Goal: Task Accomplishment & Management: Use online tool/utility

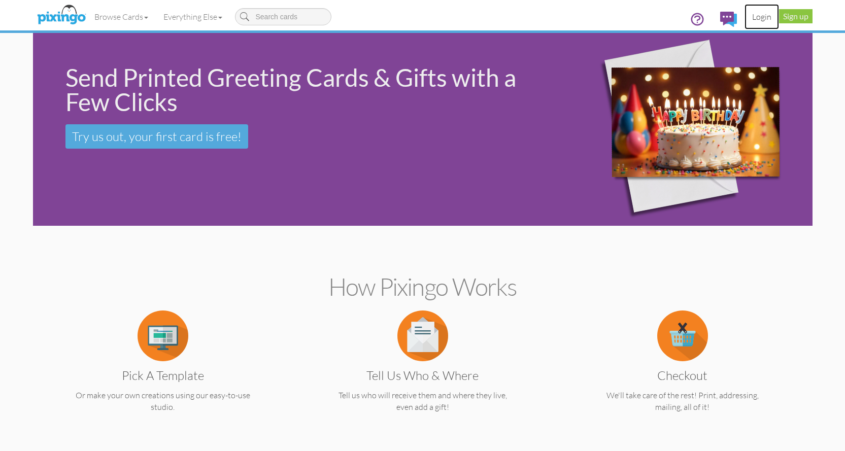
click at [765, 17] on link "Login" at bounding box center [761, 16] width 34 height 25
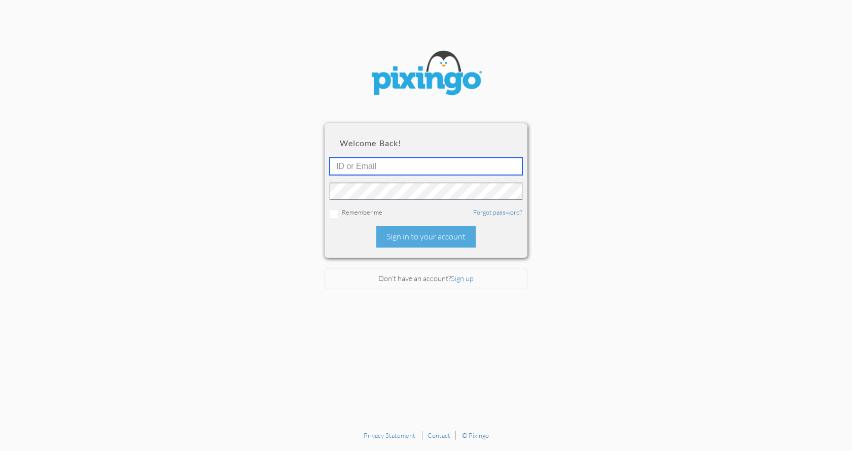
click at [481, 159] on input "text" at bounding box center [426, 166] width 193 height 17
type input "5745"
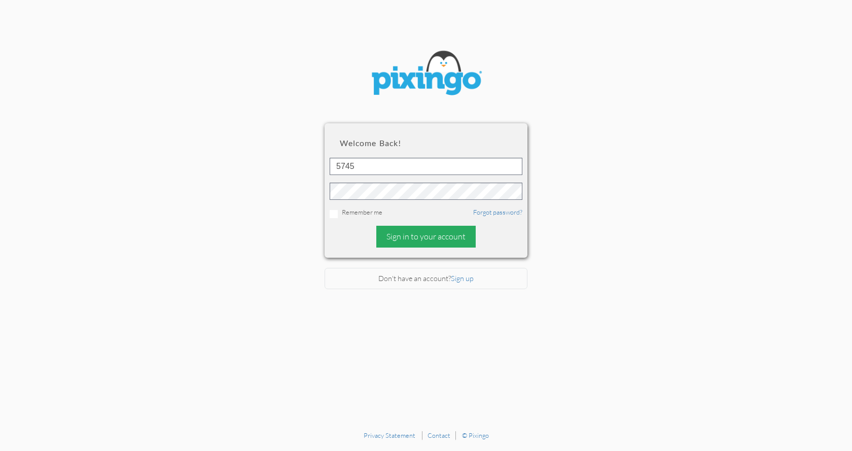
click at [433, 239] on div "Sign in to your account" at bounding box center [425, 237] width 99 height 22
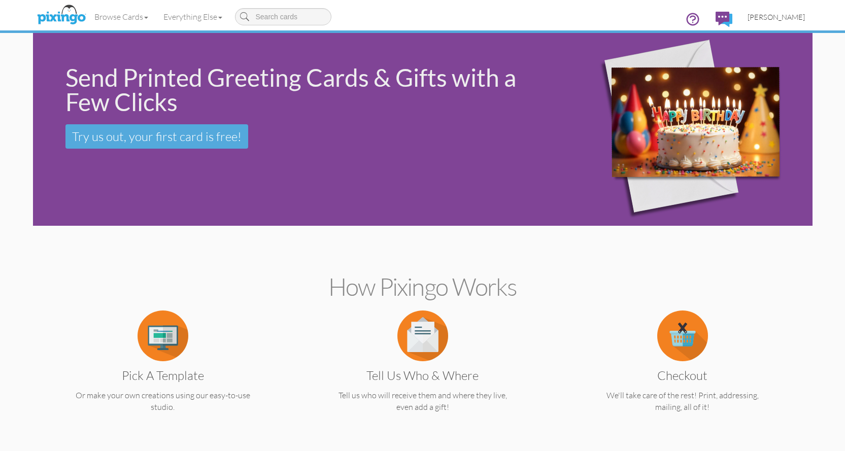
click at [785, 18] on span "[PERSON_NAME]" at bounding box center [775, 17] width 57 height 9
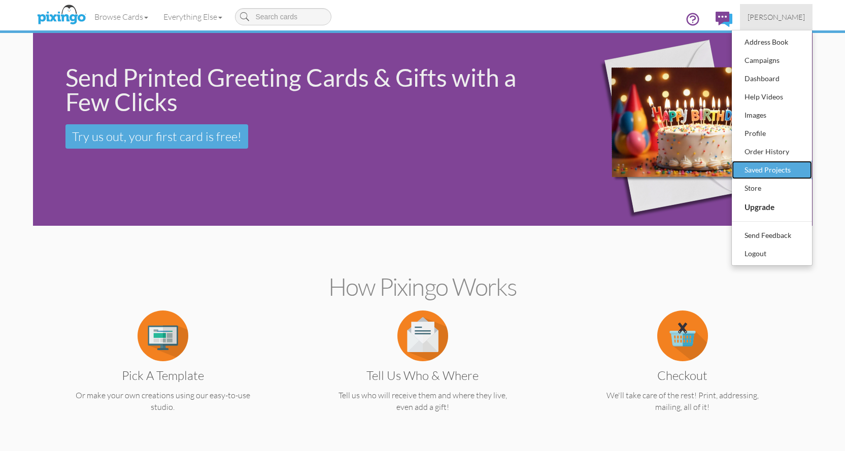
click at [786, 164] on div "Saved Projects" at bounding box center [772, 169] width 60 height 15
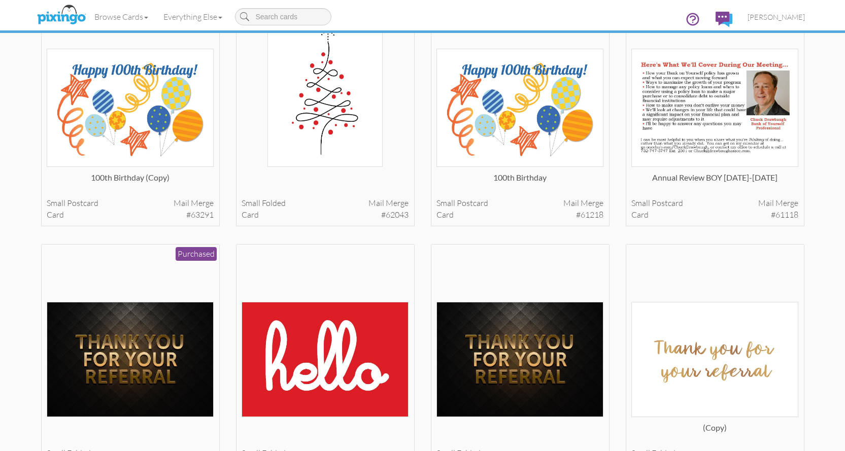
scroll to position [1101, 0]
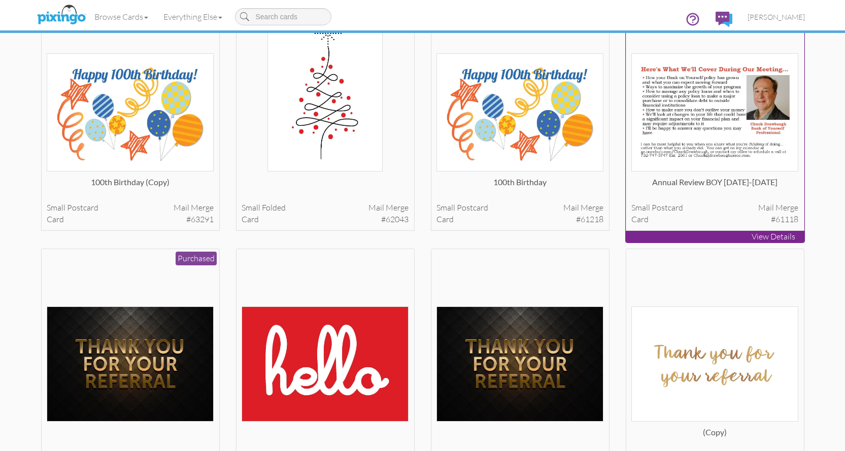
click at [734, 134] on img at bounding box center [714, 112] width 167 height 119
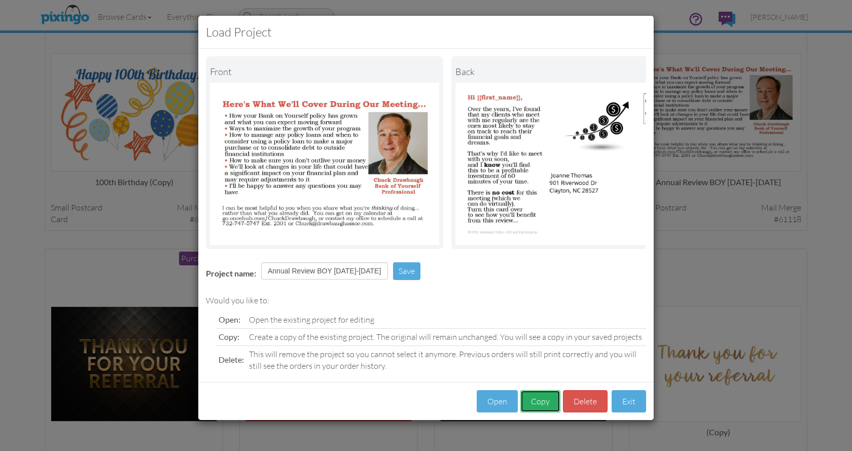
click at [541, 410] on button "Copy" at bounding box center [540, 401] width 40 height 23
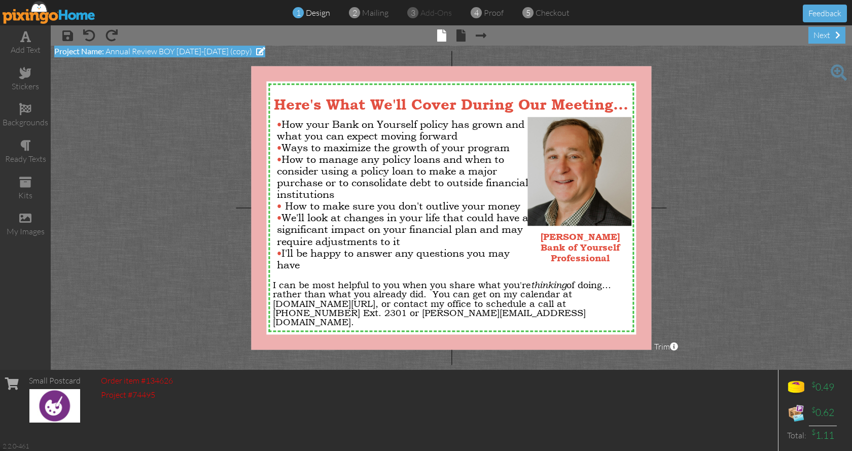
click at [256, 50] on span at bounding box center [260, 51] width 9 height 8
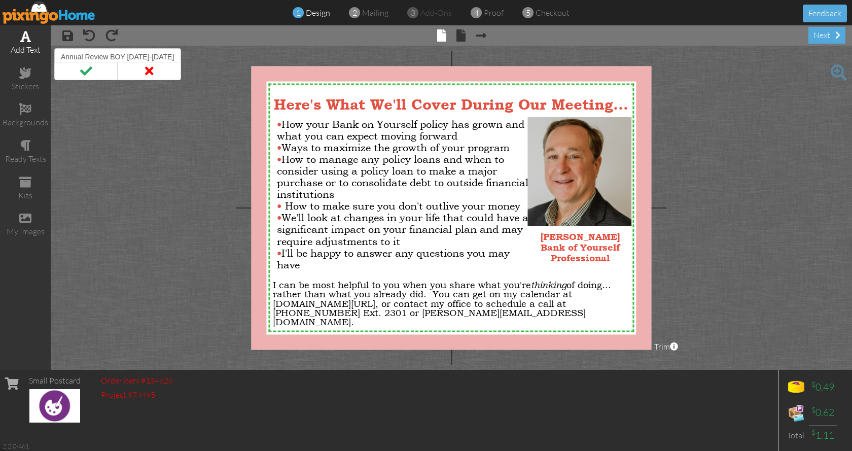
drag, startPoint x: 172, startPoint y: 57, endPoint x: 44, endPoint y: 60, distance: 127.9
click at [44, 60] on div "add text stickers backgrounds ready texts kits my images × save × undo × redo ×…" at bounding box center [426, 197] width 852 height 344
type input "Allianz Anniversary Card"
click at [86, 71] on span at bounding box center [85, 71] width 63 height 18
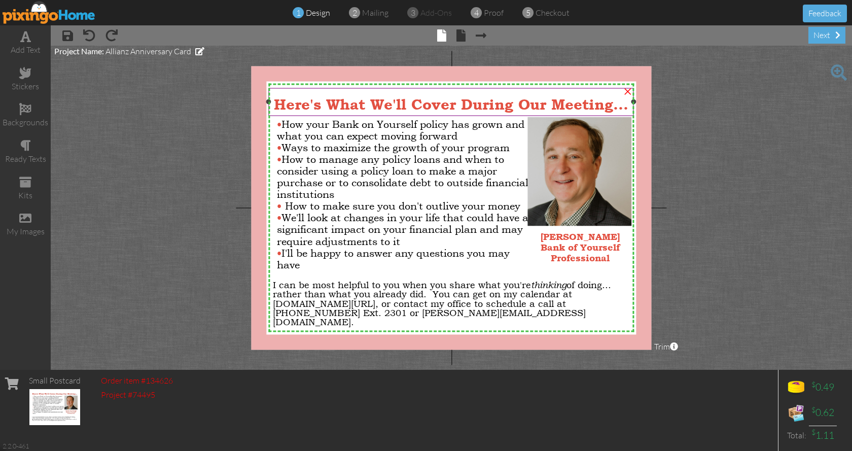
click at [625, 102] on span "Here's What We'll Cover During Our Meeting..." at bounding box center [451, 104] width 355 height 18
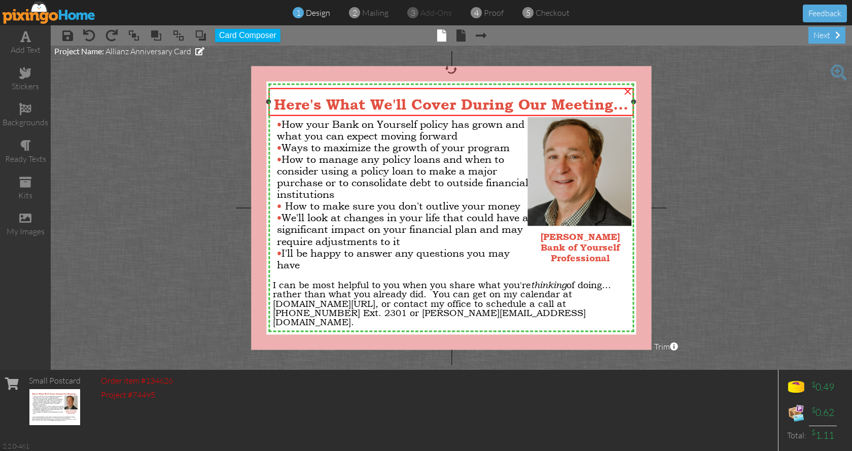
click at [624, 102] on span "Here's What We'll Cover During Our Meeting..." at bounding box center [451, 104] width 355 height 18
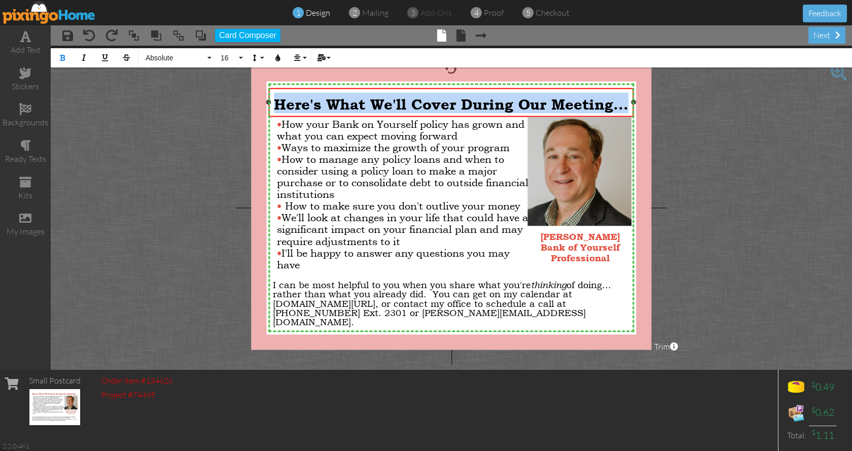
drag, startPoint x: 628, startPoint y: 105, endPoint x: 277, endPoint y: 106, distance: 351.1
click at [277, 106] on span "Here's What We'll Cover During Our Meeting..." at bounding box center [451, 104] width 355 height 18
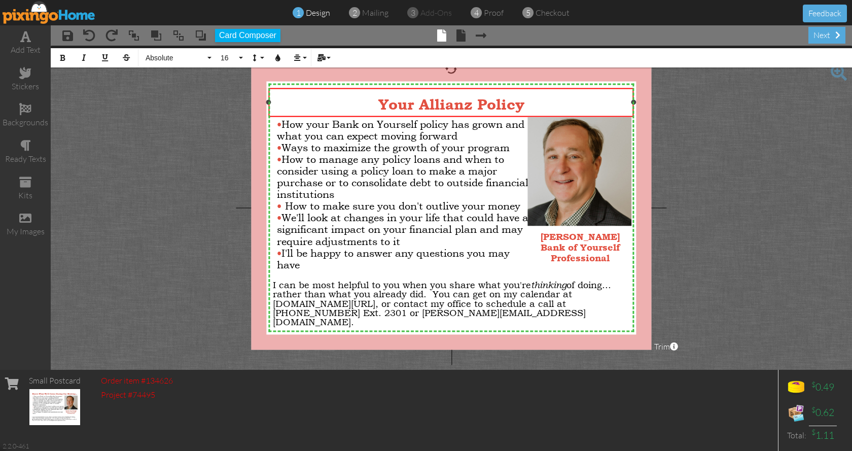
click at [541, 102] on div "Your Allianz Policy" at bounding box center [451, 102] width 356 height 21
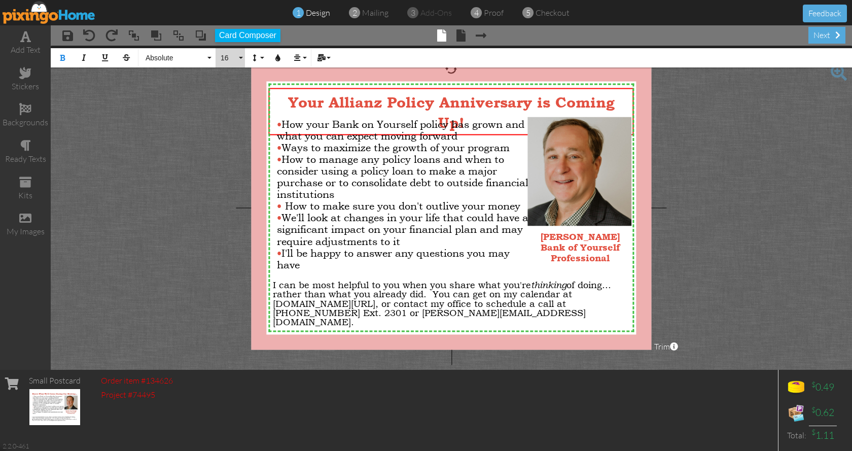
click at [239, 58] on button "16" at bounding box center [230, 57] width 29 height 19
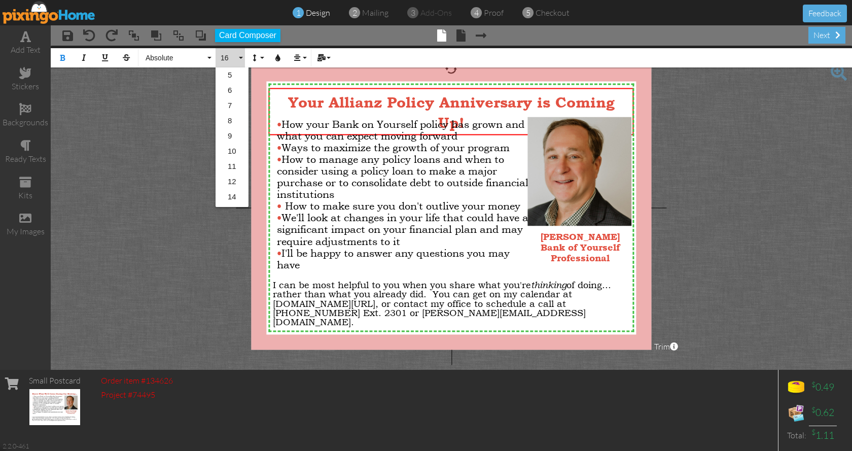
click at [237, 198] on link "14" at bounding box center [232, 196] width 33 height 15
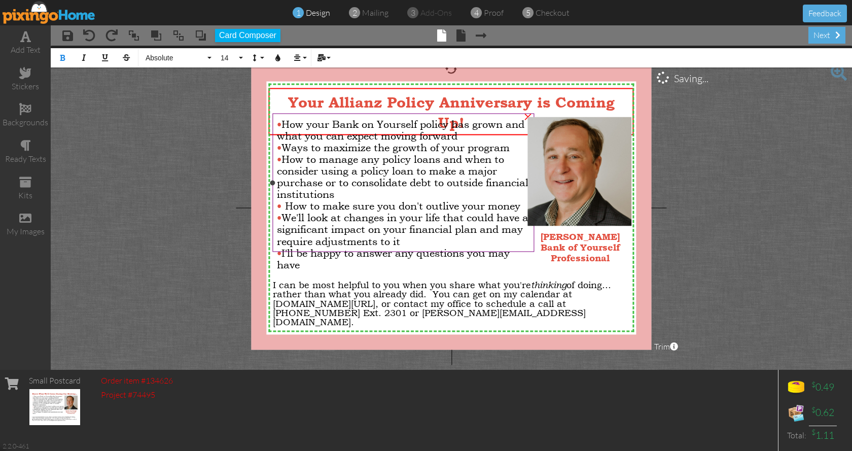
click at [371, 184] on span "• How your Bank on Yourself policy has grown and what you can expect moving for…" at bounding box center [403, 194] width 252 height 153
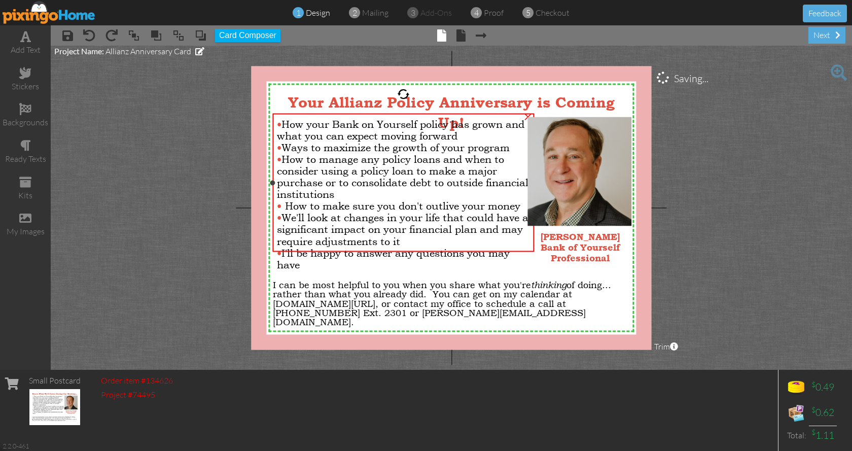
click at [486, 111] on div at bounding box center [403, 182] width 267 height 143
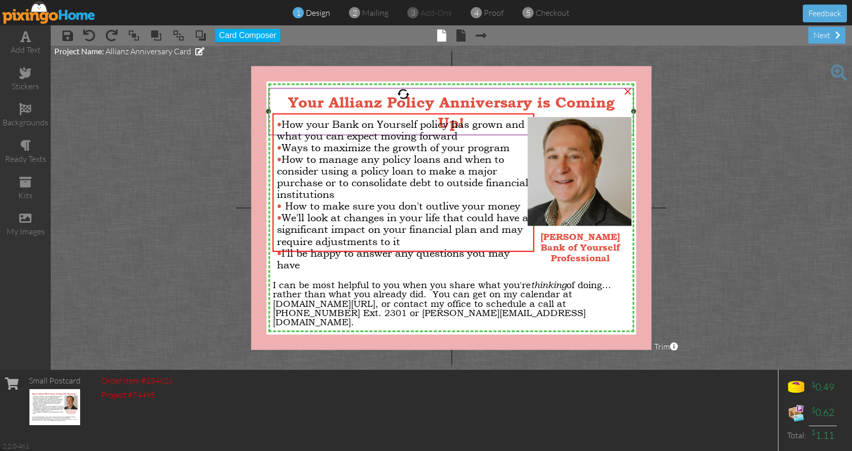
click at [621, 102] on div "Your Allianz Policy Anniversary is Coming Up!" at bounding box center [451, 111] width 356 height 39
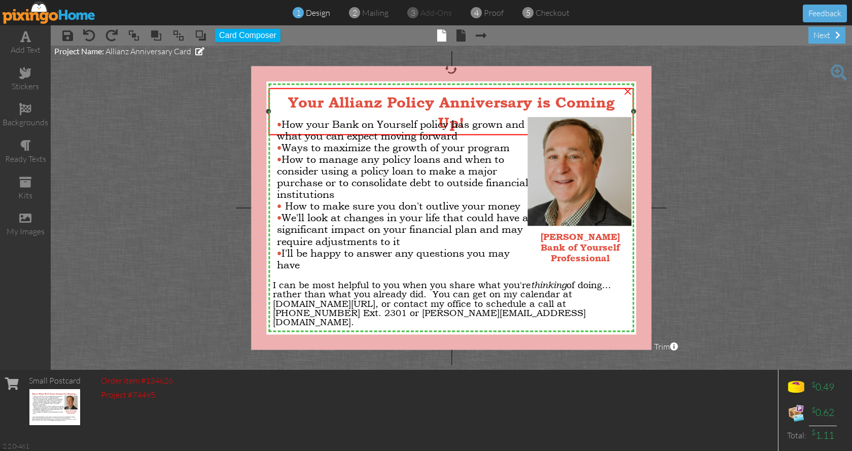
click at [621, 102] on div "Your Allianz Policy Anniversary is Coming Up!" at bounding box center [451, 111] width 356 height 39
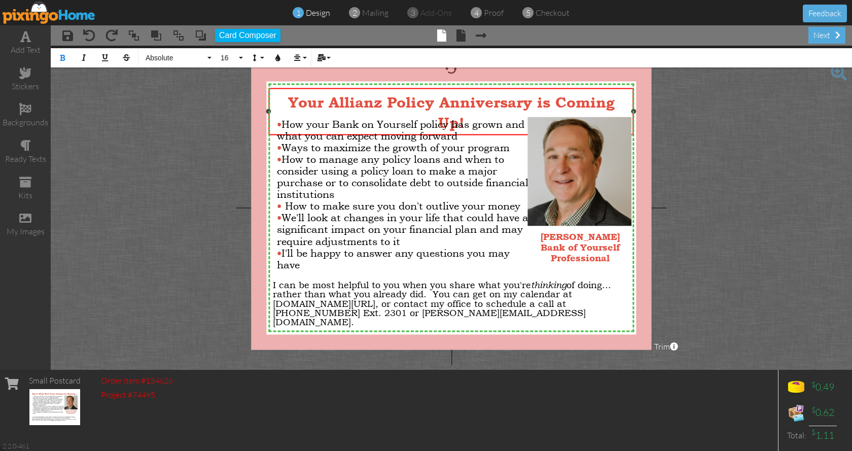
click at [463, 99] on span "Your Allianz Policy Anniversary is Coming Up!" at bounding box center [451, 112] width 327 height 38
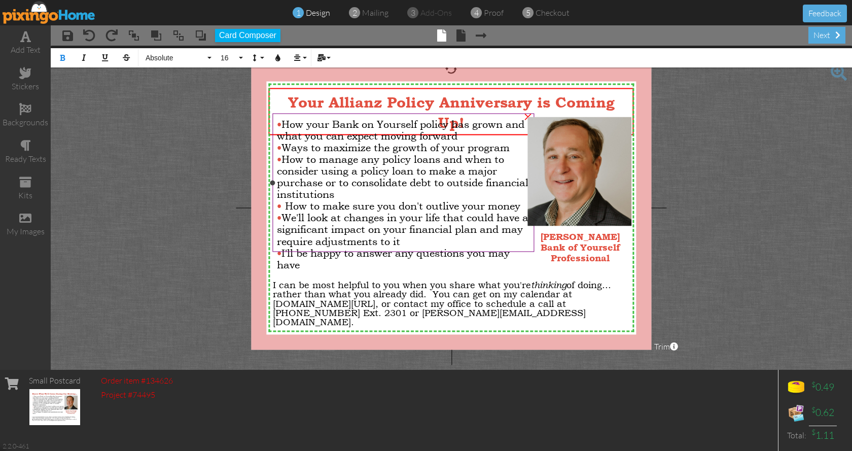
click at [467, 116] on div "• How your Bank on Yourself policy has grown and what you can expect moving for…" at bounding box center [403, 194] width 262 height 161
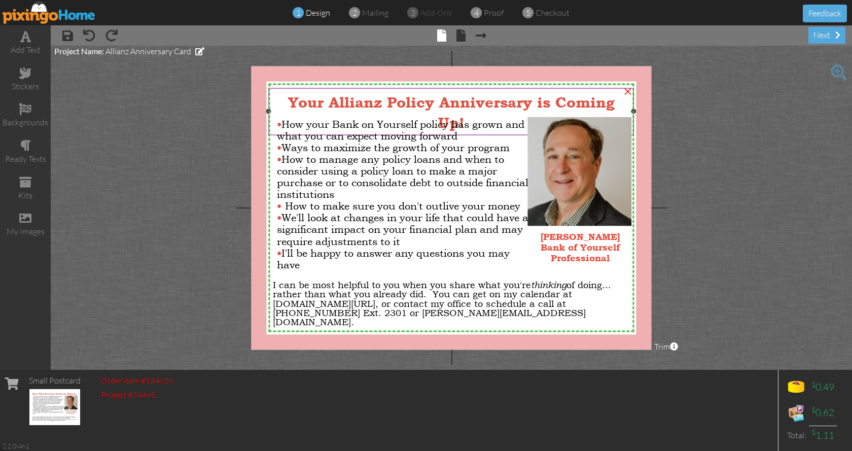
click at [612, 103] on span "Your Allianz Policy Anniversary is Coming Up!" at bounding box center [451, 112] width 327 height 38
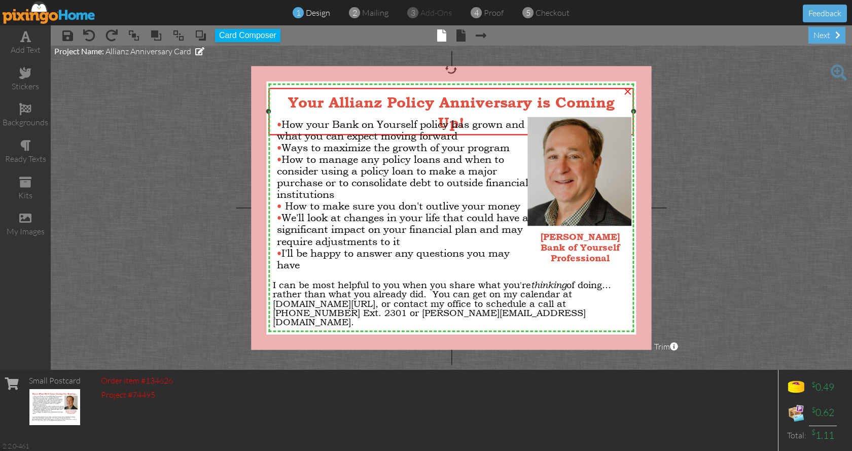
click at [326, 101] on span "Your Allianz Policy Anniversary is Coming Up!" at bounding box center [451, 112] width 327 height 38
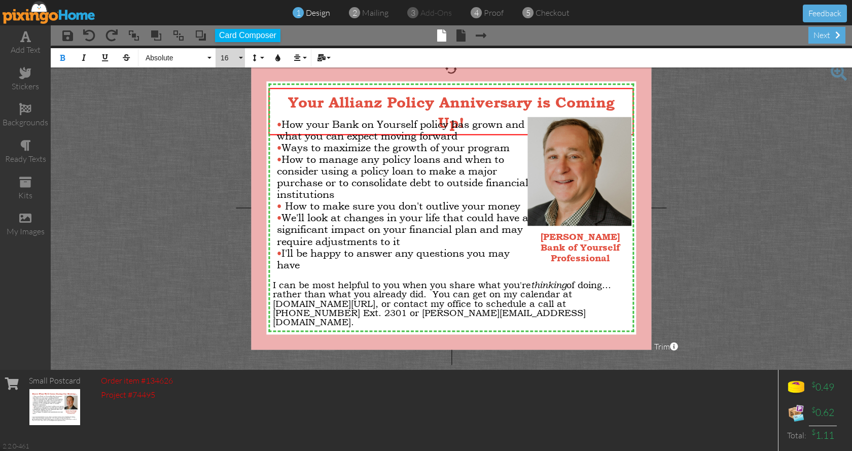
click at [242, 58] on button "16" at bounding box center [230, 57] width 29 height 19
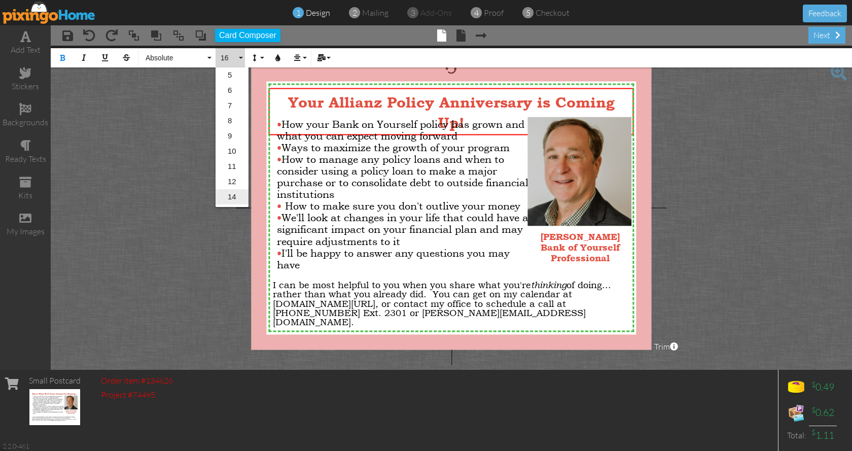
click at [236, 191] on link "14" at bounding box center [232, 196] width 33 height 15
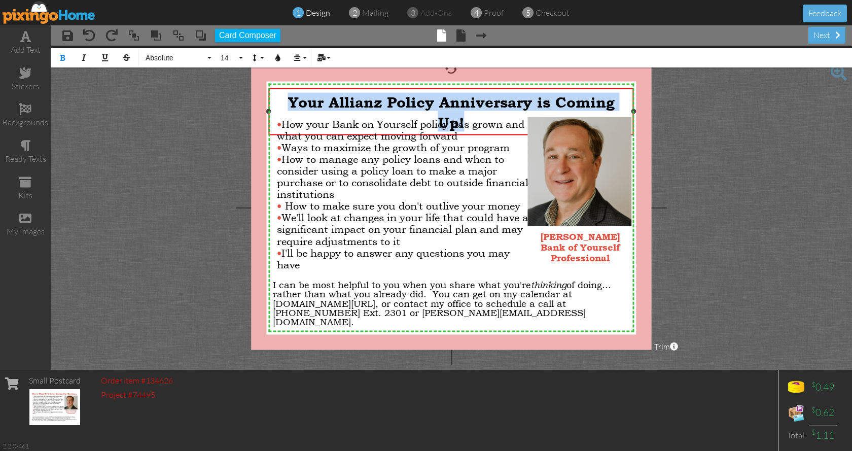
drag, startPoint x: 288, startPoint y: 100, endPoint x: 612, endPoint y: 112, distance: 324.9
click at [612, 112] on div "​ Your Allianz Policy Anniversary is Coming Up!" at bounding box center [451, 111] width 356 height 39
click at [240, 59] on button "14" at bounding box center [230, 57] width 29 height 19
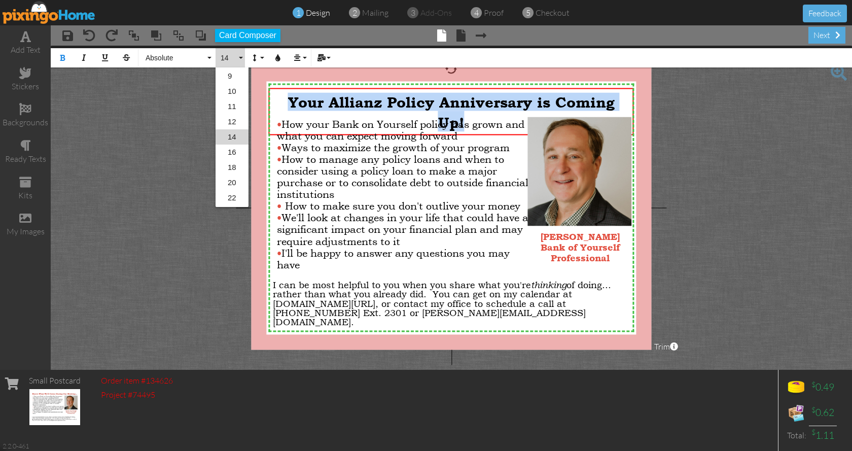
click at [234, 134] on link "14" at bounding box center [232, 136] width 33 height 15
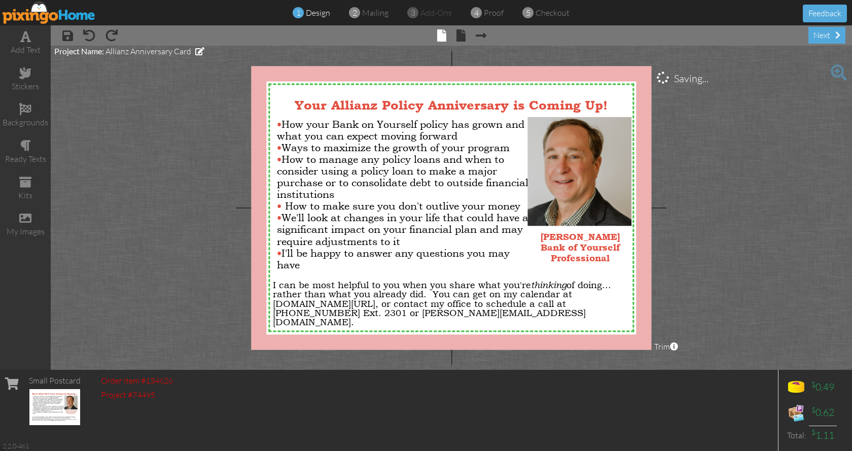
click at [200, 141] on project-studio-wrapper "X X X X X X X X X X X X X X X X X X X X X X X X X X X X X X X X X X X X X X X X…" at bounding box center [452, 208] width 802 height 324
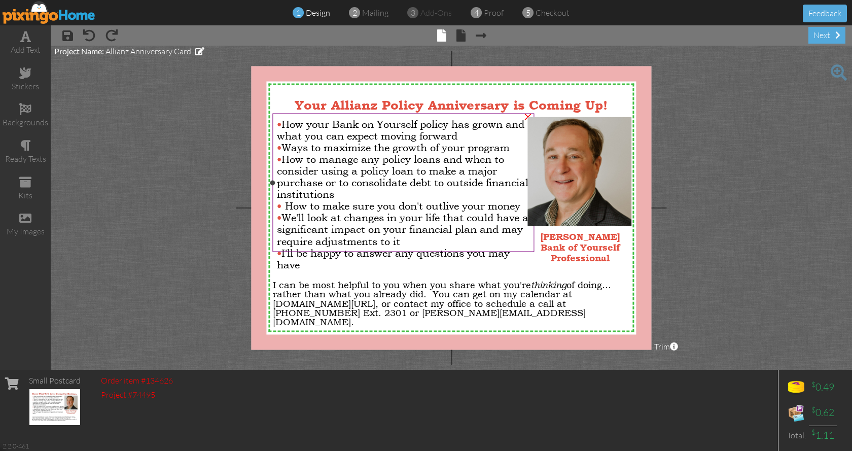
click at [496, 132] on div "• How your Bank on Yourself policy has grown and what you can expect moving for…" at bounding box center [403, 194] width 253 height 152
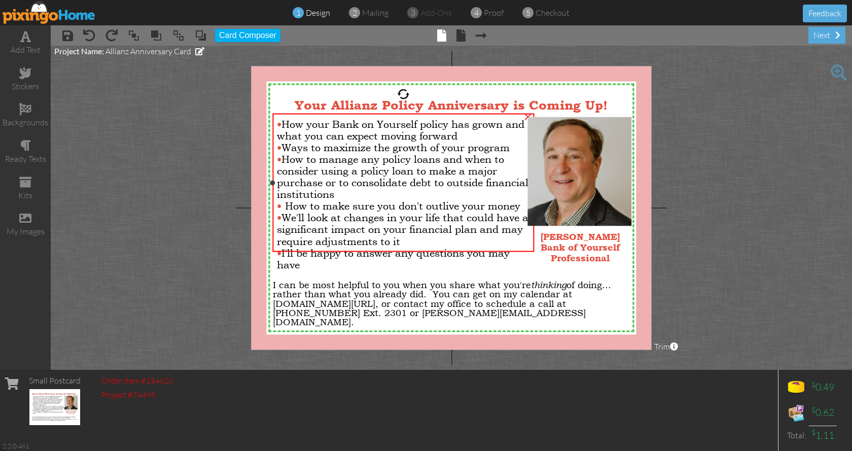
click at [488, 134] on div "• How your Bank on Yourself policy has grown and what you can expect moving for…" at bounding box center [403, 194] width 253 height 152
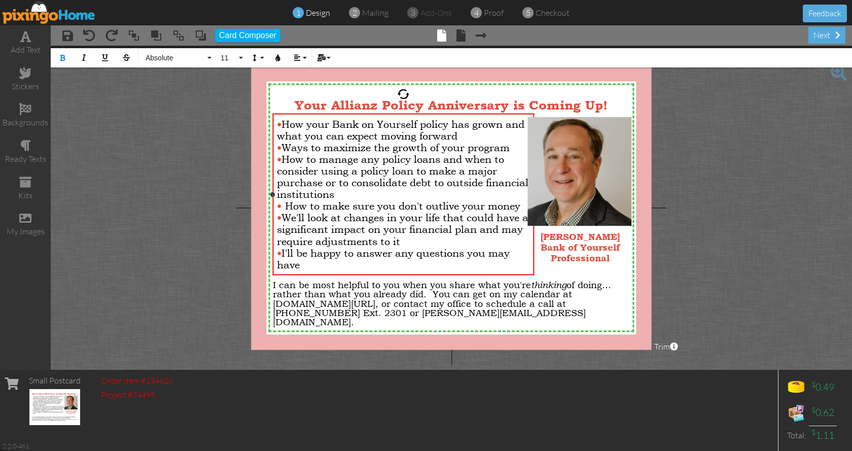
drag, startPoint x: 483, startPoint y: 135, endPoint x: 284, endPoint y: 126, distance: 199.1
click at [284, 126] on div "• How your Bank on Yourself policy has grown and what you can expect moving for…" at bounding box center [403, 194] width 253 height 152
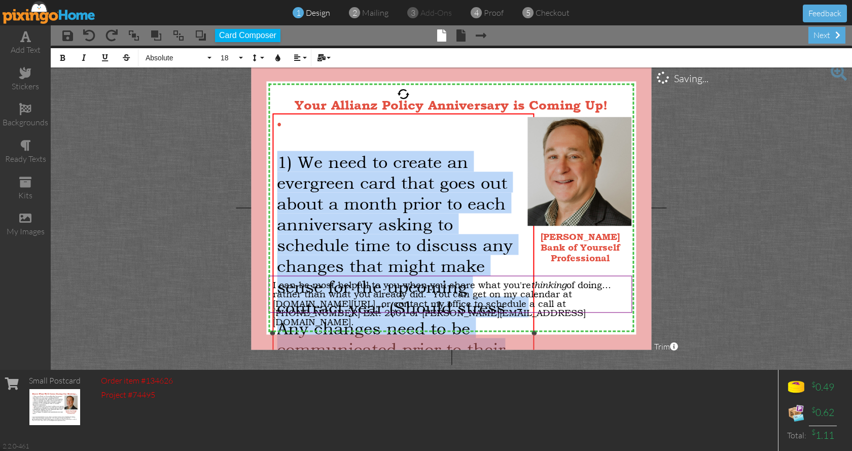
drag, startPoint x: 281, startPoint y: 155, endPoint x: 467, endPoint y: 289, distance: 229.3
click at [504, 337] on span "1) We need to create an evergreen card that goes out about a month prior to eac…" at bounding box center [400, 265] width 246 height 229
click at [240, 60] on button "18" at bounding box center [230, 57] width 29 height 19
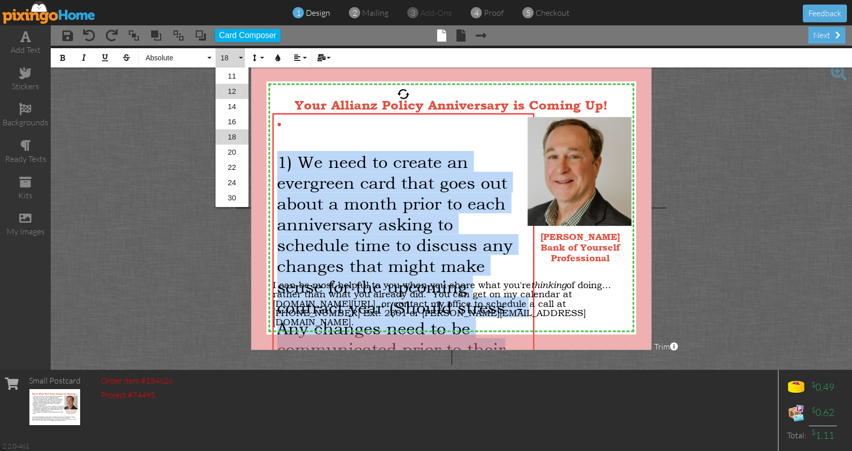
click at [240, 94] on link "12" at bounding box center [232, 91] width 33 height 15
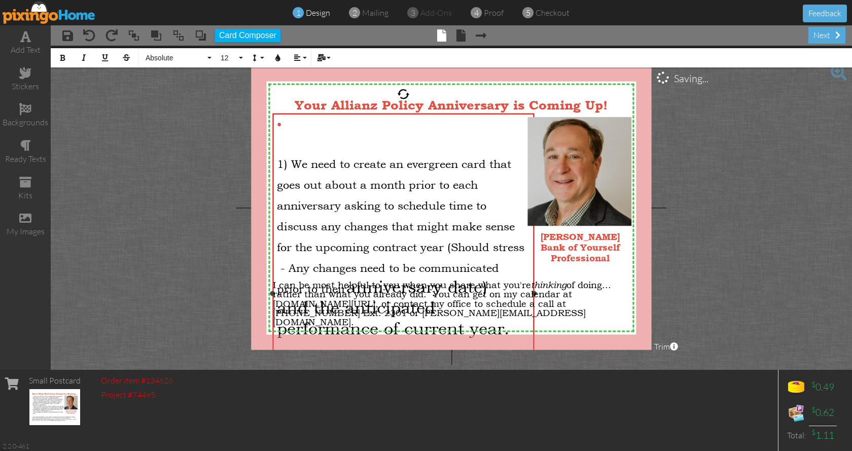
click at [312, 135] on div at bounding box center [403, 140] width 253 height 21
drag, startPoint x: 514, startPoint y: 326, endPoint x: 353, endPoint y: 279, distance: 168.1
click at [353, 279] on div "X X X X X X X X X X X X X X X X X X X X X X X X X X X X X X X X X X X X X X X X…" at bounding box center [451, 208] width 400 height 284
click at [239, 58] on button "18" at bounding box center [230, 57] width 29 height 19
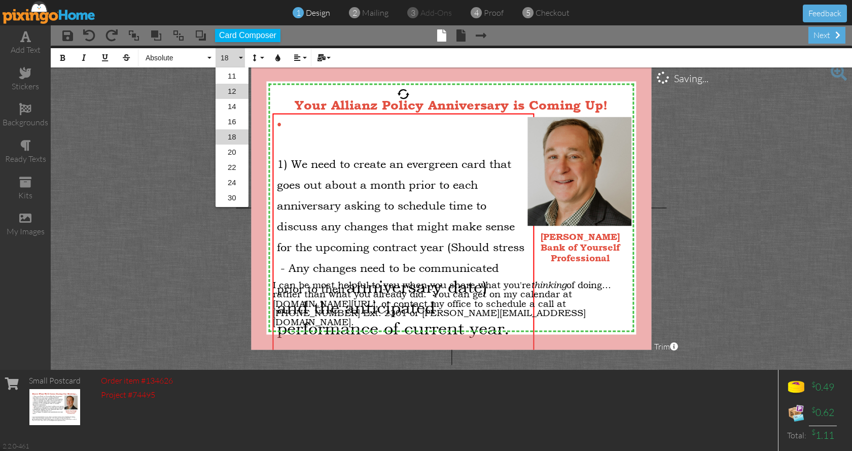
click at [229, 91] on link "12" at bounding box center [232, 91] width 33 height 15
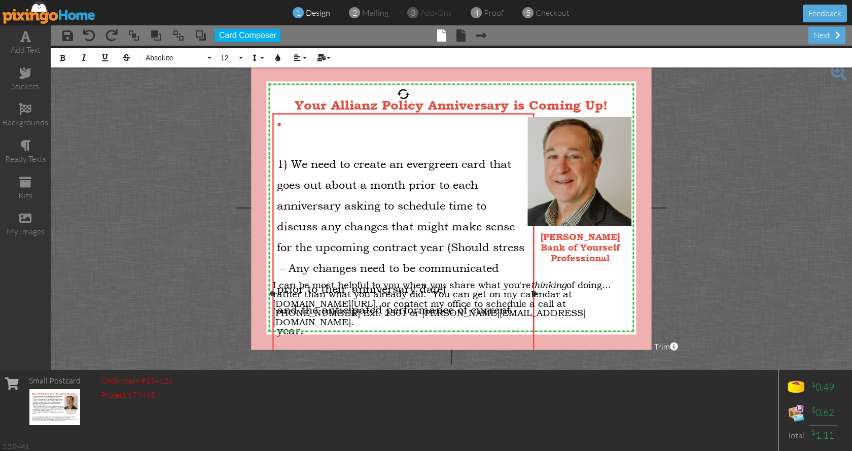
click at [330, 159] on span "1) We need to create an evergreen card that goes out about a month prior to eac…" at bounding box center [401, 226] width 248 height 138
click at [302, 124] on div "• ​" at bounding box center [403, 124] width 253 height 12
click at [292, 160] on span "1) We need to create an evergreen card that goes out about a month prior to eac…" at bounding box center [401, 226] width 248 height 138
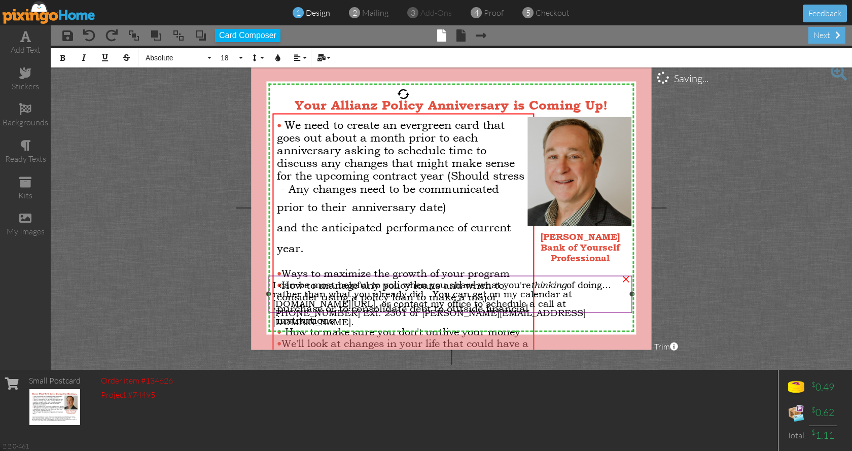
click at [299, 274] on div at bounding box center [450, 294] width 369 height 42
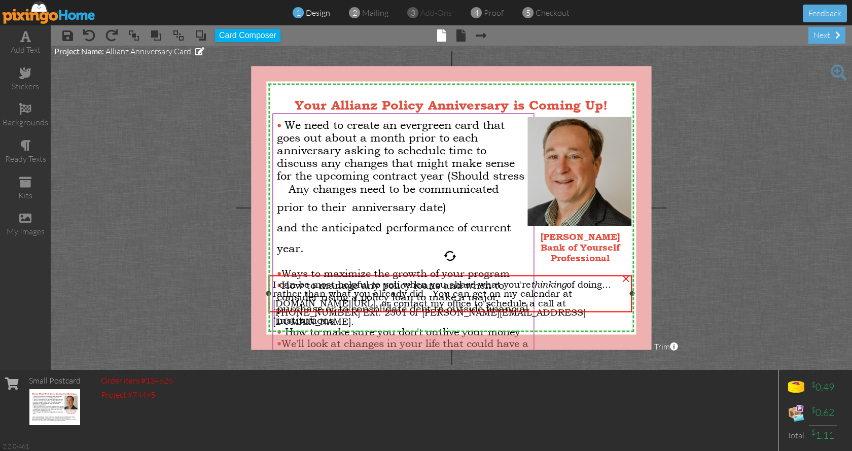
click at [502, 299] on span "ou can get on my calendar at [DOMAIN_NAME][URL], or contact my office to schedu…" at bounding box center [429, 307] width 313 height 39
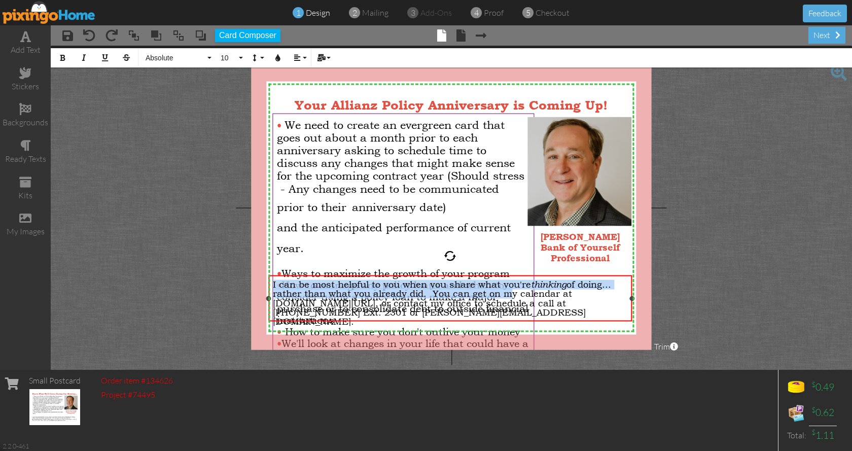
drag, startPoint x: 509, startPoint y: 297, endPoint x: 269, endPoint y: 273, distance: 240.6
click at [269, 275] on div "I can be most helpful to you when you share what you're thinking of doing... ra…" at bounding box center [450, 298] width 364 height 46
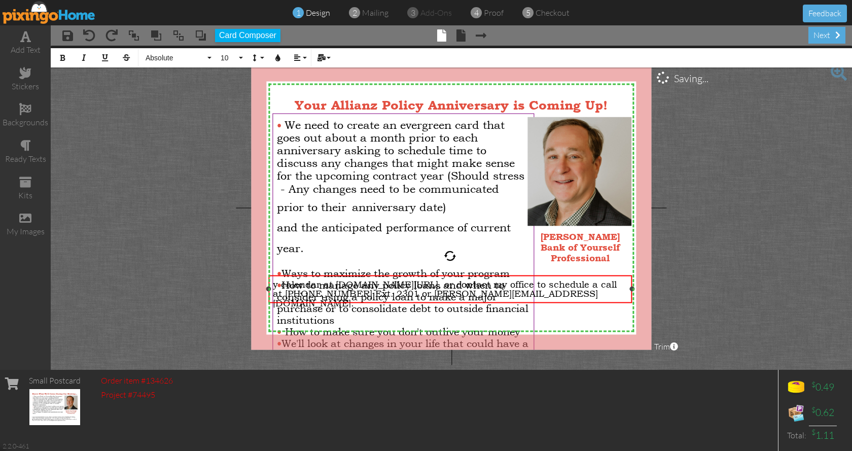
click at [617, 294] on span "y calendar at [DOMAIN_NAME][URL], or contact my office to schedule a call at [P…" at bounding box center [445, 293] width 344 height 29
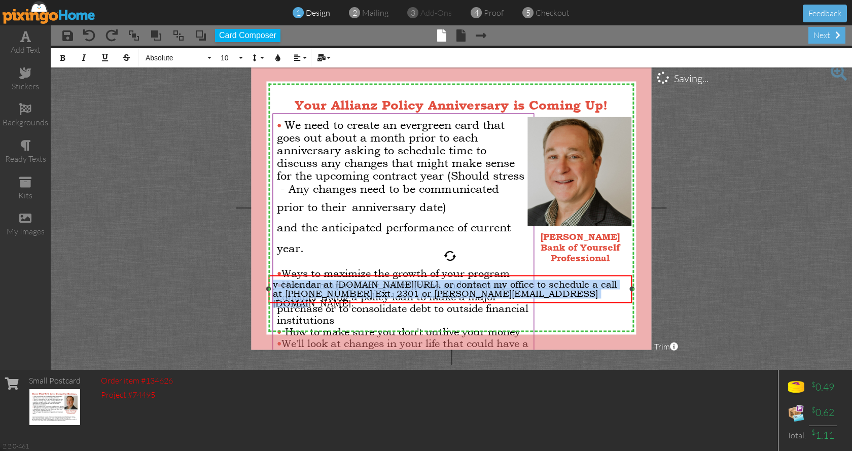
drag, startPoint x: 619, startPoint y: 294, endPoint x: 473, endPoint y: 284, distance: 146.5
click at [473, 284] on span "y calendar at [DOMAIN_NAME][URL], or contact my office to schedule a call at [P…" at bounding box center [445, 293] width 344 height 29
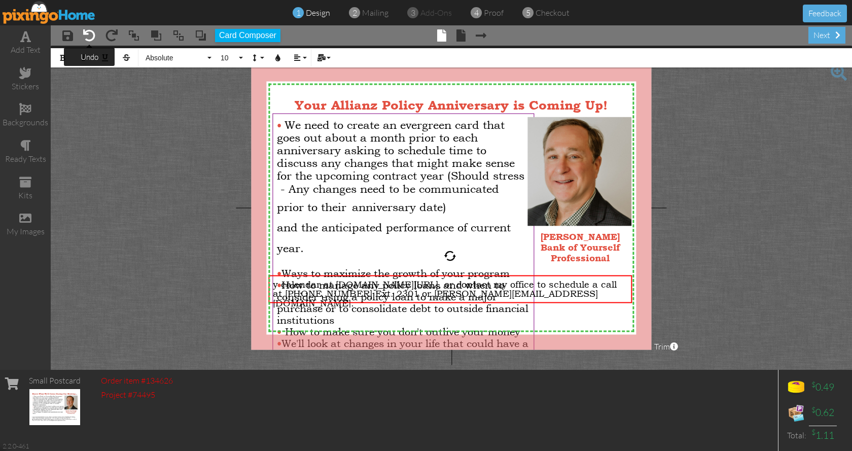
click at [85, 32] on span at bounding box center [89, 35] width 12 height 12
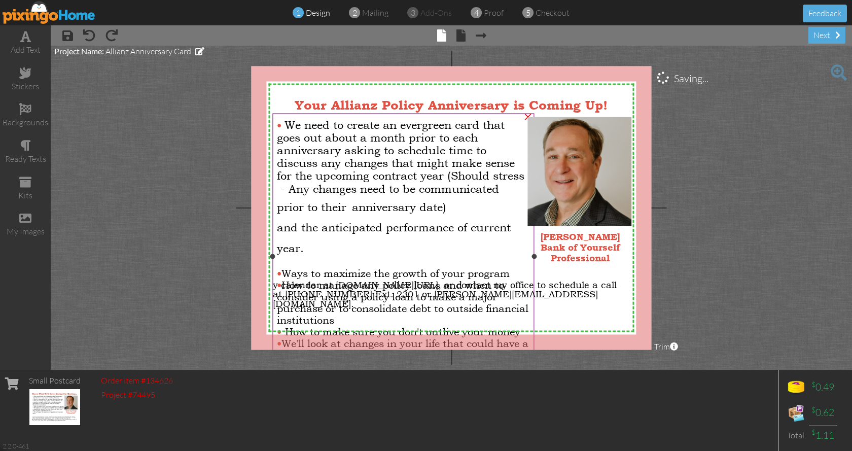
click at [438, 250] on div "and the anticipated performance of current year." at bounding box center [403, 235] width 253 height 42
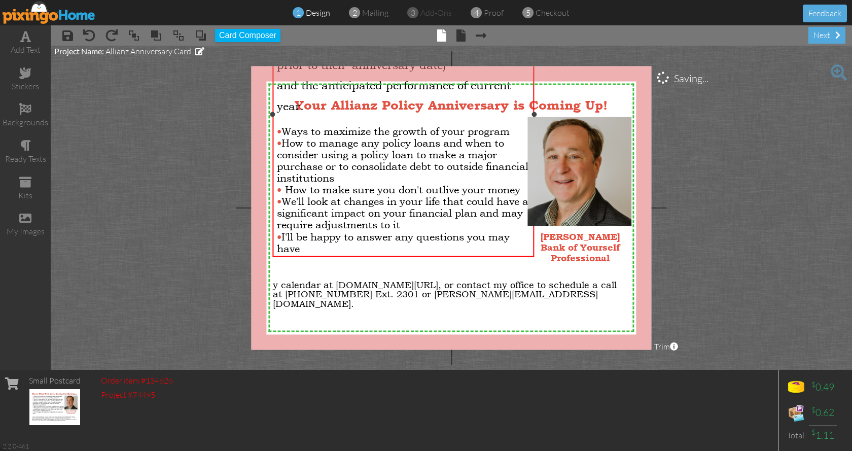
click at [282, 130] on span "• Ways to maximize the growth of your program • How to manage any policy loans …" at bounding box center [403, 189] width 252 height 129
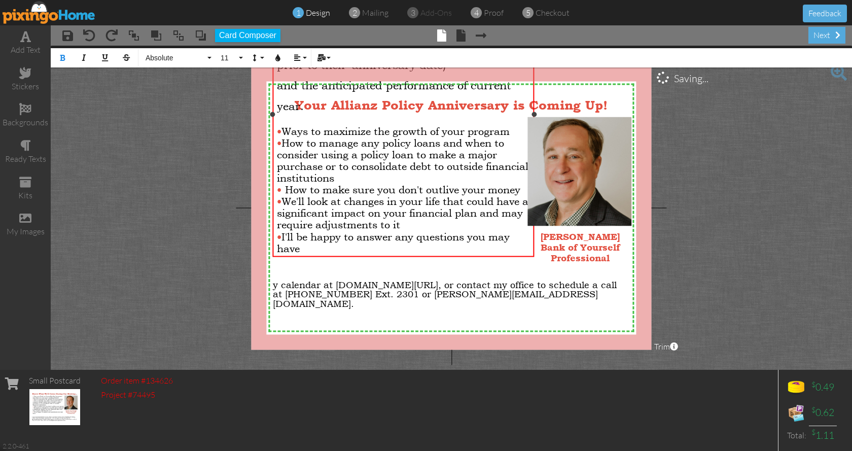
drag, startPoint x: 278, startPoint y: 128, endPoint x: 339, endPoint y: 242, distance: 129.6
click at [339, 242] on div "• Ways to maximize the growth of your program • How to manage any policy loans …" at bounding box center [403, 184] width 253 height 141
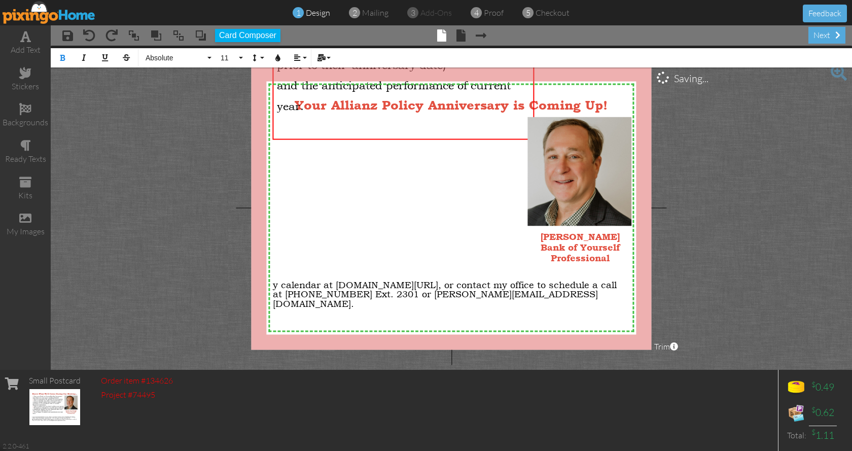
click at [293, 104] on span "and the anticipated performance of current year." at bounding box center [394, 95] width 234 height 34
click at [291, 118] on div "​" at bounding box center [403, 125] width 253 height 23
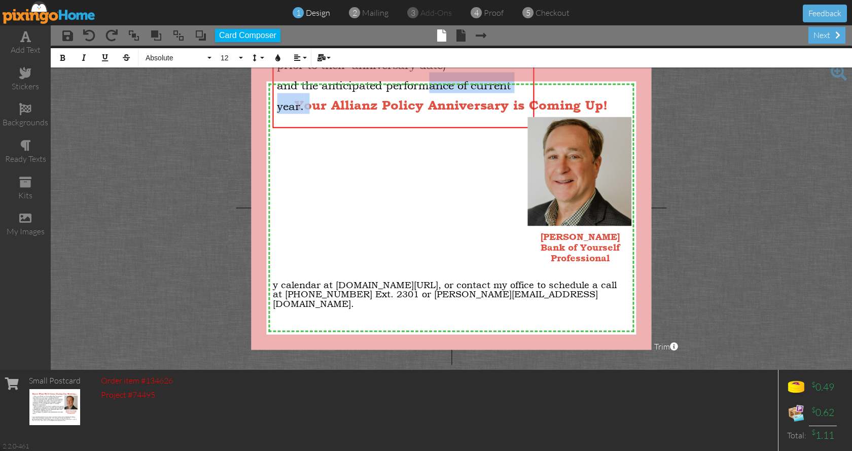
drag, startPoint x: 426, startPoint y: 73, endPoint x: 422, endPoint y: 105, distance: 32.7
click at [422, 105] on div "and the anticipated performance of current year." at bounding box center [403, 93] width 253 height 42
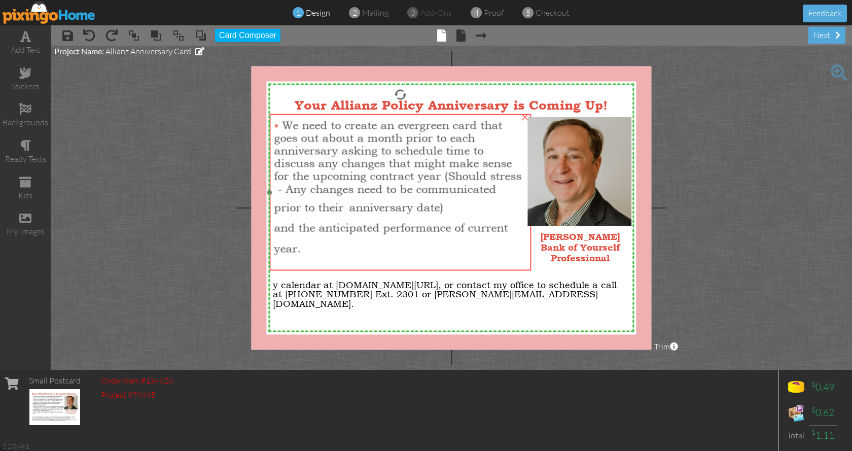
drag, startPoint x: 399, startPoint y: 128, endPoint x: 396, endPoint y: 271, distance: 142.6
click at [396, 271] on div at bounding box center [400, 192] width 267 height 161
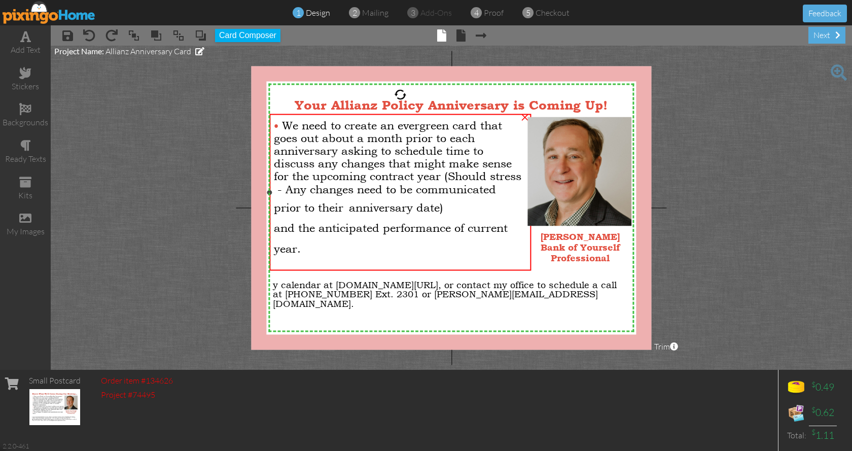
click at [406, 258] on div at bounding box center [400, 262] width 253 height 12
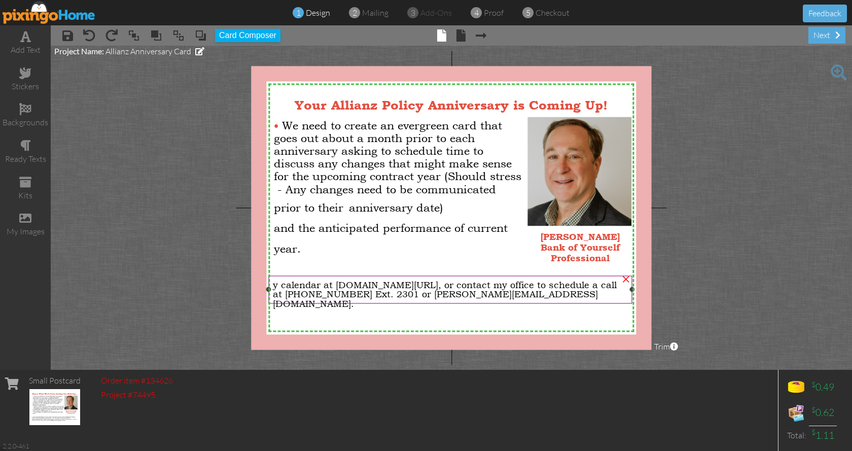
click at [275, 286] on span "y calendar at [DOMAIN_NAME][URL], or contact my office to schedule a call at [P…" at bounding box center [445, 293] width 344 height 29
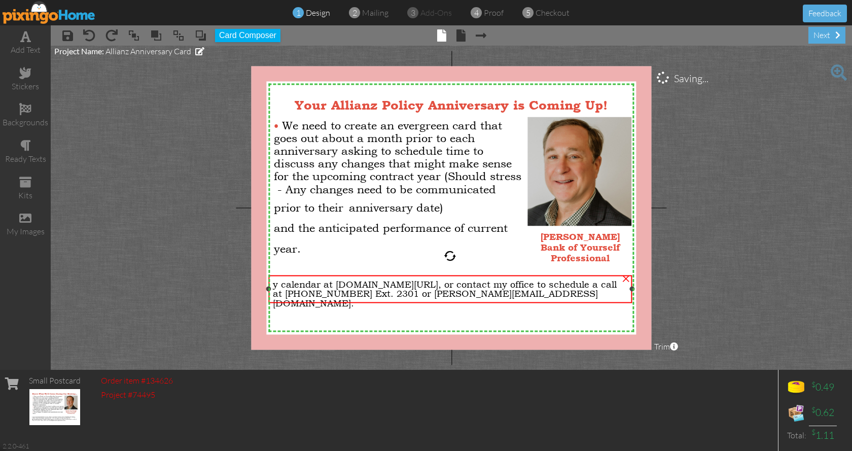
click at [275, 285] on span "y calendar at [DOMAIN_NAME][URL], or contact my office to schedule a call at [P…" at bounding box center [445, 293] width 344 height 29
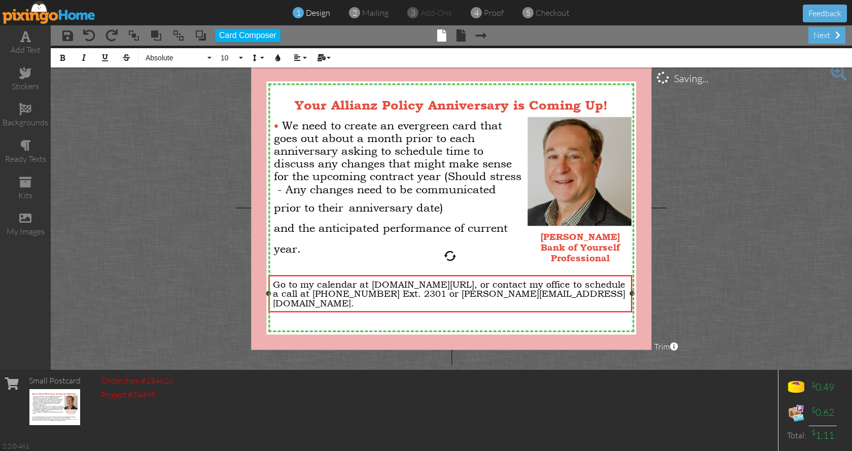
click at [546, 303] on div "Go to my calendar at [DOMAIN_NAME][URL], or contact my office to schedule a cal…" at bounding box center [450, 294] width 355 height 28
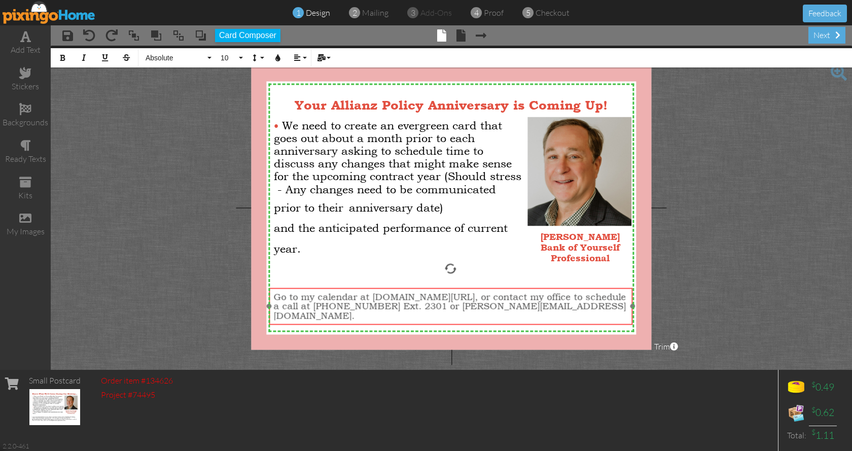
drag, startPoint x: 455, startPoint y: 313, endPoint x: 455, endPoint y: 326, distance: 12.7
click at [455, 326] on div at bounding box center [450, 306] width 369 height 42
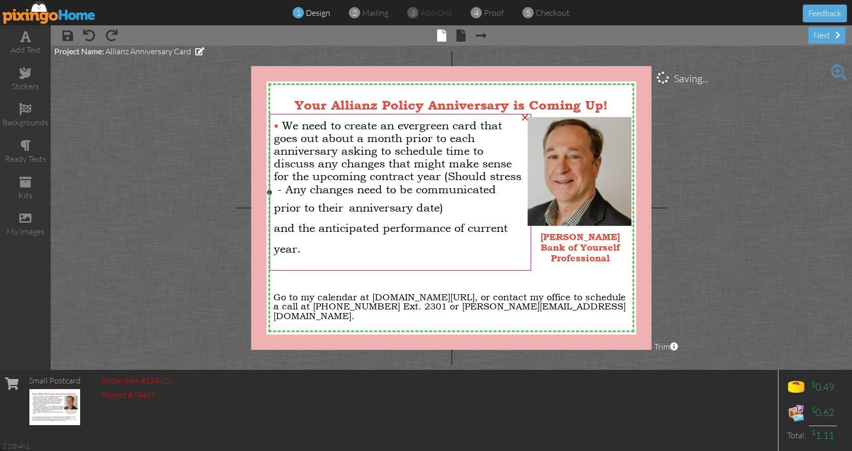
click at [317, 251] on div "and the anticipated performance of current year." at bounding box center [400, 236] width 253 height 42
click at [316, 250] on div "and the anticipated performance of current year." at bounding box center [400, 236] width 253 height 42
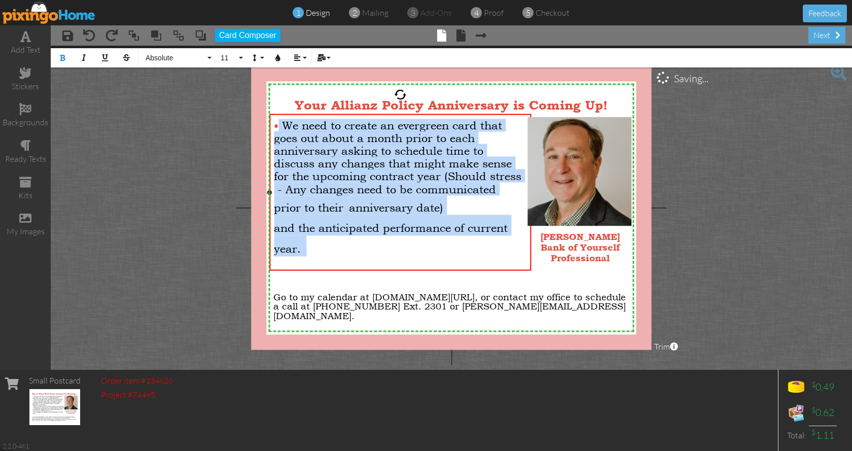
drag, startPoint x: 310, startPoint y: 248, endPoint x: 280, endPoint y: 127, distance: 124.6
click at [280, 127] on div "• We need to create an evergreen card that goes out about a month prior to each…" at bounding box center [400, 193] width 253 height 149
copy div "We need to create an evergreen card that goes out about a month prior to each a…"
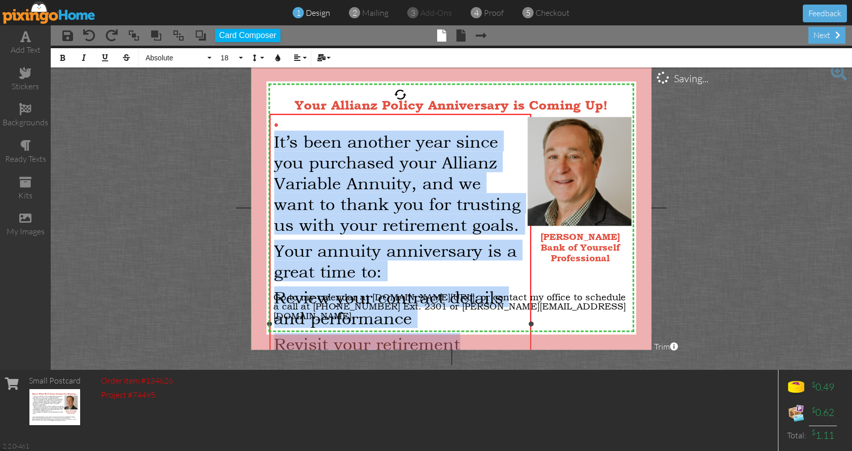
drag, startPoint x: 274, startPoint y: 141, endPoint x: 479, endPoint y: 338, distance: 284.9
click at [479, 338] on div "• ​ It’s been another year since you purchased your Allianz Variable Annuity, a…" at bounding box center [400, 333] width 253 height 428
click at [238, 57] on button "18" at bounding box center [230, 57] width 29 height 19
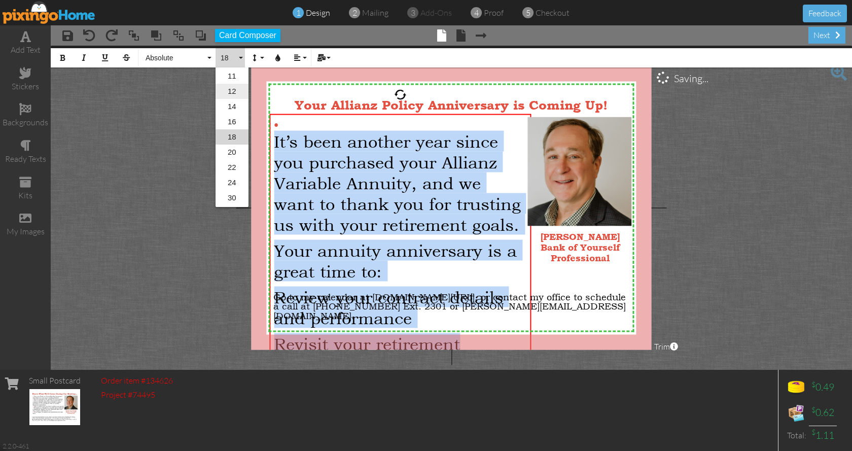
click at [239, 91] on link "12" at bounding box center [232, 91] width 33 height 15
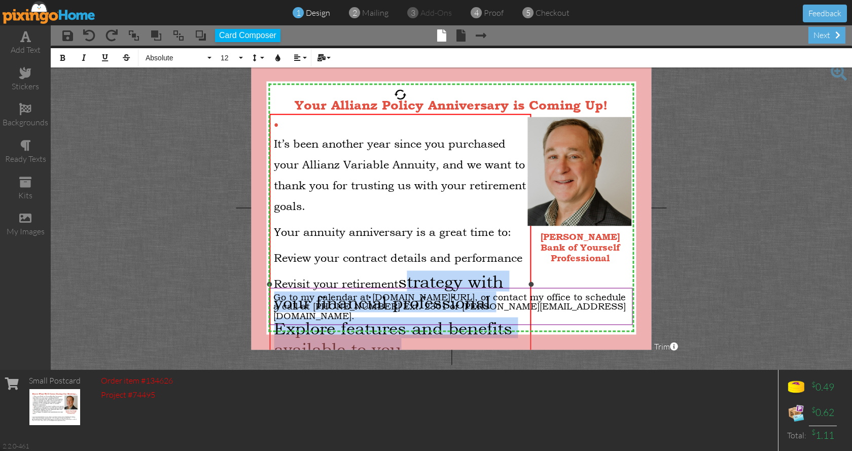
drag, startPoint x: 402, startPoint y: 273, endPoint x: 488, endPoint y: 325, distance: 100.0
click at [490, 332] on ul "Review your contract details and performance Revisit your retirement strategy w…" at bounding box center [400, 302] width 253 height 114
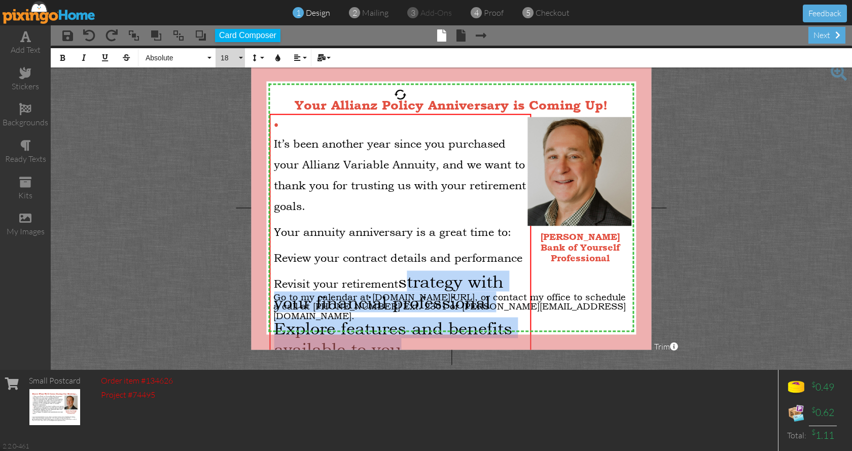
click at [241, 57] on button "18" at bounding box center [230, 57] width 29 height 19
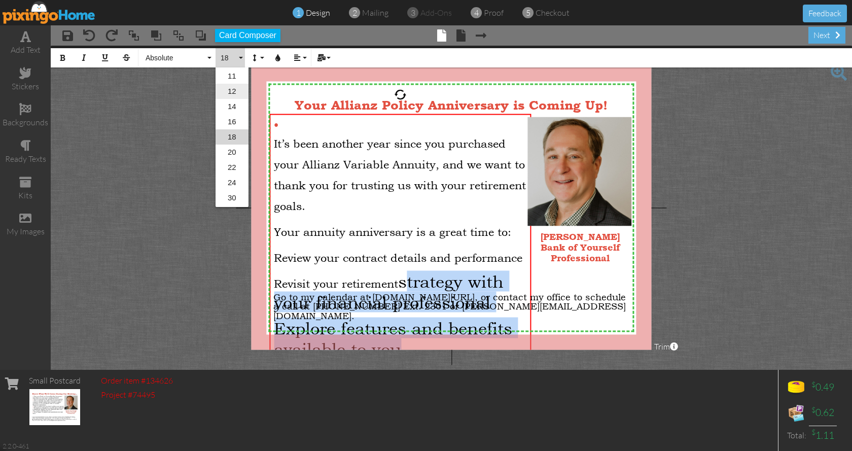
click at [238, 88] on link "12" at bounding box center [232, 91] width 33 height 15
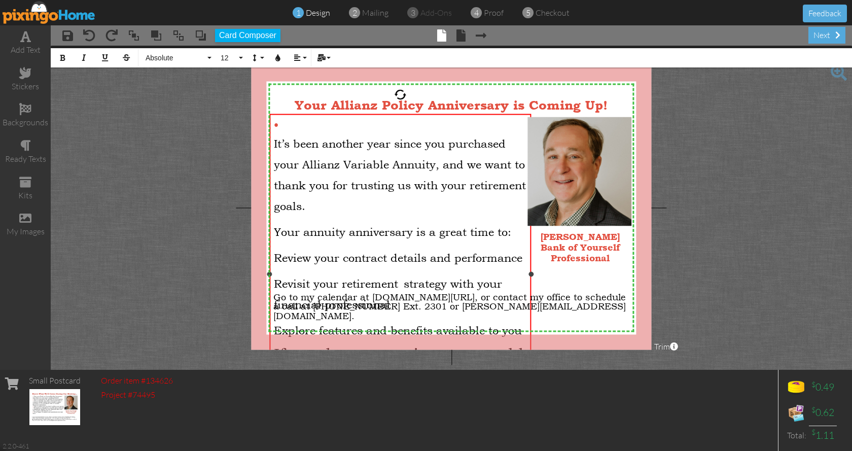
click at [494, 225] on span "Your annuity anniversary is a great time to:" at bounding box center [392, 231] width 237 height 13
click at [293, 148] on span "It’s been another year since you purchased your Allianz Variable Annuity, and w…" at bounding box center [400, 174] width 252 height 76
click at [305, 56] on button "Align" at bounding box center [299, 57] width 19 height 19
click at [262, 57] on button "Line Height" at bounding box center [256, 57] width 19 height 19
click at [276, 86] on link "Single" at bounding box center [271, 90] width 49 height 15
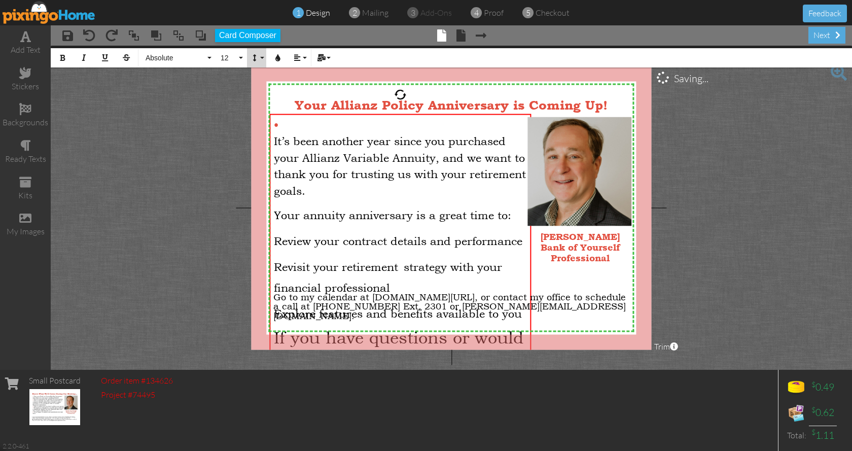
click at [262, 58] on button "Line Height" at bounding box center [256, 57] width 19 height 19
click at [266, 72] on link "Default" at bounding box center [271, 74] width 49 height 15
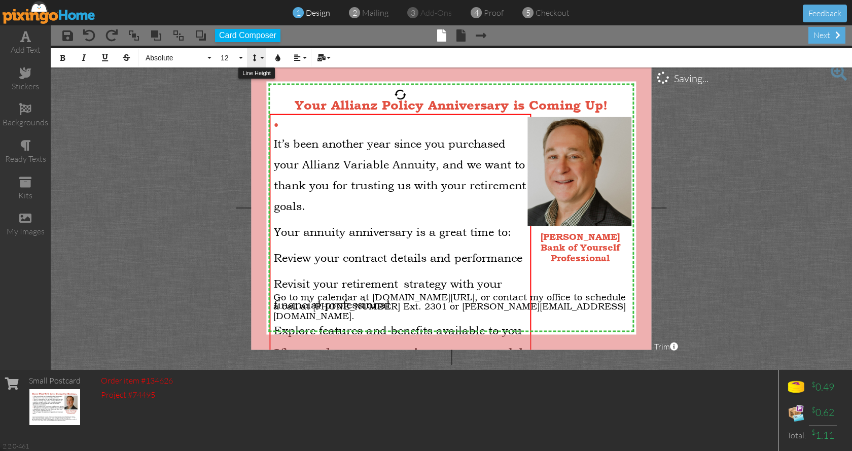
click at [262, 60] on button "Line Height" at bounding box center [256, 57] width 19 height 19
click at [265, 91] on link "Single" at bounding box center [271, 90] width 49 height 15
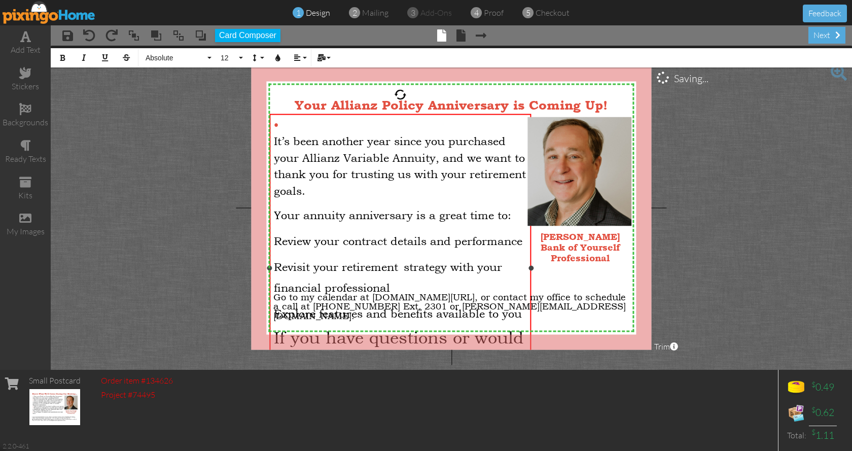
click at [274, 138] on span "It’s been another year since you purchased your Allianz Variable Annuity, and w…" at bounding box center [400, 165] width 252 height 63
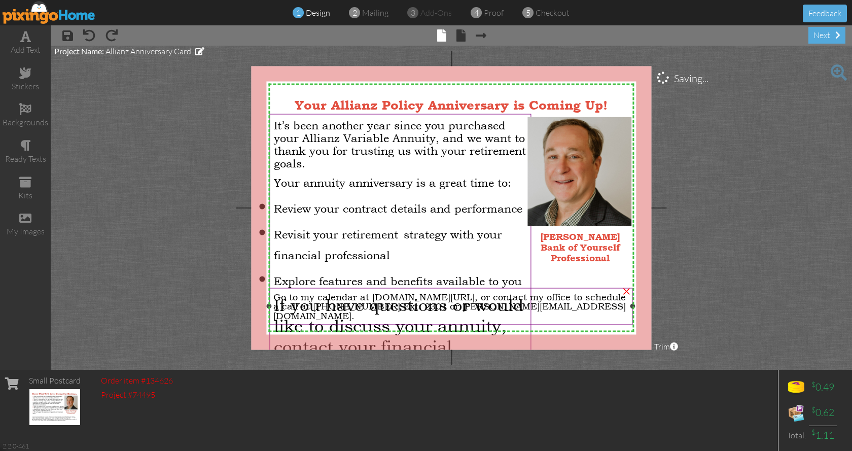
click at [454, 287] on div at bounding box center [450, 306] width 369 height 42
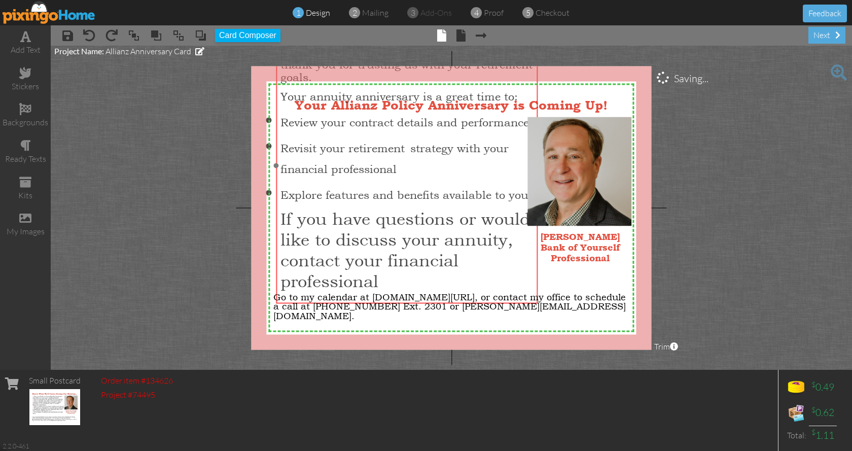
drag, startPoint x: 457, startPoint y: 338, endPoint x: 464, endPoint y: 252, distance: 86.5
click at [464, 252] on p "If you have questions or would like to discuss your annuity, contact your finan…" at bounding box center [407, 249] width 253 height 83
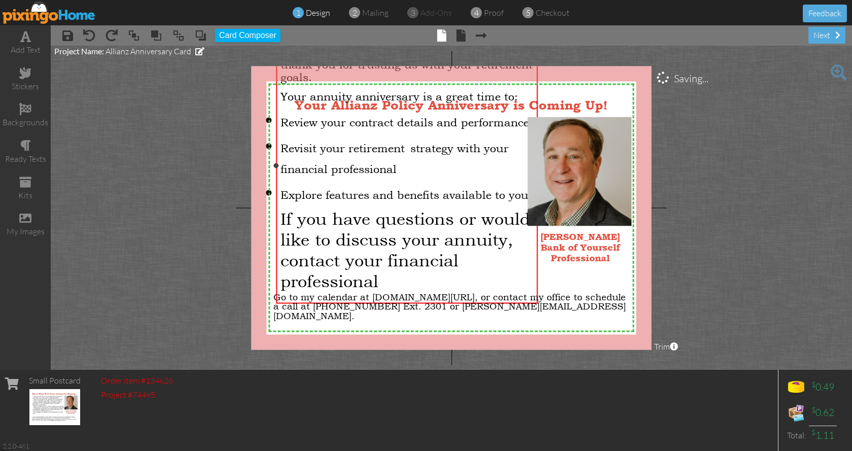
click at [392, 271] on p "If you have questions or would like to discuss your annuity, contact your finan…" at bounding box center [407, 249] width 253 height 83
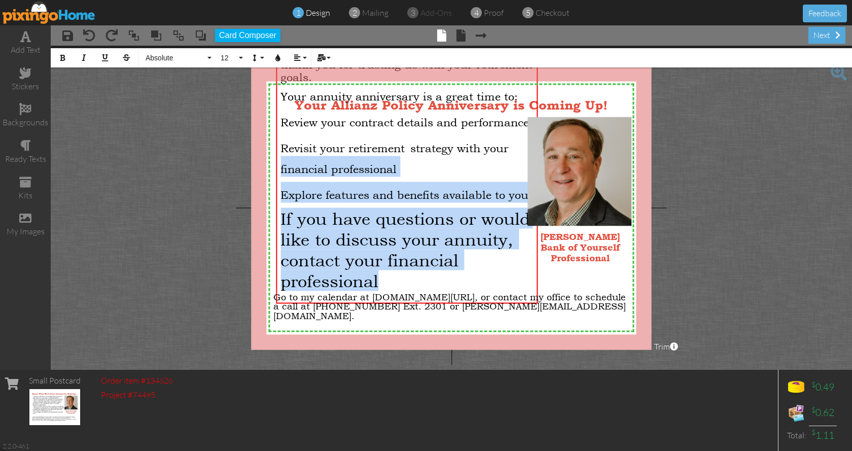
drag, startPoint x: 391, startPoint y: 271, endPoint x: 270, endPoint y: 165, distance: 161.1
click at [270, 165] on div "X X X X X X X X X X X X X X X X X X X X X X X X X X X X X X X X X X X X X X X X…" at bounding box center [451, 208] width 400 height 284
click at [241, 60] on button "12" at bounding box center [230, 57] width 29 height 19
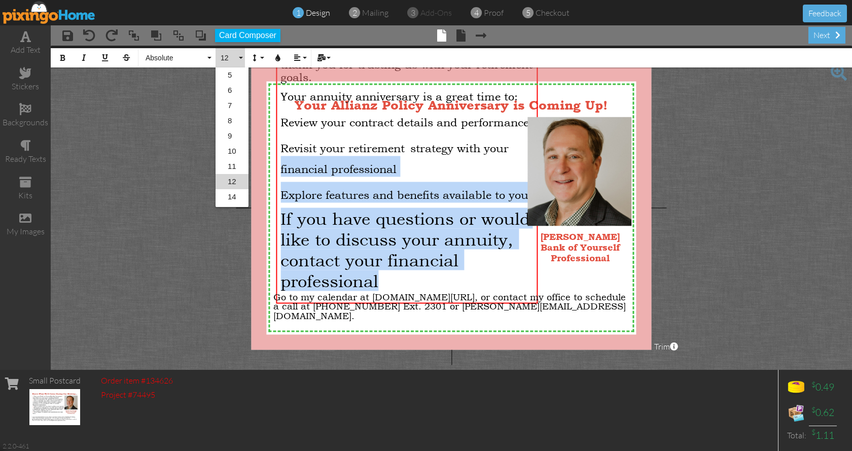
scroll to position [45, 0]
click at [237, 133] on link "12" at bounding box center [232, 136] width 33 height 15
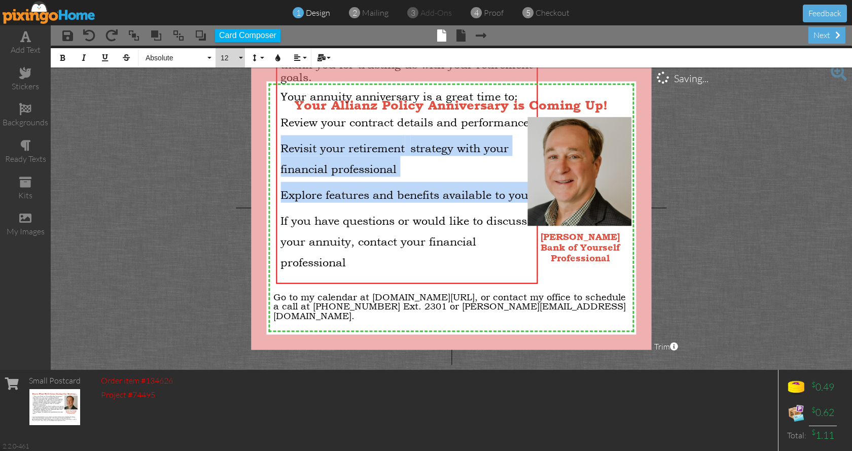
click at [244, 58] on button "12" at bounding box center [230, 57] width 29 height 19
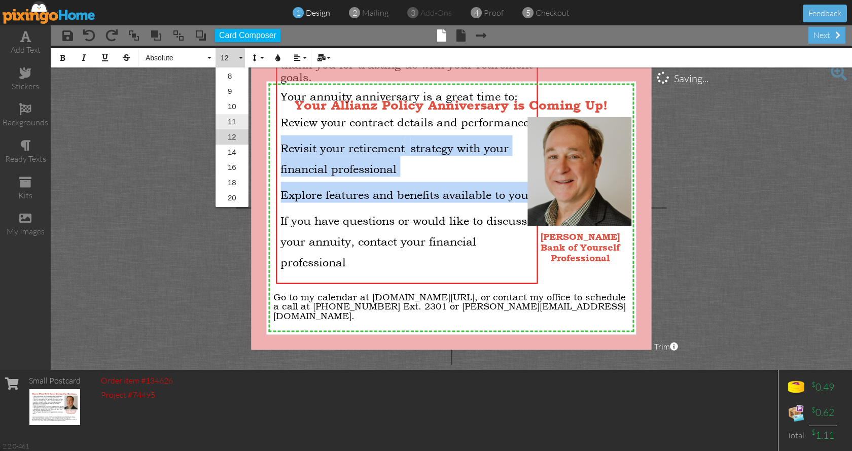
click at [232, 116] on link "11" at bounding box center [232, 121] width 33 height 15
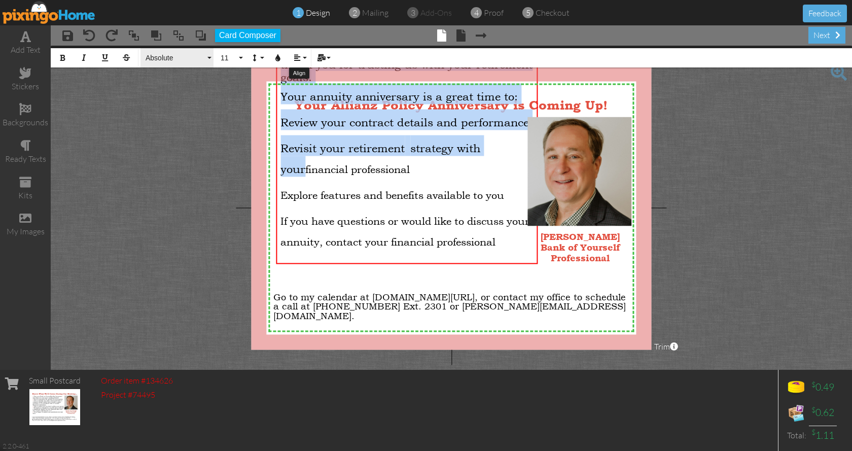
drag, startPoint x: 514, startPoint y: 144, endPoint x: 175, endPoint y: 66, distance: 348.8
click at [297, 55] on project-studio-wrapper "X X X X X X X X X X X X X X X X X X X X X X X X X X X X X X X X X X X X X X X X…" at bounding box center [452, 208] width 802 height 324
click at [223, 51] on button "11" at bounding box center [230, 57] width 29 height 19
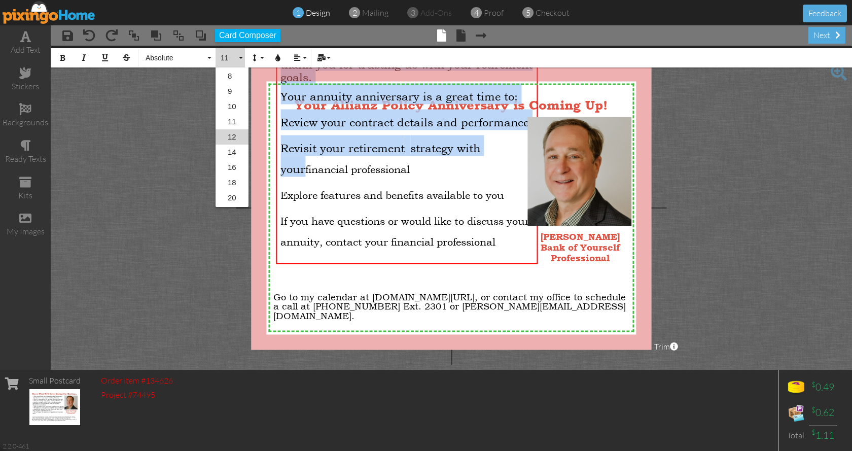
click at [222, 55] on span "11" at bounding box center [228, 58] width 17 height 9
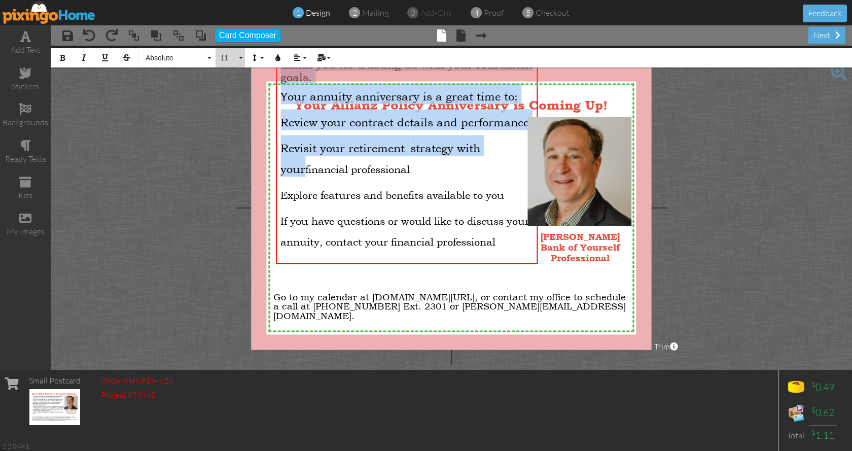
click at [239, 57] on button "11" at bounding box center [230, 57] width 29 height 19
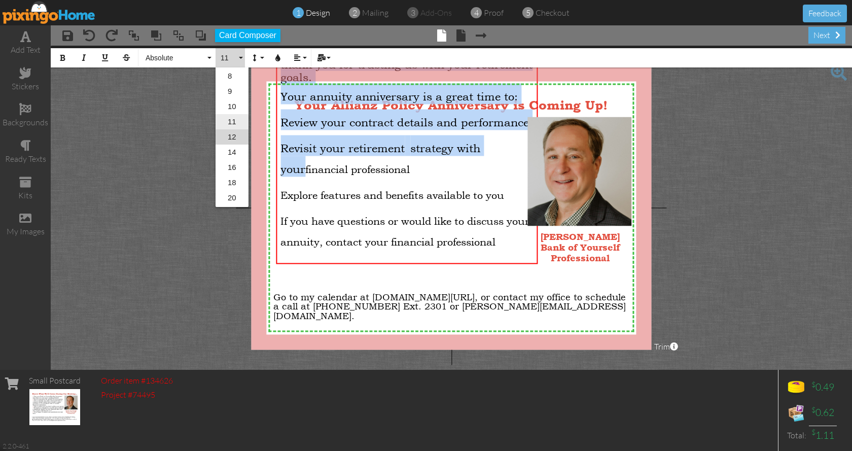
click at [238, 117] on link "11" at bounding box center [232, 121] width 33 height 15
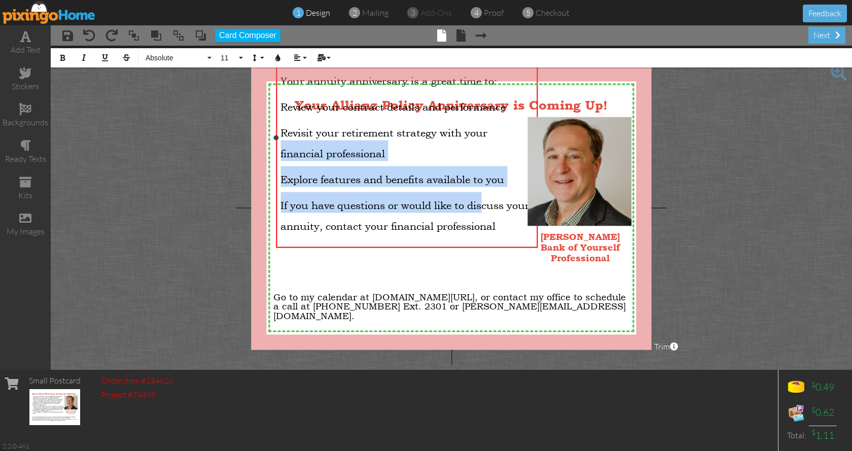
drag, startPoint x: 492, startPoint y: 145, endPoint x: 485, endPoint y: 146, distance: 6.6
click at [484, 184] on div "It’s been another year since you purchased your Allianz Variable Annuity, and w…" at bounding box center [407, 141] width 253 height 218
click at [591, 124] on img at bounding box center [572, 171] width 120 height 109
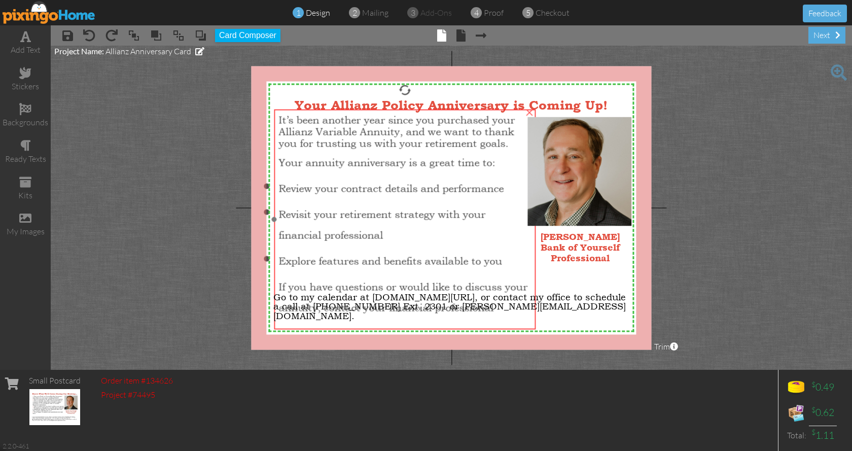
drag, startPoint x: 458, startPoint y: 81, endPoint x: 456, endPoint y: 162, distance: 81.7
click at [456, 162] on span "Your annuity anniversary is a great time to:" at bounding box center [387, 162] width 217 height 12
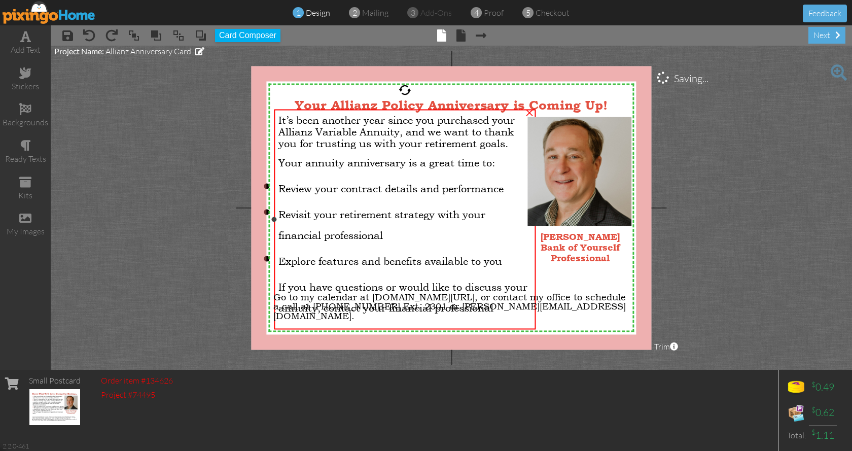
click at [280, 118] on span "It’s been another year since you purchased your Allianz Variable Annuity, and w…" at bounding box center [397, 132] width 236 height 36
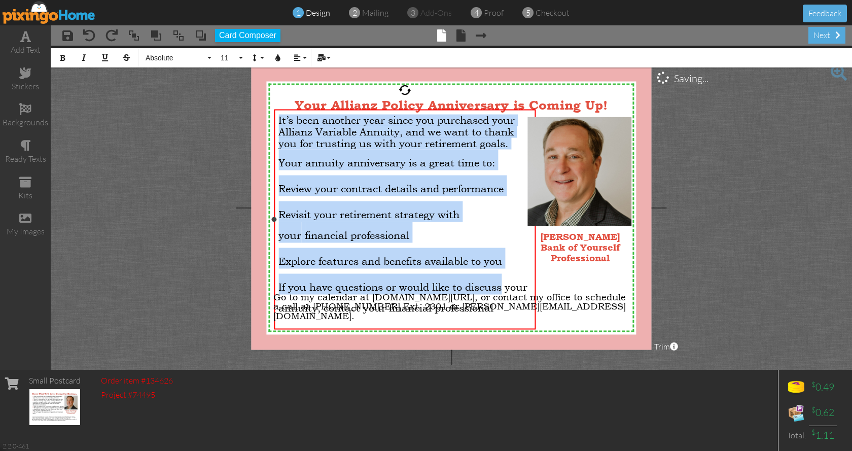
drag, startPoint x: 280, startPoint y: 118, endPoint x: 510, endPoint y: 262, distance: 271.9
click at [515, 278] on div "It’s been another year since you purchased your Allianz Variable Annuity, and w…" at bounding box center [405, 223] width 253 height 218
click at [262, 59] on button "Line Height" at bounding box center [256, 57] width 19 height 19
click at [273, 89] on link "Single" at bounding box center [271, 90] width 49 height 15
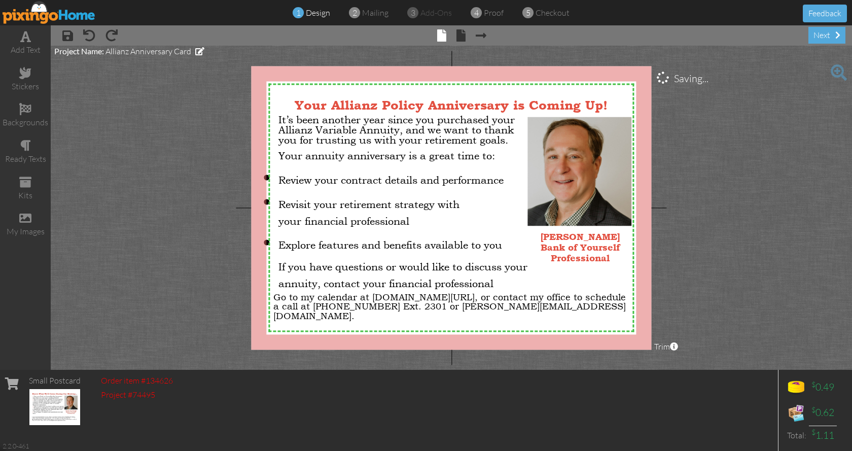
click at [240, 154] on project-studio-wrapper "X X X X X X X X X X X X X X X X X X X X X X X X X X X X X X X X X X X X X X X X…" at bounding box center [452, 208] width 802 height 324
click at [280, 176] on span "Review your contract details and performance" at bounding box center [391, 179] width 225 height 12
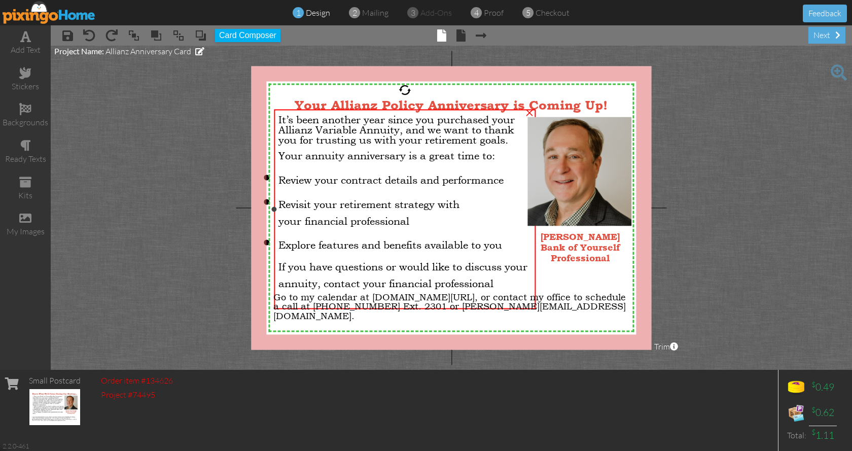
click at [280, 176] on span "Review your contract details and performance" at bounding box center [391, 179] width 225 height 12
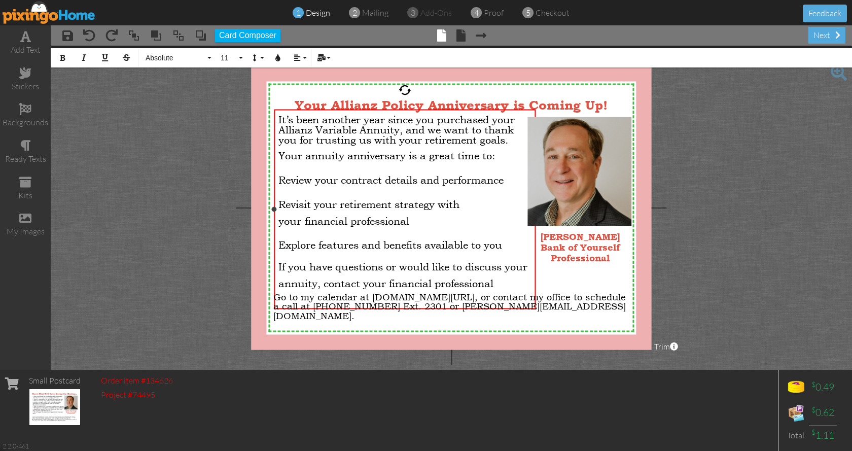
click at [279, 176] on span "Review your contract details and performance" at bounding box center [391, 179] width 225 height 12
click at [25, 41] on span at bounding box center [25, 36] width 11 height 12
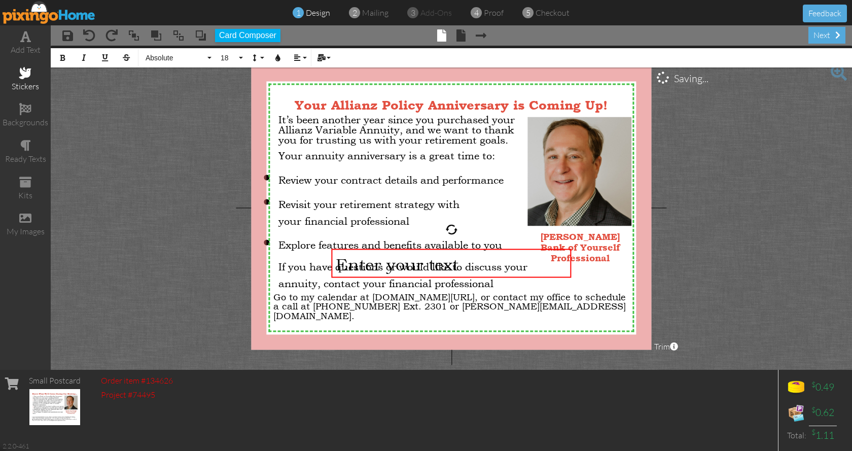
click at [26, 73] on span at bounding box center [25, 73] width 12 height 12
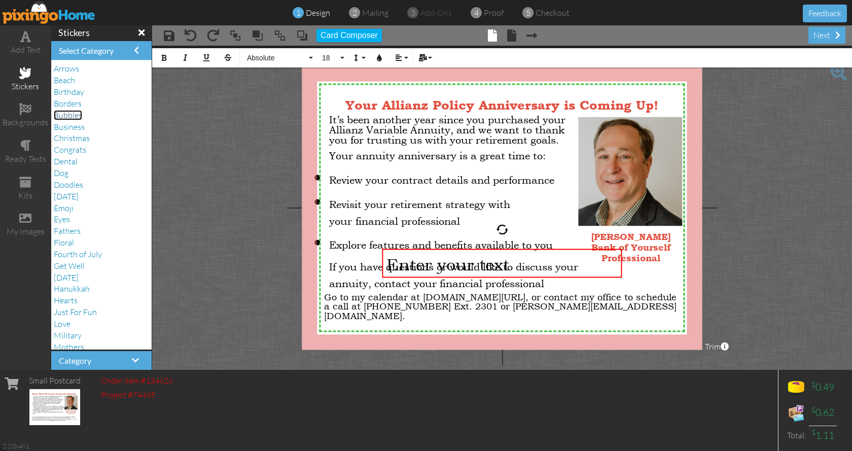
click at [79, 115] on span "Bubbles" at bounding box center [68, 115] width 28 height 10
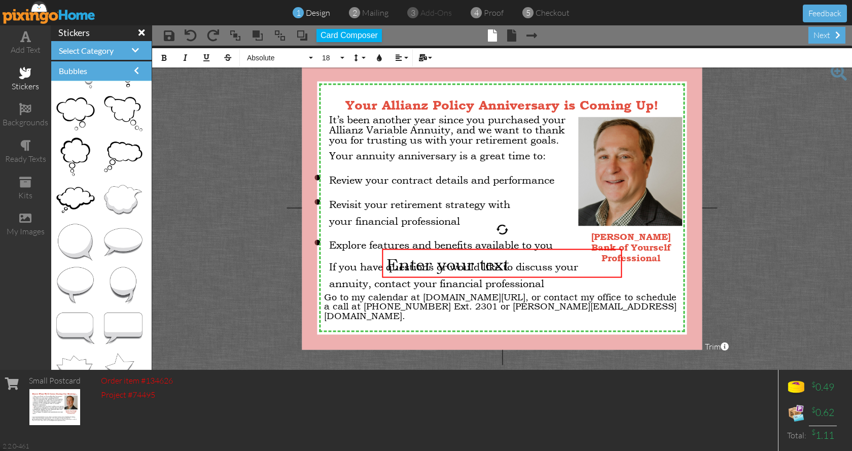
scroll to position [56, 0]
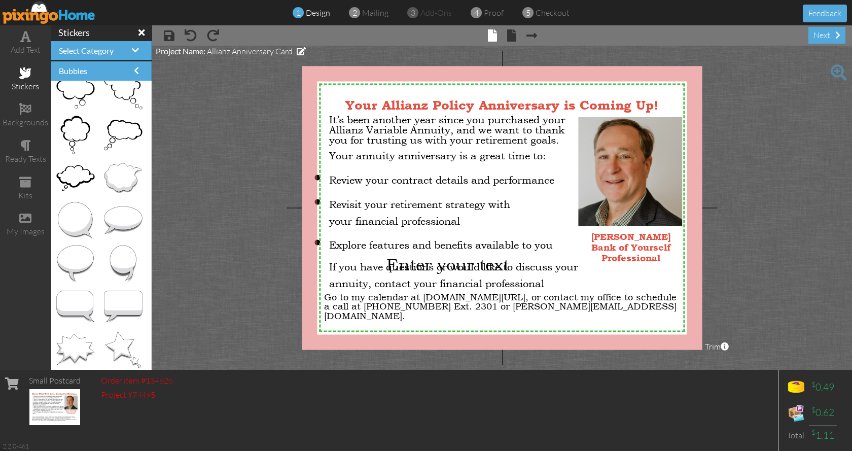
click at [188, 113] on project-studio-wrapper "X X X X X X X X X X X X X X X X X X X X X X X X X X X X X X X X X X X X X X X X…" at bounding box center [502, 208] width 700 height 324
click at [134, 67] on span at bounding box center [136, 70] width 5 height 8
click at [138, 31] on span at bounding box center [141, 32] width 6 height 9
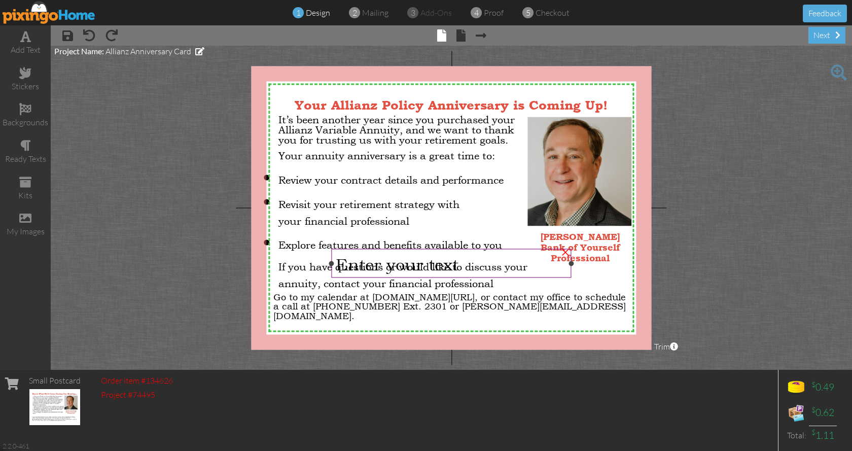
click at [564, 252] on div "×" at bounding box center [566, 251] width 16 height 16
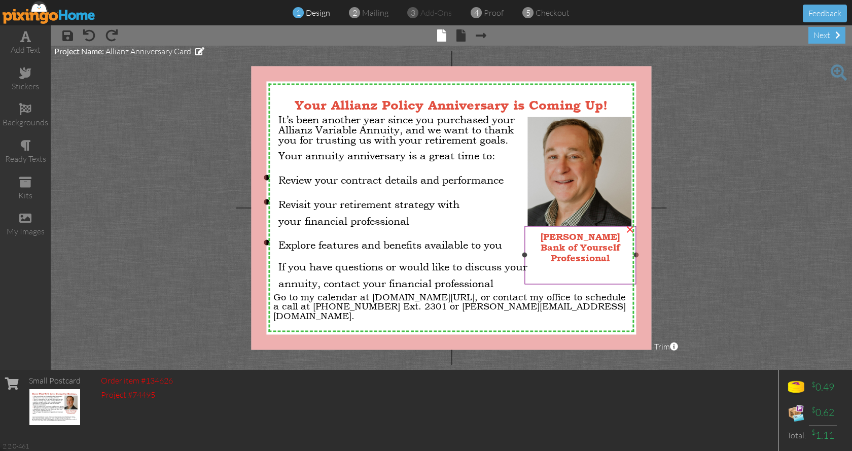
click at [612, 255] on div "[PERSON_NAME] Bank of Yourself Professional" at bounding box center [581, 247] width 102 height 32
click at [612, 256] on div "[PERSON_NAME] Bank of Yourself Professional" at bounding box center [581, 247] width 102 height 32
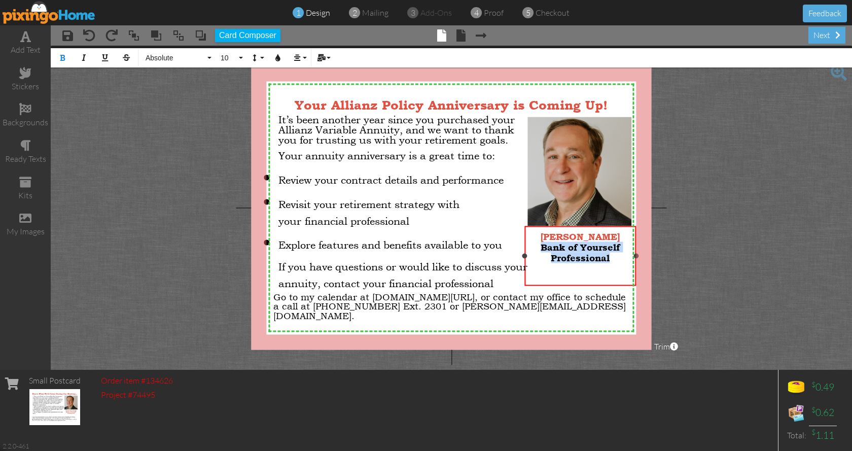
drag, startPoint x: 612, startPoint y: 256, endPoint x: 539, endPoint y: 249, distance: 72.9
click at [539, 249] on div "[PERSON_NAME] Bank of Yourself Professional" at bounding box center [581, 247] width 102 height 32
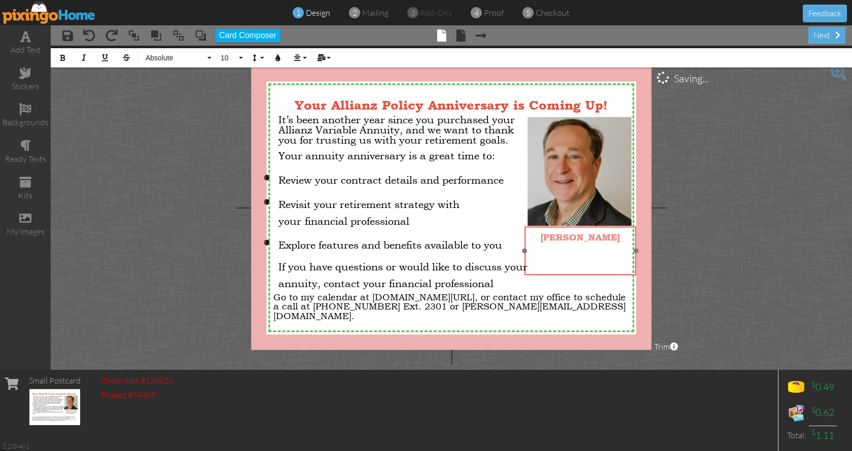
click at [578, 274] on div "[PERSON_NAME] ​ ​ ​" at bounding box center [581, 250] width 112 height 47
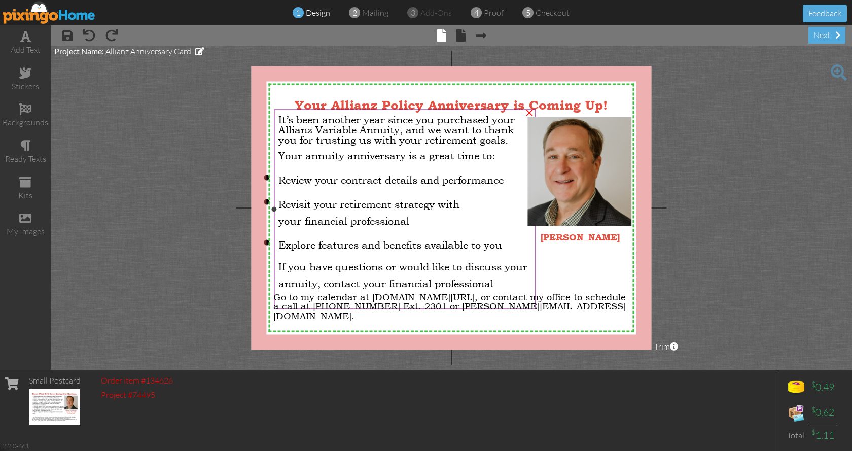
click at [524, 280] on p "If you have questions or would like to discuss your annuity, contact your finan…" at bounding box center [405, 272] width 253 height 33
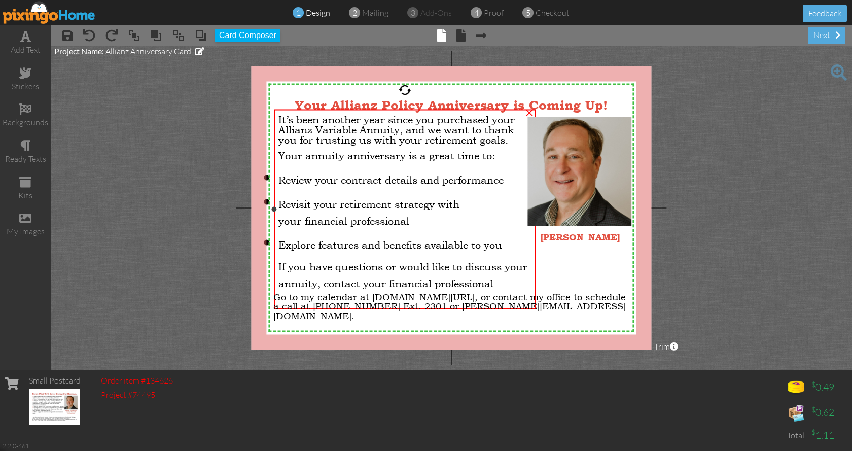
click at [524, 280] on p "If you have questions or would like to discuss your annuity, contact your finan…" at bounding box center [405, 272] width 253 height 33
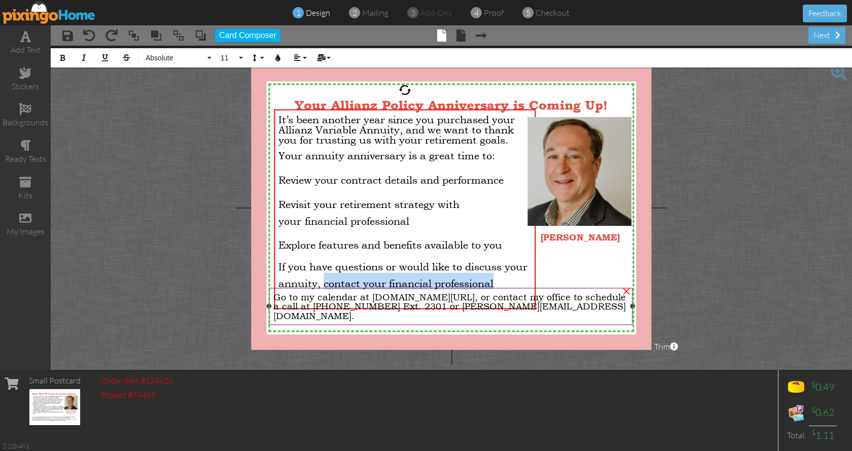
drag, startPoint x: 526, startPoint y: 280, endPoint x: 352, endPoint y: 288, distance: 173.7
click at [352, 288] on div "X X X X X X X X X X X X X X X X X X X X X X X X X X X X X X X X X X X X X X X X…" at bounding box center [451, 208] width 400 height 284
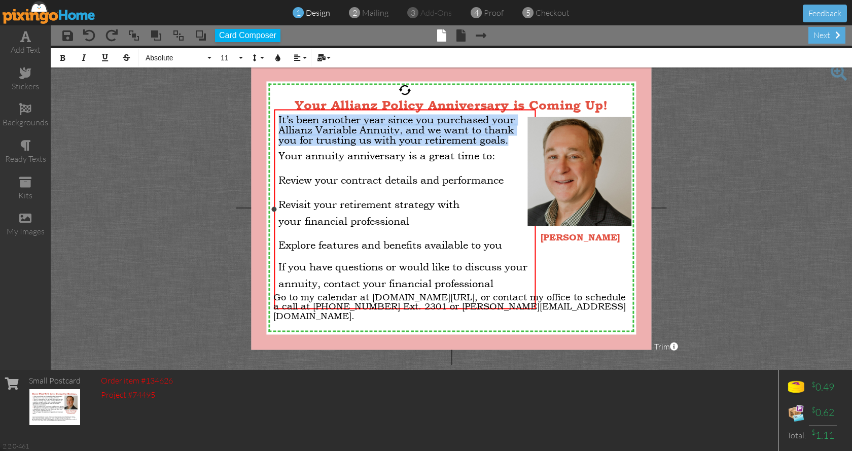
drag, startPoint x: 280, startPoint y: 118, endPoint x: 513, endPoint y: 141, distance: 235.0
click at [513, 141] on div "It’s been another year since you purchased your Allianz Variable Annuity, and w…" at bounding box center [405, 129] width 253 height 30
click at [240, 57] on button "11" at bounding box center [230, 57] width 29 height 19
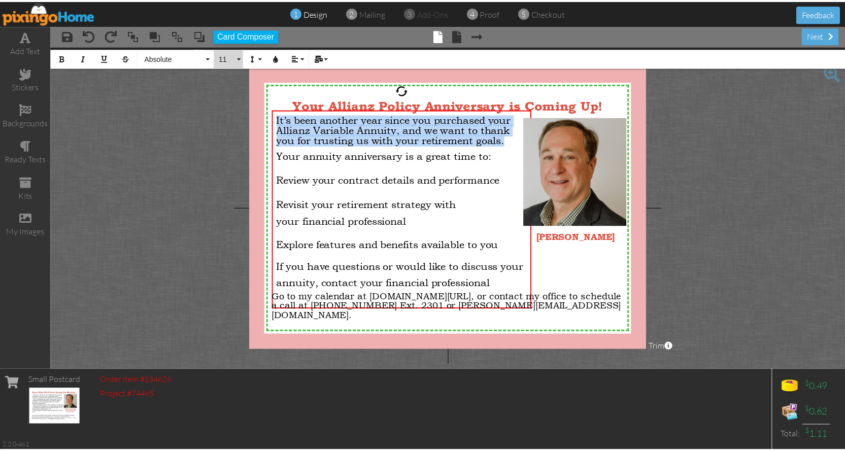
scroll to position [29, 0]
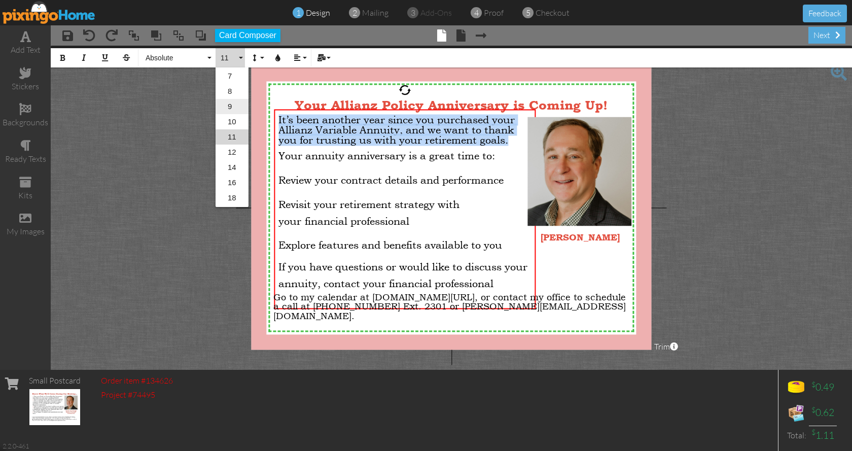
click at [231, 108] on link "9" at bounding box center [232, 106] width 33 height 15
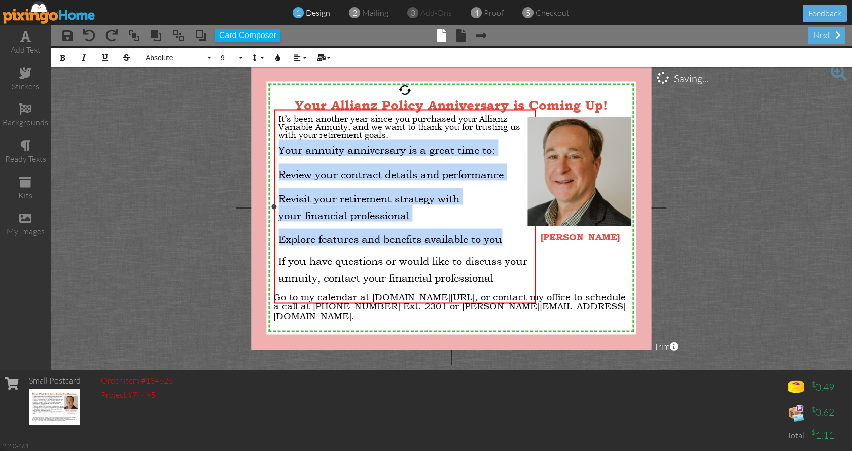
drag, startPoint x: 280, startPoint y: 147, endPoint x: 523, endPoint y: 236, distance: 258.9
click at [523, 236] on div "It’s been another year since you purchased your Allianz Variable Annuity, and w…" at bounding box center [405, 207] width 253 height 187
click at [240, 58] on button "11" at bounding box center [230, 57] width 29 height 19
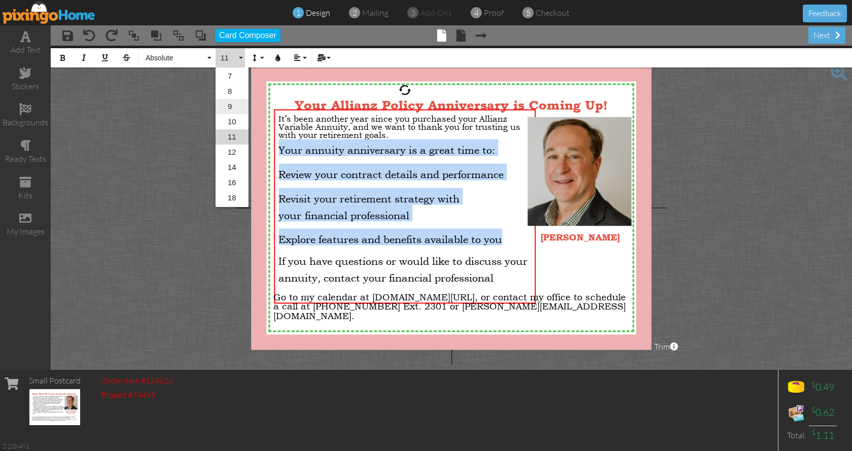
click at [238, 108] on link "9" at bounding box center [232, 106] width 33 height 15
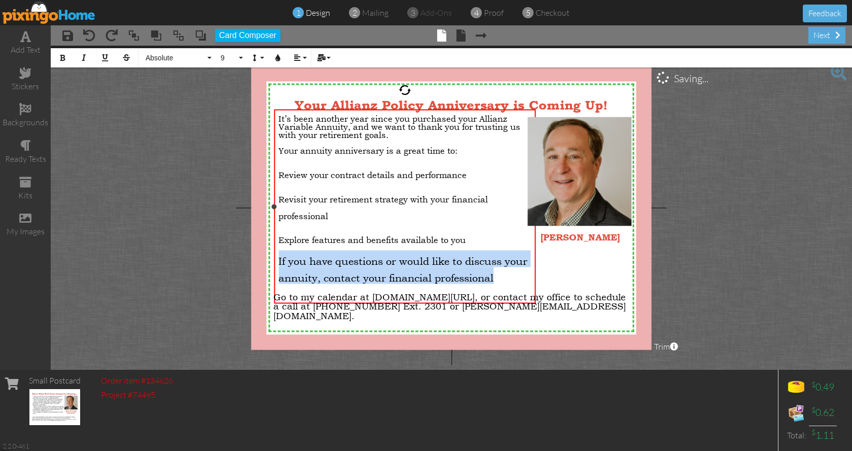
drag, startPoint x: 522, startPoint y: 275, endPoint x: 276, endPoint y: 255, distance: 246.8
click at [276, 255] on div "It’s been another year since you purchased your Allianz Variable Annuity, and w…" at bounding box center [405, 208] width 262 height 196
click at [239, 56] on button "9" at bounding box center [230, 57] width 29 height 19
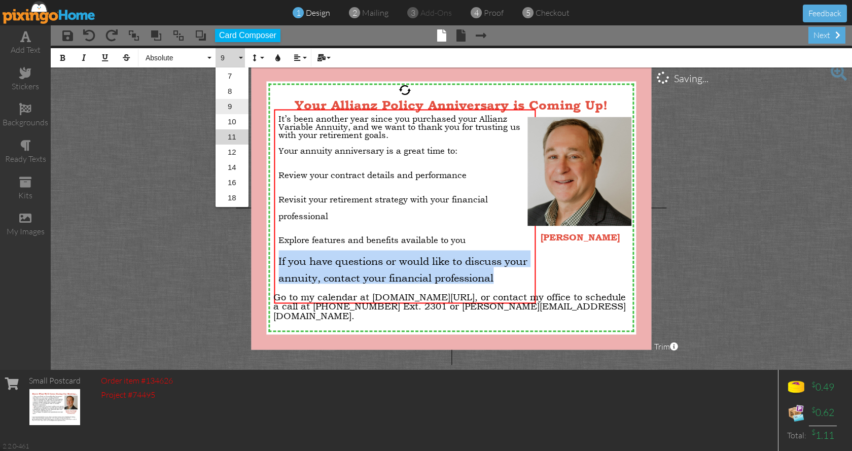
click at [237, 106] on link "9" at bounding box center [232, 106] width 33 height 15
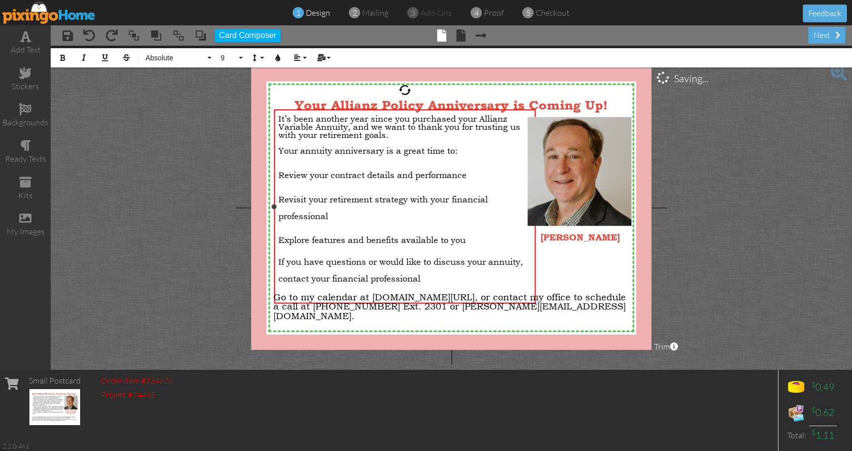
click at [406, 224] on ul "Review your contract details and performance Revisit your retirement strategy w…" at bounding box center [405, 203] width 253 height 85
drag, startPoint x: 327, startPoint y: 214, endPoint x: 405, endPoint y: 198, distance: 79.7
click at [405, 198] on span "Revisit your retirement strategy with your financial professional" at bounding box center [384, 207] width 210 height 27
click at [412, 195] on span "Revisit your retirement strategy. ny changes need to be communicated prior to t…" at bounding box center [392, 207] width 226 height 27
drag, startPoint x: 394, startPoint y: 214, endPoint x: 373, endPoint y: 215, distance: 20.8
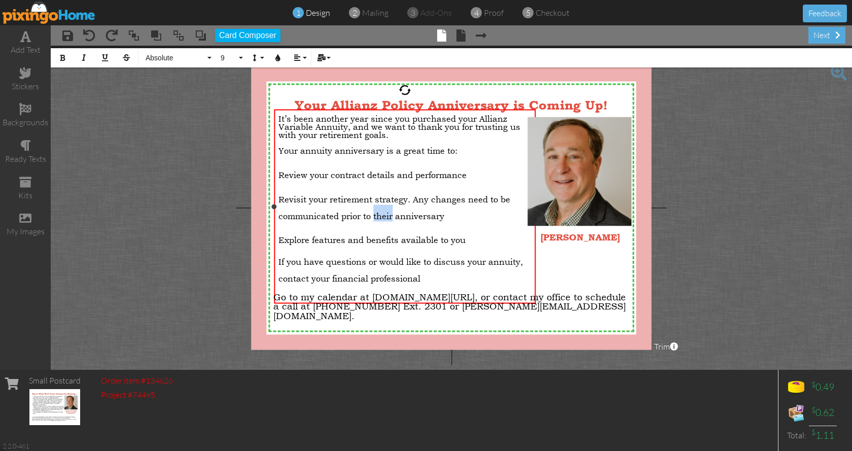
click at [373, 215] on span "Revisit your retirement strategy. Any changes need to be communicated prior to …" at bounding box center [395, 207] width 232 height 27
click at [416, 197] on span "Revisit your retirement strategy. Any changes need to be communicated prior to …" at bounding box center [395, 207] width 232 height 27
click at [426, 194] on span "Revisit your retirement strategy. NOte that any changes need to be communicated…" at bounding box center [404, 207] width 251 height 27
click at [410, 213] on span "Revisit your retirement strategy. Note that any changes need to be communicated…" at bounding box center [403, 207] width 249 height 27
click at [466, 211] on span "Revisit your retirement strategy. Note that any changes need to be communicated…" at bounding box center [403, 207] width 249 height 27
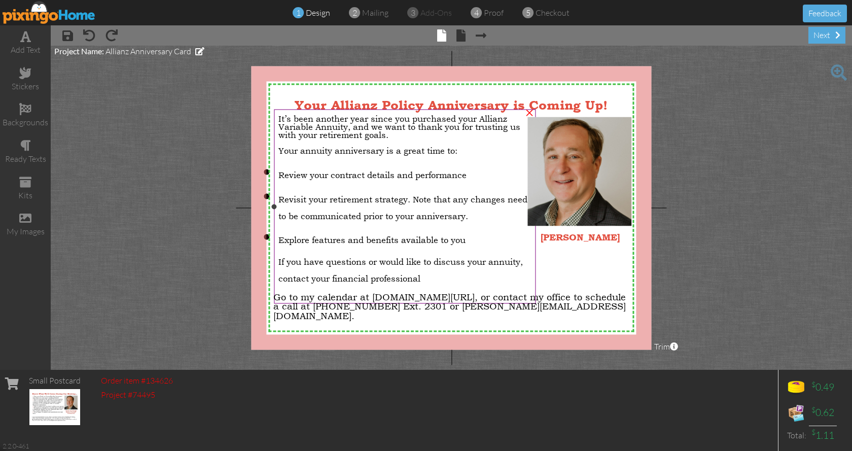
click at [433, 277] on p "If you have questions or would like to discuss your annuity, contact your finan…" at bounding box center [405, 267] width 253 height 33
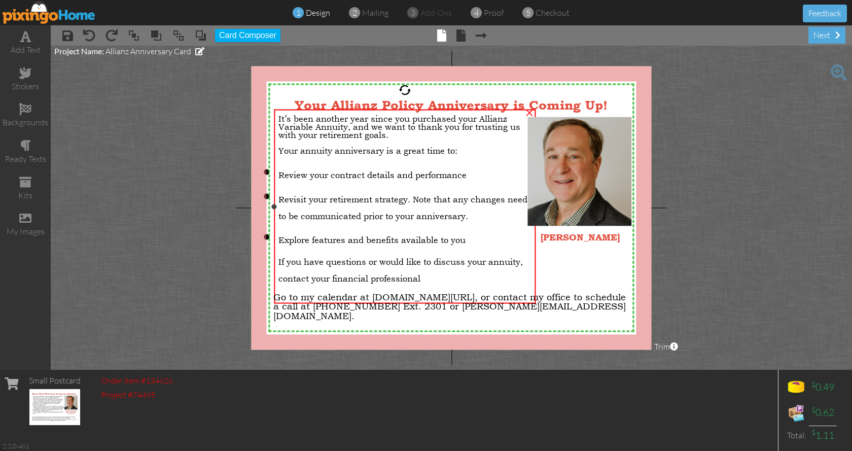
click at [433, 277] on p "If you have questions or would like to discuss your annuity, contact your finan…" at bounding box center [405, 267] width 253 height 33
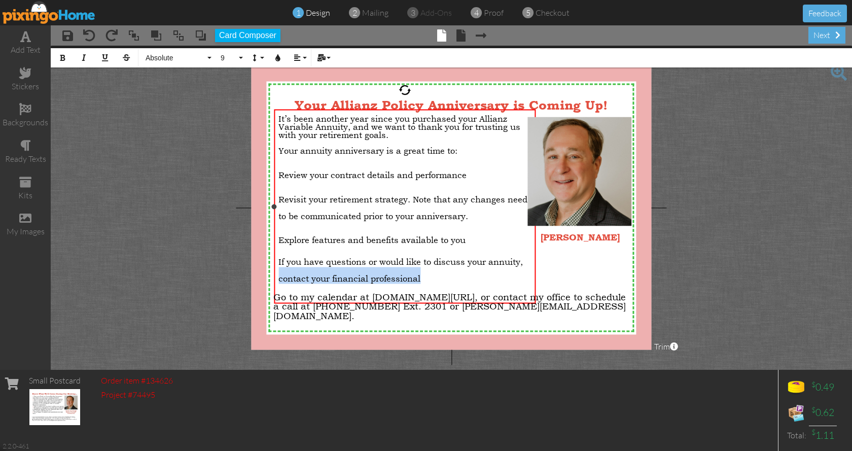
drag, startPoint x: 430, startPoint y: 272, endPoint x: 281, endPoint y: 279, distance: 149.8
click at [281, 279] on p "If you have questions or would like to discuss your annuity, contact your finan…" at bounding box center [405, 267] width 253 height 33
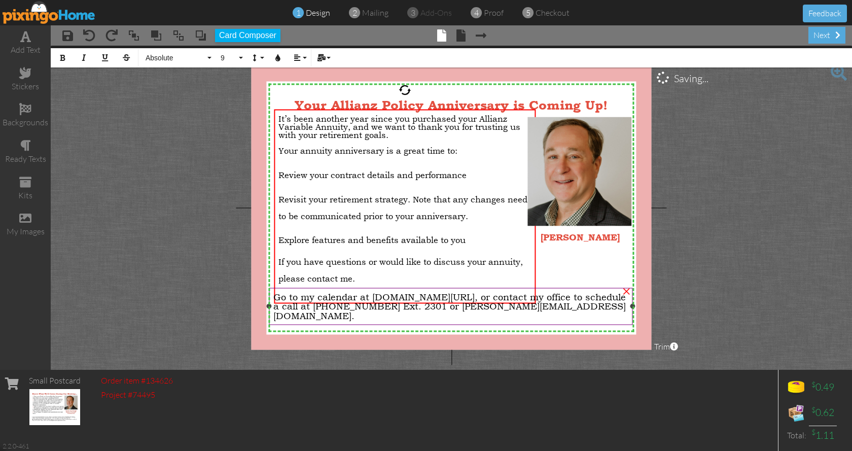
click at [285, 297] on span "Go to my calendar at [DOMAIN_NAME][URL], or contact my office to schedule a cal…" at bounding box center [449, 305] width 353 height 29
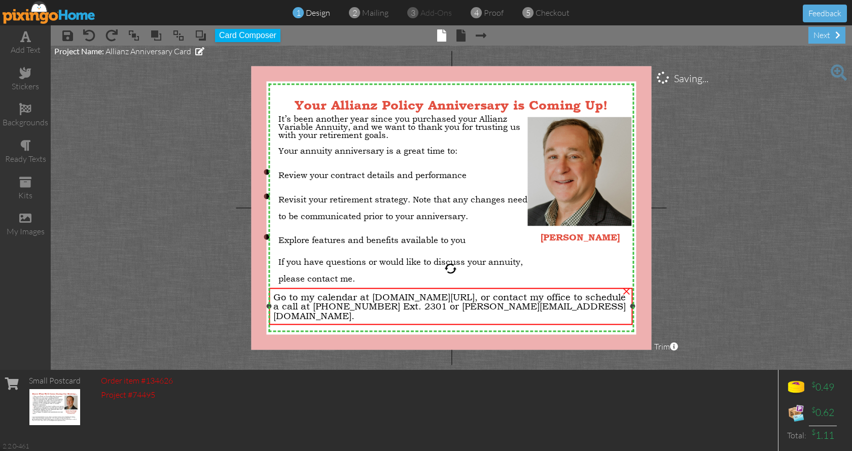
click at [285, 297] on span "Go to my calendar at [DOMAIN_NAME][URL], or contact my office to schedule a cal…" at bounding box center [449, 305] width 353 height 29
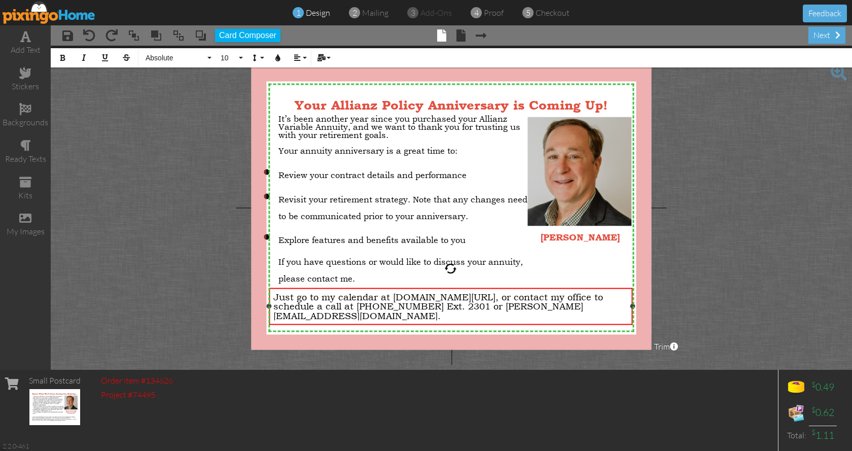
click at [523, 304] on div "Just go to my calendar at [DOMAIN_NAME][URL], or contact my office to schedule …" at bounding box center [450, 306] width 355 height 28
click at [528, 304] on span "Just go to my calendar at [DOMAIN_NAME][URL], or contact my office to schedule …" at bounding box center [438, 305] width 330 height 29
click at [597, 309] on div "Just go to my calendar at [DOMAIN_NAME][URL], or contact my office to schedule …" at bounding box center [450, 306] width 355 height 28
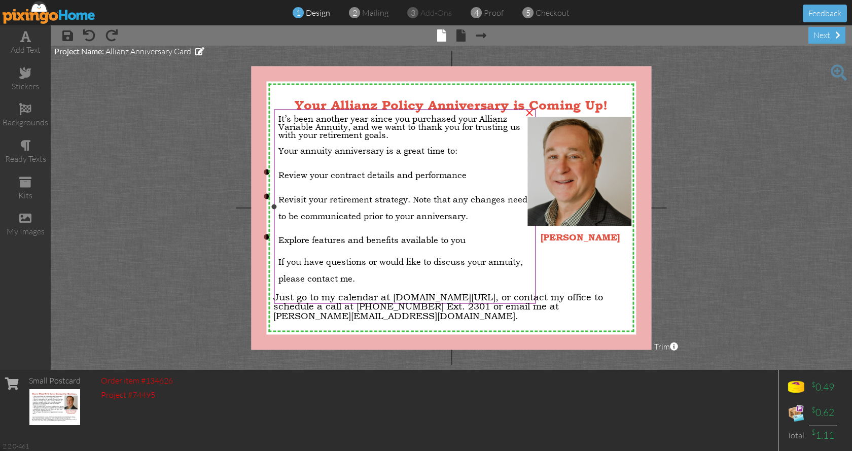
click at [388, 132] on span "It’s been another year since you purchased your Allianz Variable Annuity, and w…" at bounding box center [400, 126] width 242 height 27
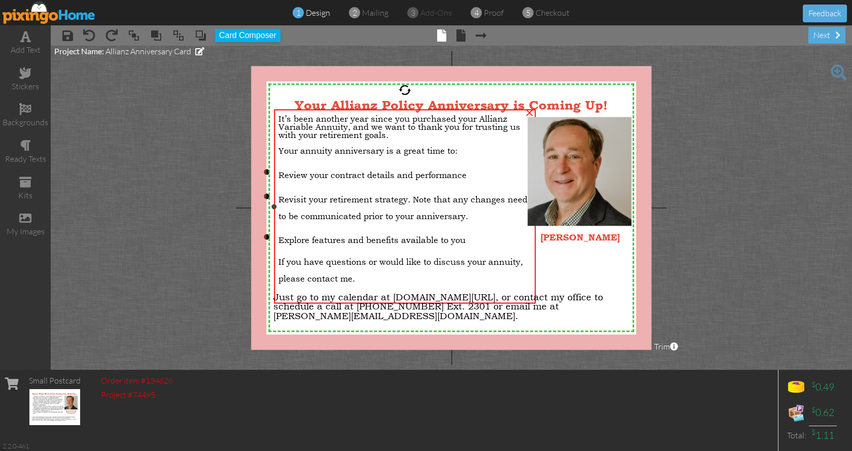
click at [388, 132] on span "It’s been another year since you purchased your Allianz Variable Annuity, and w…" at bounding box center [400, 126] width 242 height 27
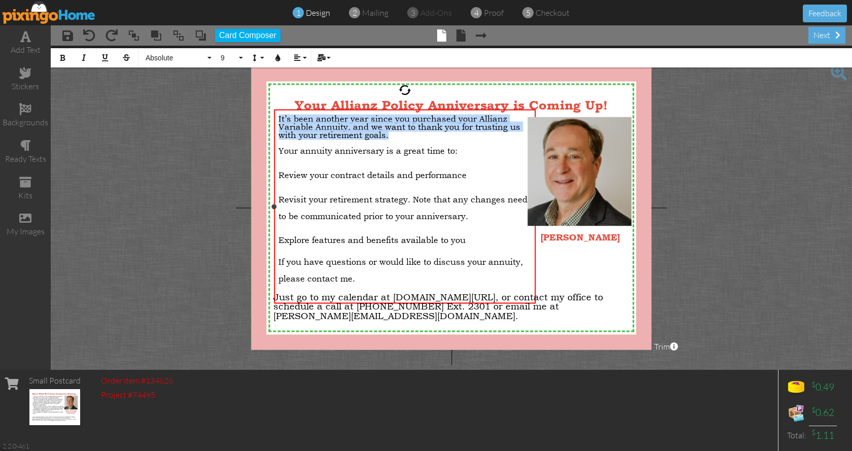
drag, startPoint x: 388, startPoint y: 136, endPoint x: 275, endPoint y: 118, distance: 114.1
click at [275, 118] on div "It’s been another year since you purchased your Allianz Variable Annuity, and w…" at bounding box center [405, 208] width 262 height 196
click at [60, 56] on icon "button" at bounding box center [62, 57] width 7 height 7
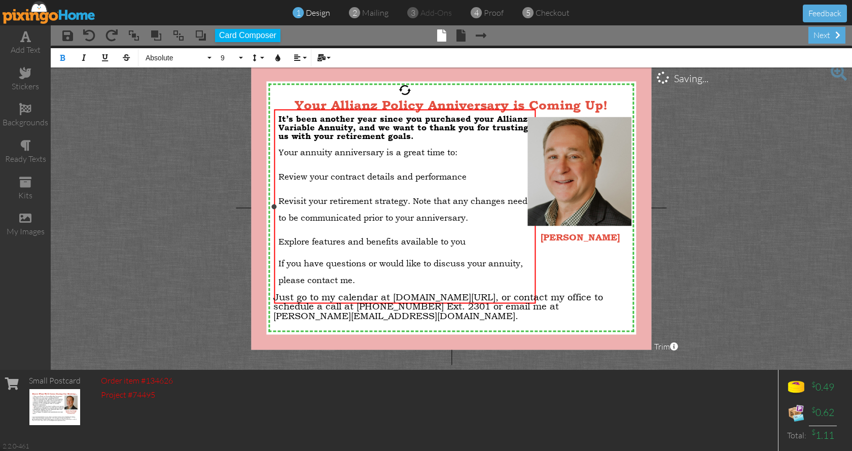
click at [495, 144] on p "Your annuity anniversary is a great time to:" at bounding box center [405, 149] width 253 height 17
click at [279, 173] on span "Review your contract details and performance" at bounding box center [373, 176] width 188 height 10
click at [280, 197] on span "Revisit your retirement strategy. Note that any changes need to be communicated…" at bounding box center [403, 208] width 249 height 27
click at [280, 238] on span "Explore features and benefits available to you" at bounding box center [372, 241] width 187 height 10
click at [357, 277] on span "If you have questions or would like to discuss your annuity, please contact me." at bounding box center [401, 271] width 245 height 27
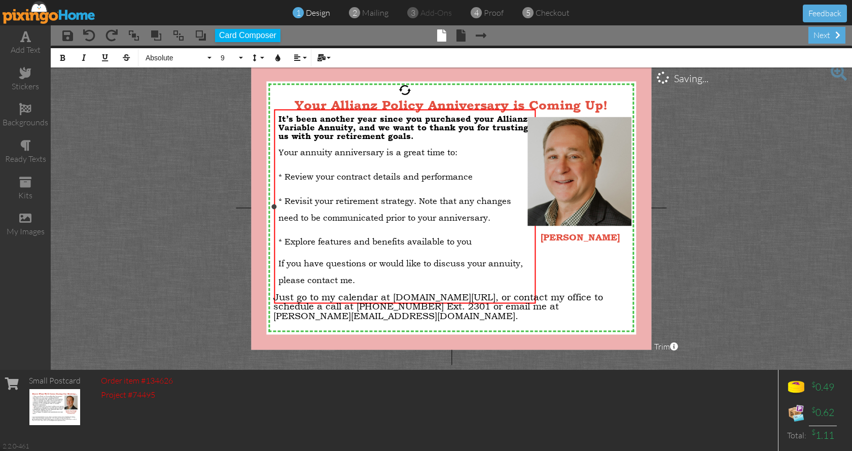
click at [301, 284] on div "It’s been another year since you purchased your Allianz Variable Annuity, and w…" at bounding box center [405, 208] width 253 height 188
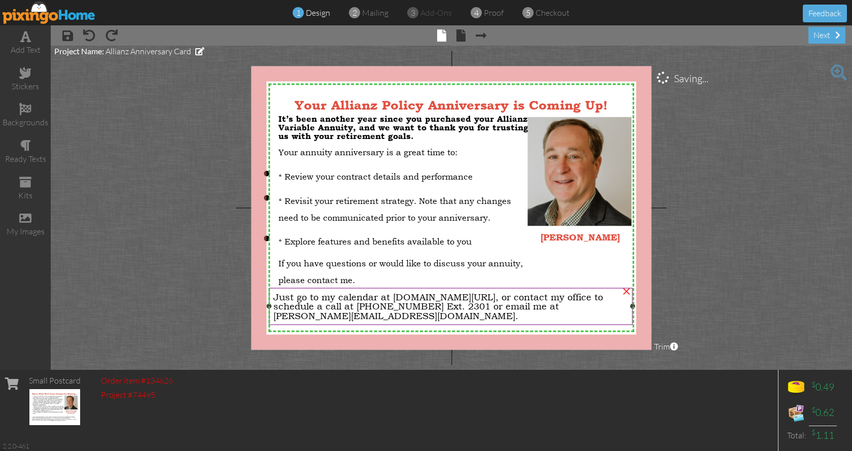
click at [499, 321] on div "Just go to my calendar at [DOMAIN_NAME][URL], or contact my office to schedule …" at bounding box center [451, 306] width 364 height 37
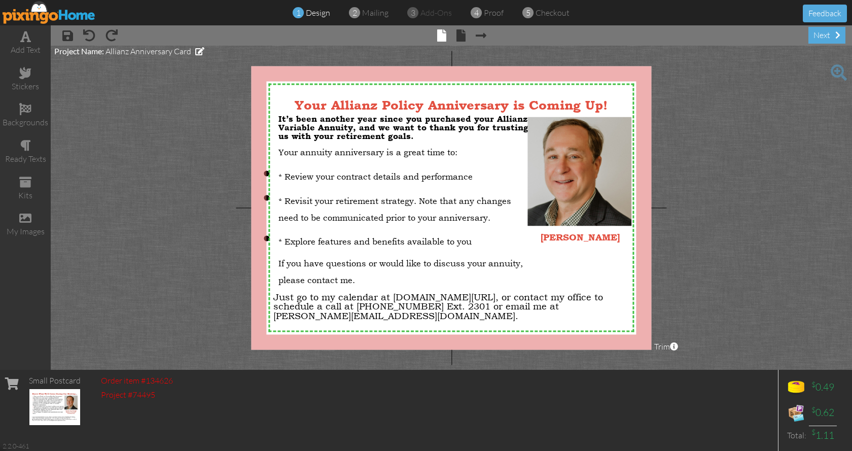
click at [671, 265] on project-studio-wrapper "X X X X X X X X X X X X X X X X X X X X X X X X X X X X X X X X X X X X X X X X…" at bounding box center [452, 208] width 802 height 324
click at [833, 34] on div "next" at bounding box center [827, 35] width 37 height 17
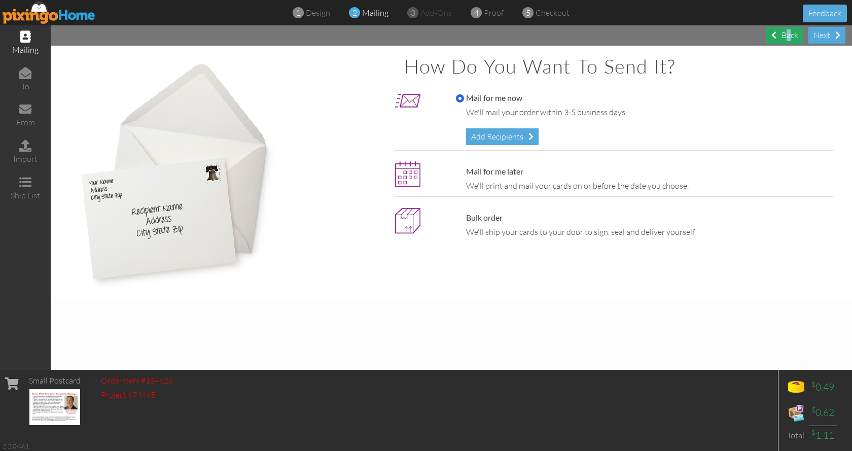
click at [790, 37] on div "Back" at bounding box center [785, 35] width 37 height 17
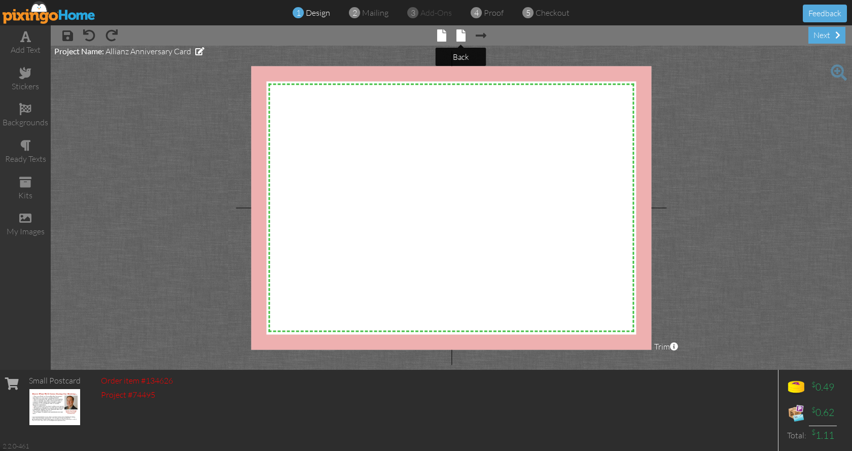
click at [461, 38] on span at bounding box center [461, 35] width 9 height 12
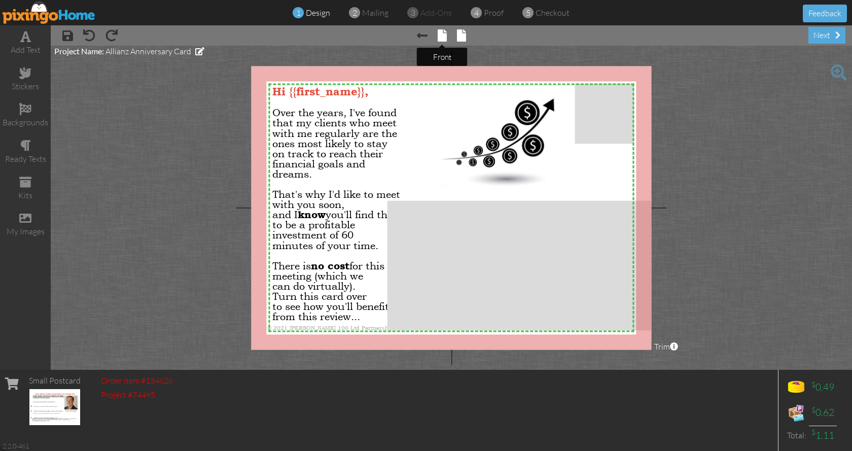
click at [444, 33] on span at bounding box center [442, 35] width 9 height 12
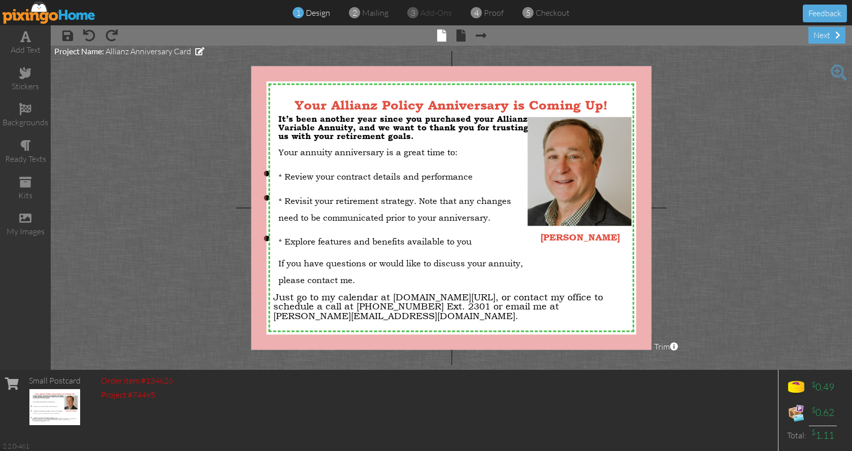
click at [46, 13] on img at bounding box center [49, 12] width 93 height 23
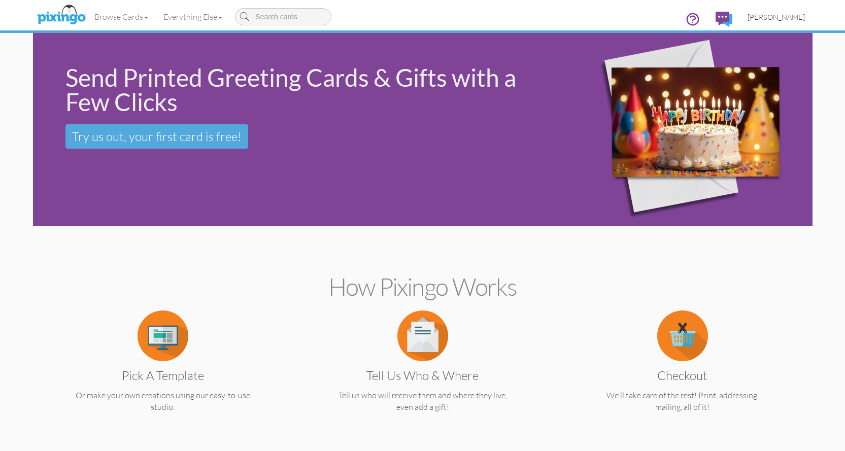
click at [781, 16] on span "[PERSON_NAME]" at bounding box center [775, 17] width 57 height 9
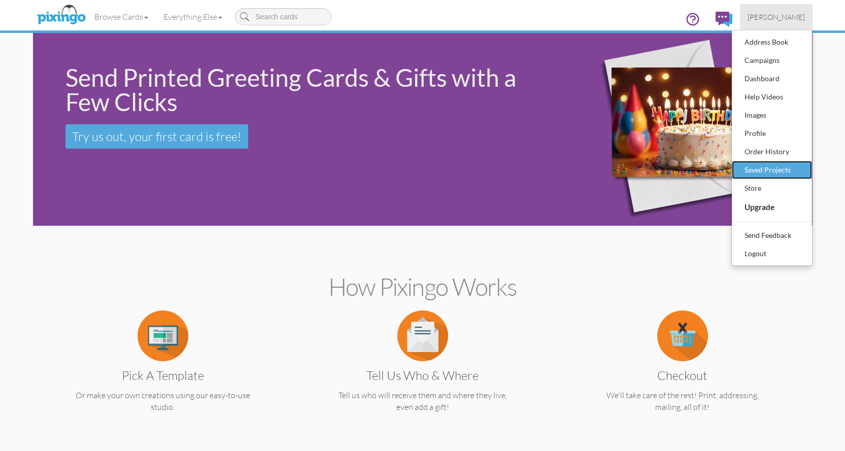
click at [794, 163] on div "Saved Projects" at bounding box center [772, 169] width 60 height 15
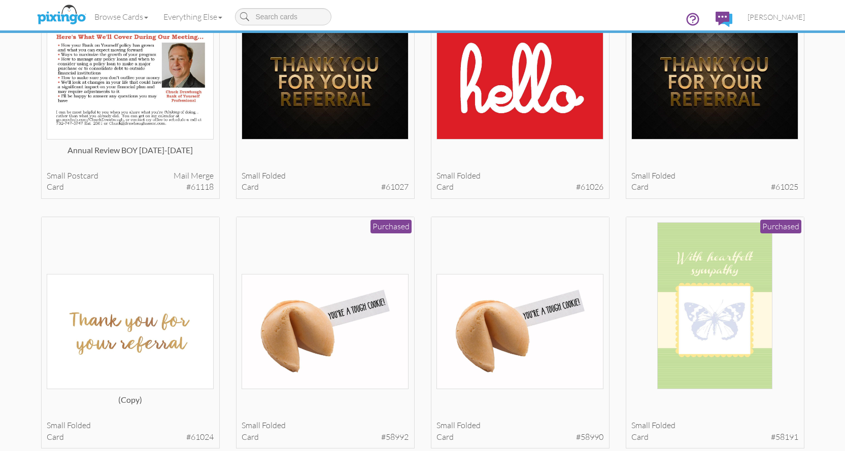
scroll to position [1332, 0]
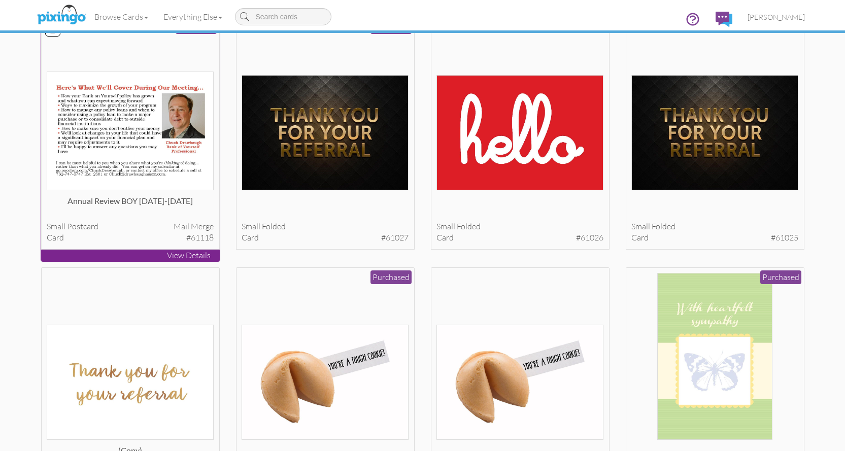
click at [138, 161] on img at bounding box center [130, 131] width 167 height 119
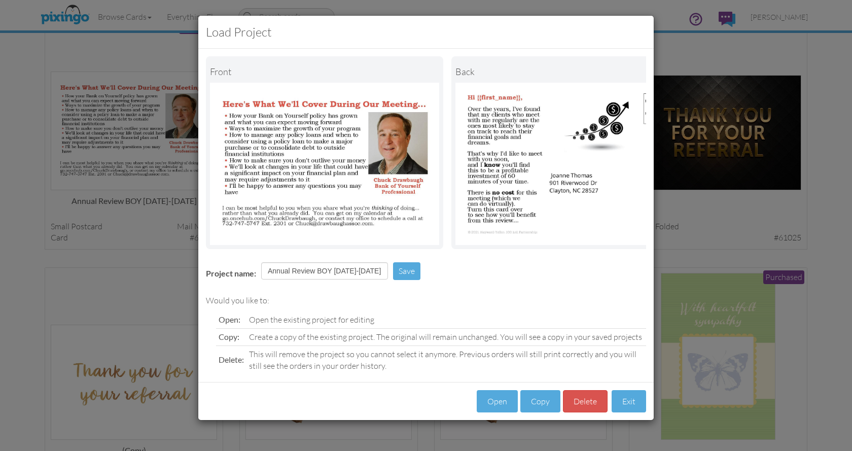
click at [812, 229] on div "Load Project Front back Project name: Annual Review BOY [DATE]-[DATE] Save Woul…" at bounding box center [426, 225] width 852 height 451
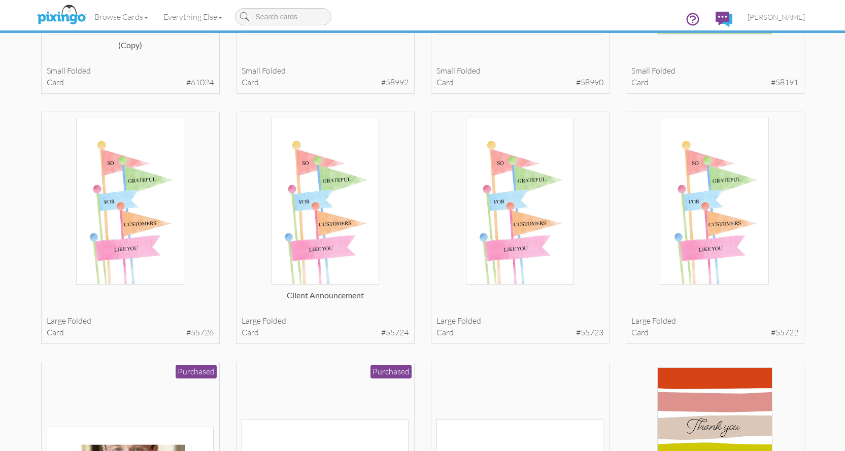
scroll to position [0, 0]
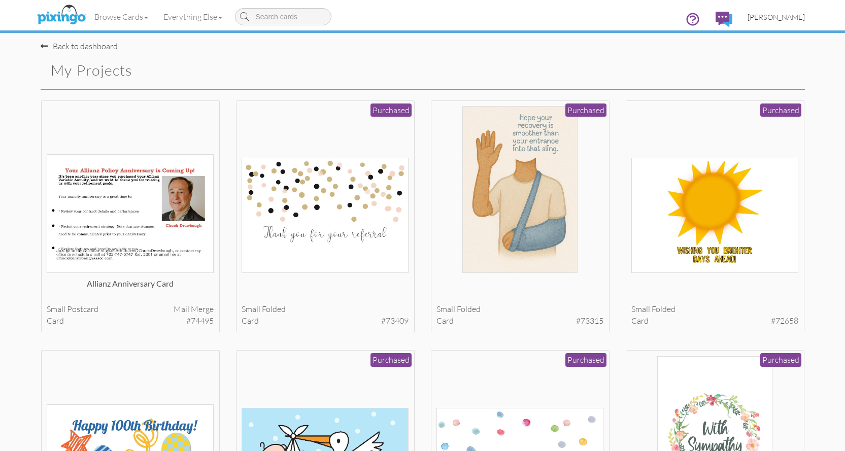
click at [766, 19] on span "[PERSON_NAME]" at bounding box center [775, 17] width 57 height 9
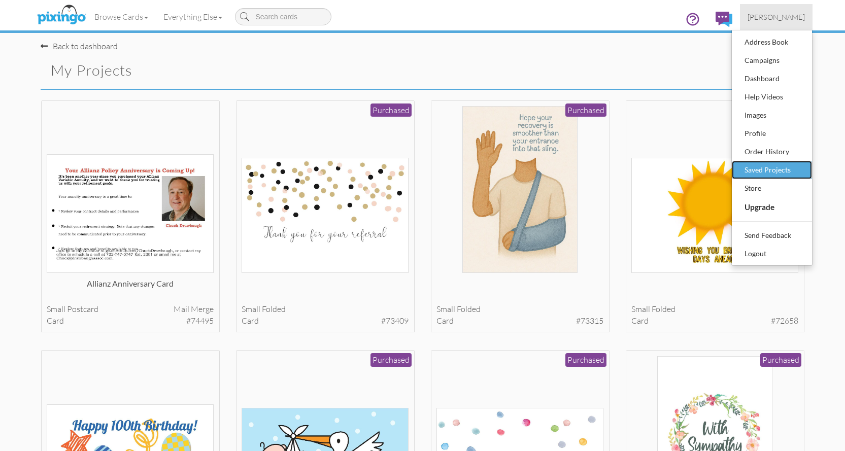
click at [771, 164] on div "Saved Projects" at bounding box center [772, 169] width 60 height 15
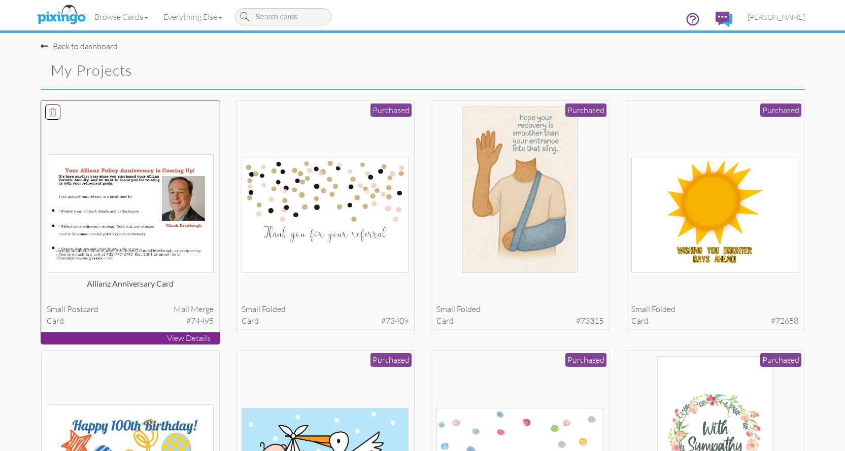
click at [111, 220] on img at bounding box center [130, 213] width 167 height 119
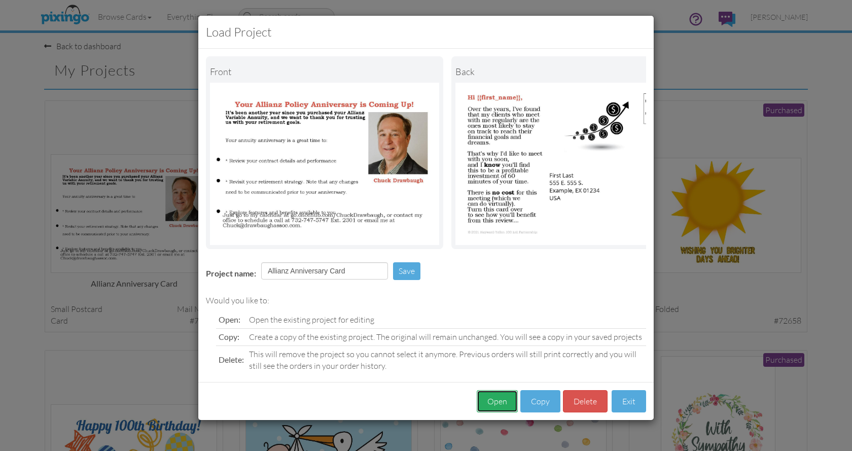
click at [502, 403] on button "Open" at bounding box center [497, 401] width 41 height 23
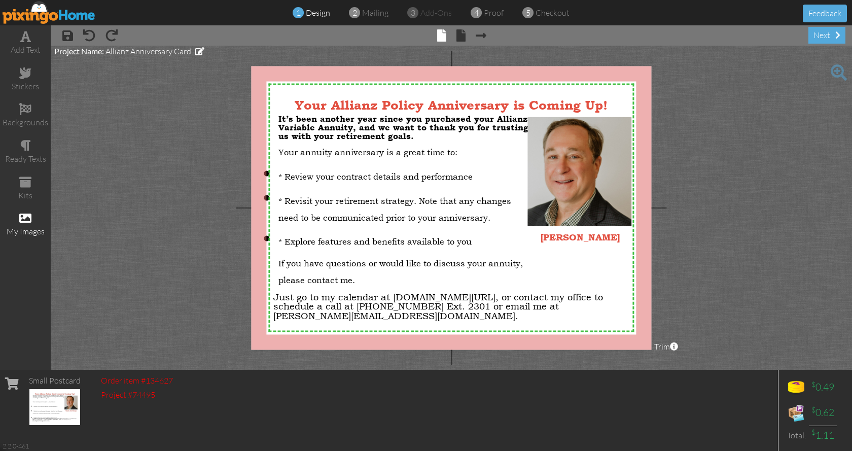
click at [21, 218] on span at bounding box center [25, 218] width 12 height 12
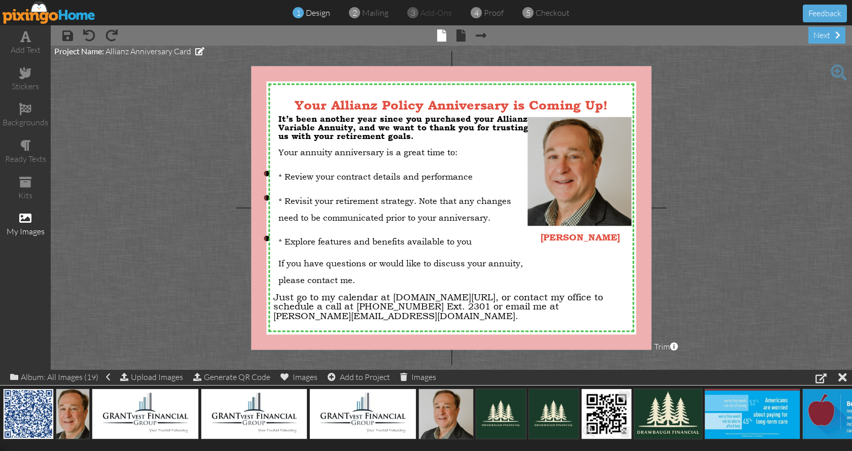
click at [606, 415] on img at bounding box center [606, 414] width 51 height 51
click at [606, 420] on img at bounding box center [606, 414] width 51 height 51
click at [624, 430] on span at bounding box center [625, 431] width 16 height 17
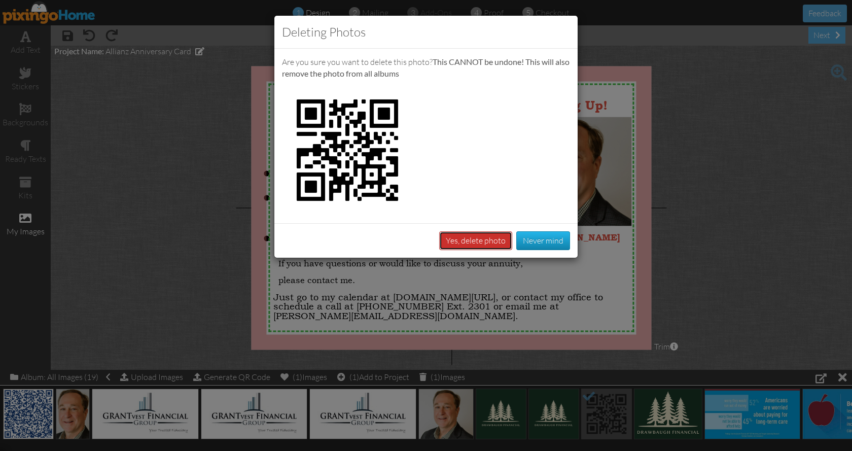
click at [472, 241] on button "Yes, delete photo" at bounding box center [475, 240] width 73 height 19
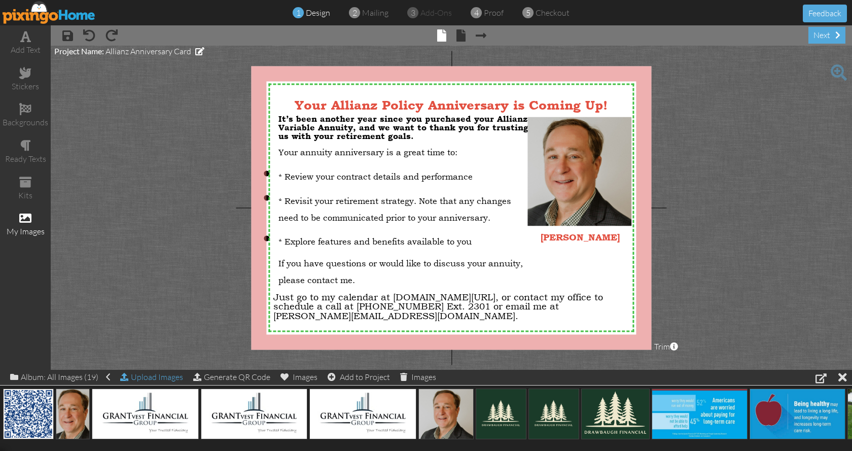
click at [165, 375] on div "Upload Images" at bounding box center [151, 377] width 63 height 15
click at [140, 375] on div "Upload Images" at bounding box center [151, 377] width 63 height 15
click at [233, 377] on div "Generate QR Code" at bounding box center [231, 377] width 77 height 14
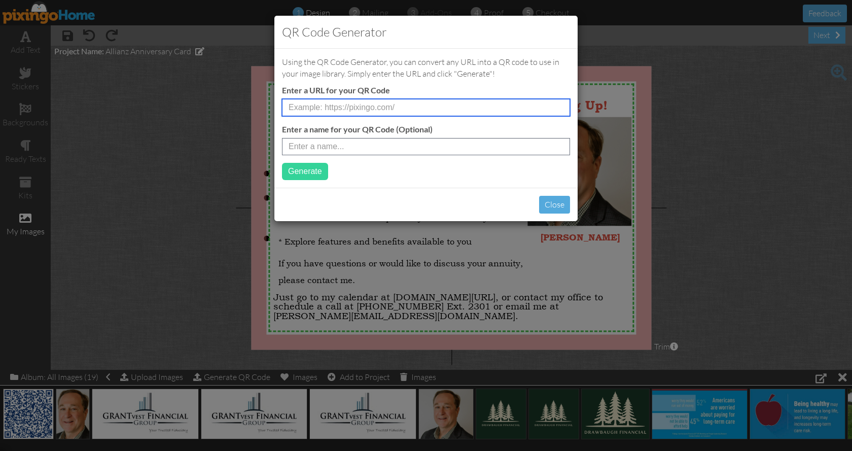
click at [399, 107] on input "text" at bounding box center [426, 107] width 288 height 17
drag, startPoint x: 367, startPoint y: 109, endPoint x: 309, endPoint y: 106, distance: 58.4
click at [309, 106] on input "text" at bounding box center [426, 107] width 288 height 17
paste input "[URL][DOMAIN_NAME]"
type input "[URL][DOMAIN_NAME]"
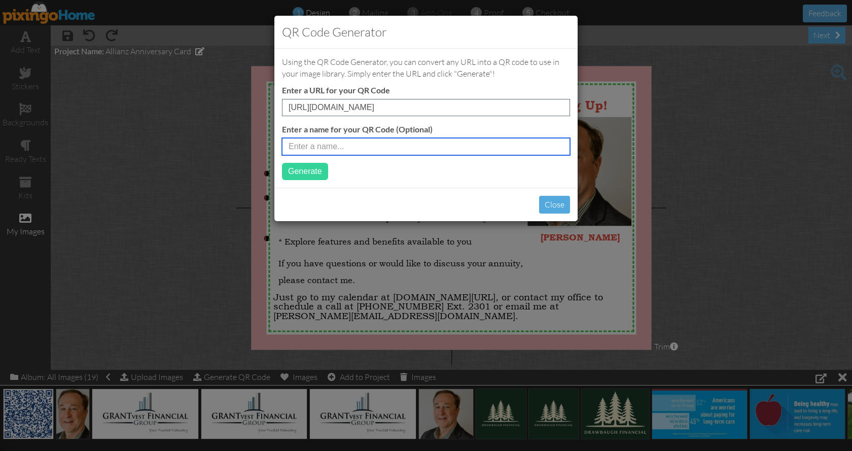
click at [331, 145] on input "text" at bounding box center [426, 146] width 288 height 17
type input "O"
type input "[PERSON_NAME]'s Oncehub"
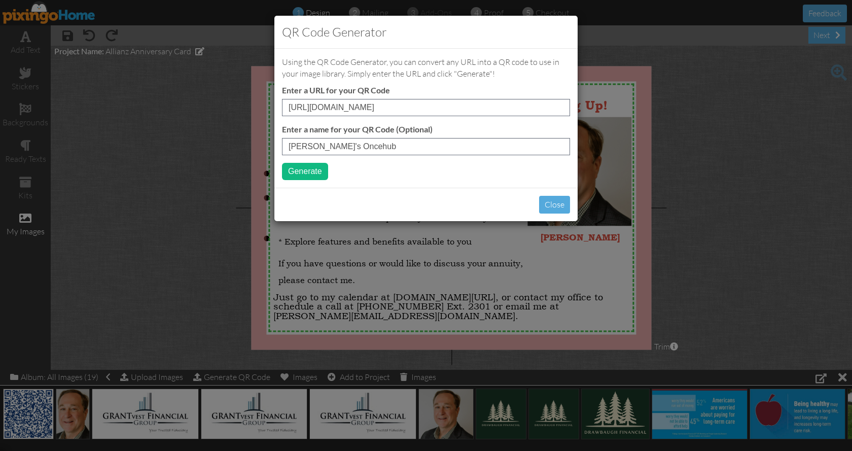
click at [306, 172] on button "Generate" at bounding box center [305, 171] width 46 height 17
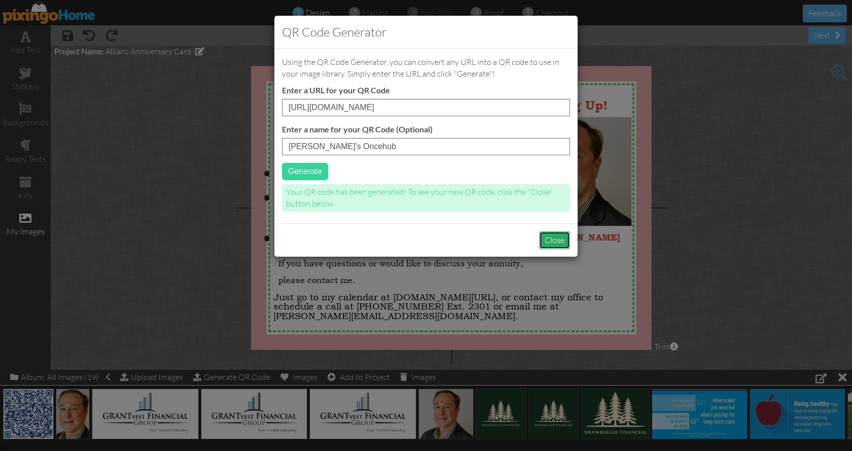
click at [557, 237] on button "Close" at bounding box center [554, 240] width 31 height 18
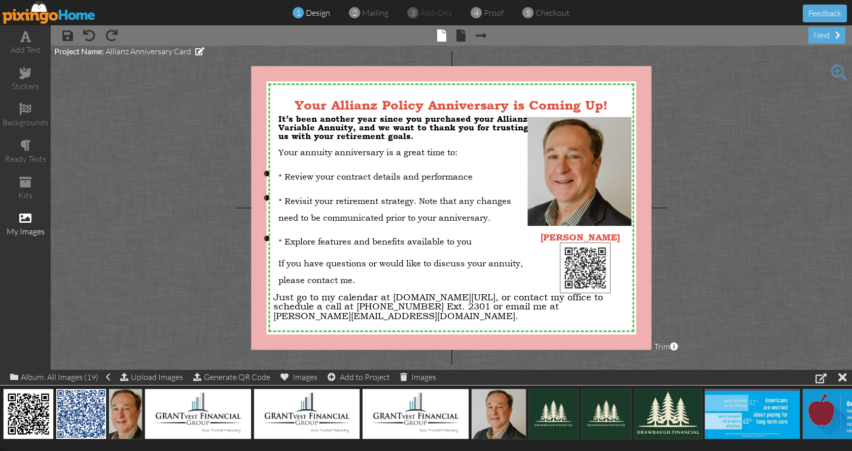
drag, startPoint x: 18, startPoint y: 402, endPoint x: 575, endPoint y: 256, distance: 575.9
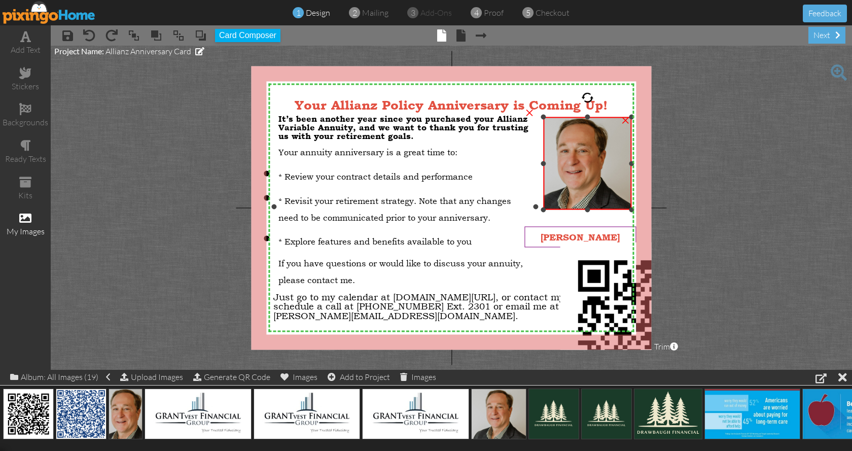
drag, startPoint x: 529, startPoint y: 226, endPoint x: 563, endPoint y: 235, distance: 35.7
click at [525, 210] on div "X X X X X X X X X X X X X X X X X X X X X X X X X X X X X X X X X X X X X X X X…" at bounding box center [451, 208] width 400 height 284
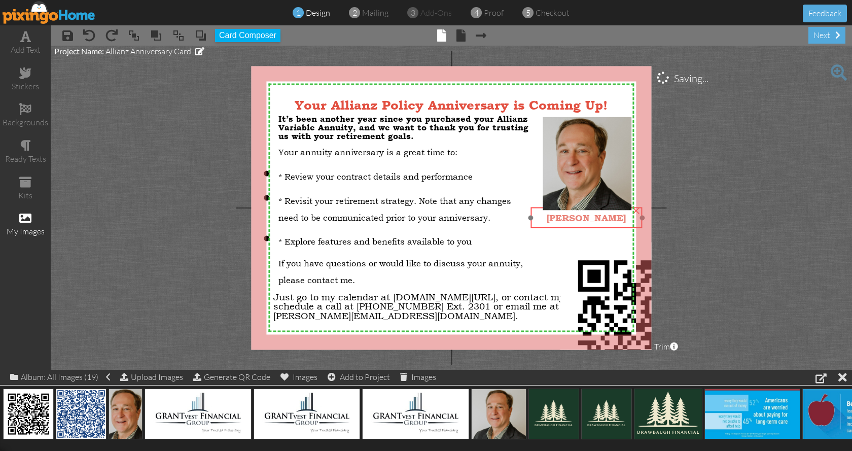
drag, startPoint x: 569, startPoint y: 237, endPoint x: 575, endPoint y: 218, distance: 20.2
click at [575, 218] on span "[PERSON_NAME]" at bounding box center [586, 217] width 79 height 11
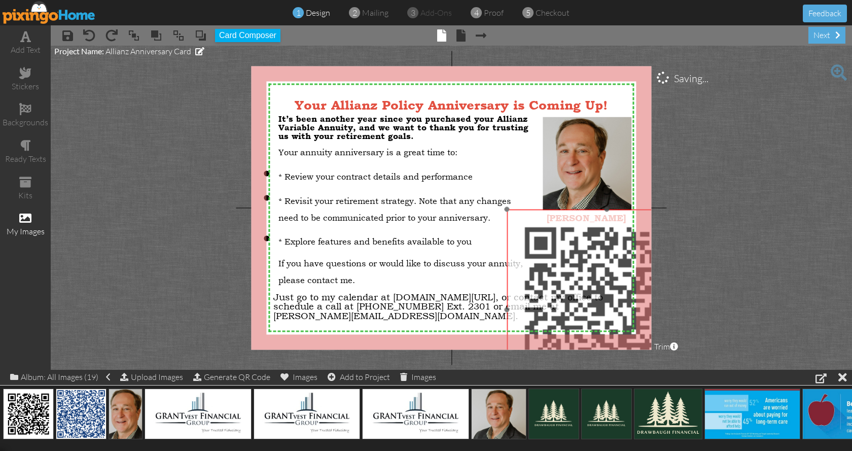
drag, startPoint x: 608, startPoint y: 274, endPoint x: 548, endPoint y: 237, distance: 70.2
click at [548, 237] on img at bounding box center [607, 310] width 200 height 200
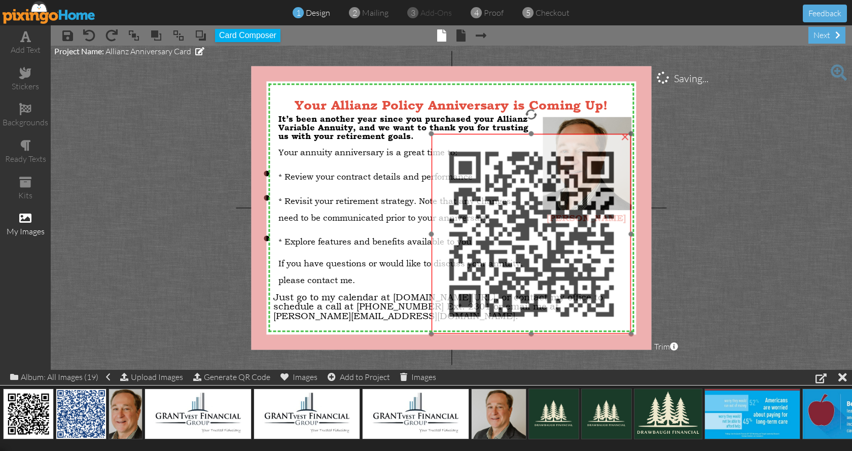
drag, startPoint x: 581, startPoint y: 263, endPoint x: 492, endPoint y: 154, distance: 141.7
click at [492, 154] on img at bounding box center [531, 234] width 200 height 200
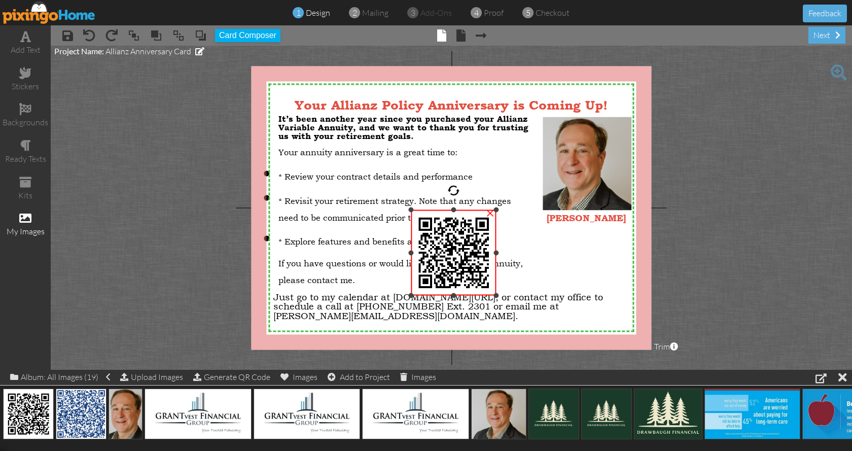
drag, startPoint x: 610, startPoint y: 94, endPoint x: 476, endPoint y: 209, distance: 175.9
click at [476, 210] on div "×" at bounding box center [454, 253] width 86 height 86
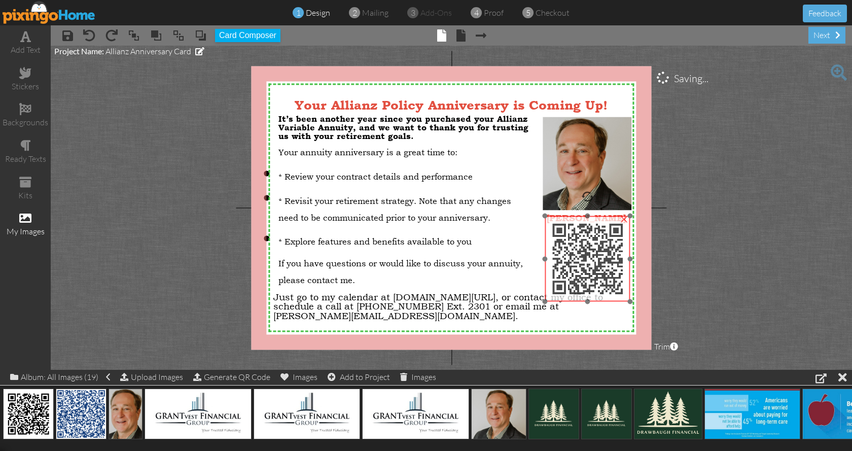
drag, startPoint x: 455, startPoint y: 232, endPoint x: 589, endPoint y: 238, distance: 134.1
click at [589, 238] on img at bounding box center [588, 259] width 86 height 86
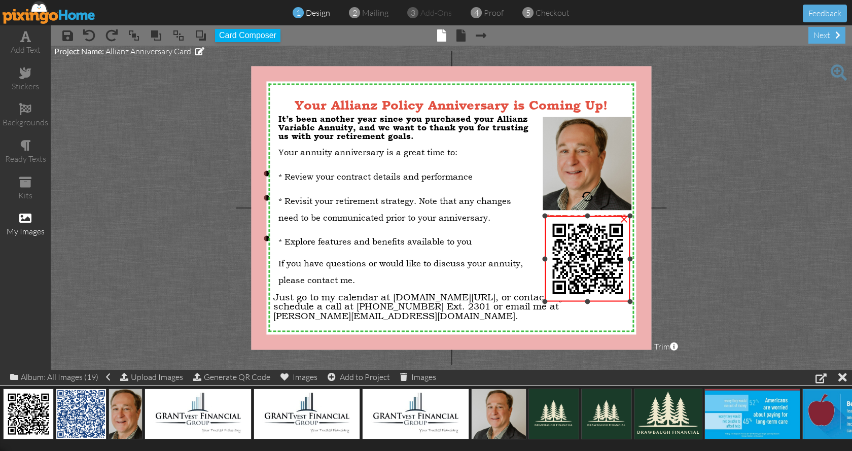
click at [588, 300] on div at bounding box center [587, 301] width 5 height 5
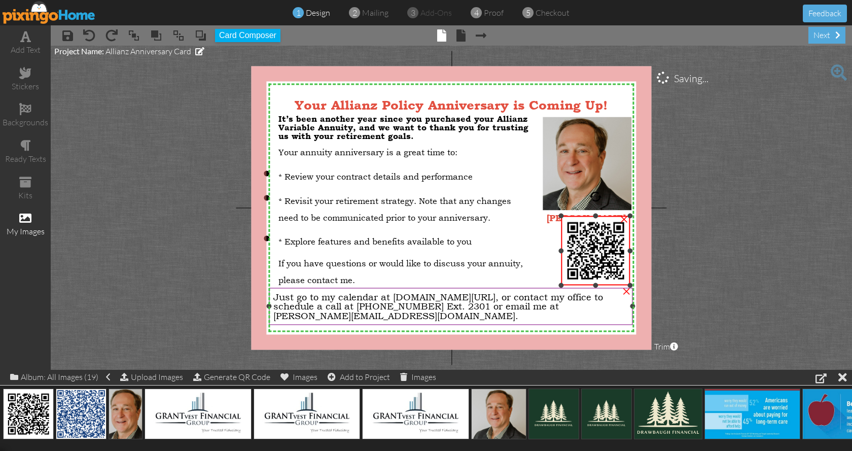
drag, startPoint x: 546, startPoint y: 301, endPoint x: 556, endPoint y: 285, distance: 18.9
click at [556, 285] on div "X X X X X X X X X X X X X X X X X X X X X X X X X X X X X X X X X X X X X X X X…" at bounding box center [451, 208] width 400 height 284
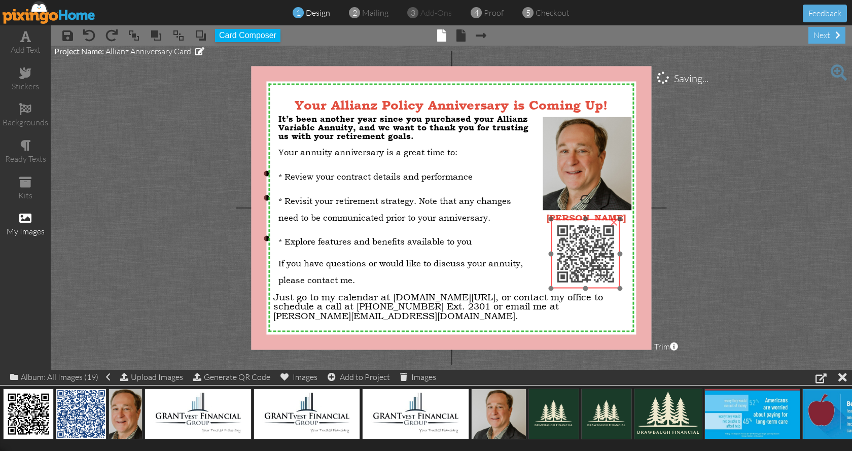
drag, startPoint x: 585, startPoint y: 248, endPoint x: 575, endPoint y: 251, distance: 10.6
click at [575, 251] on img at bounding box center [585, 253] width 69 height 69
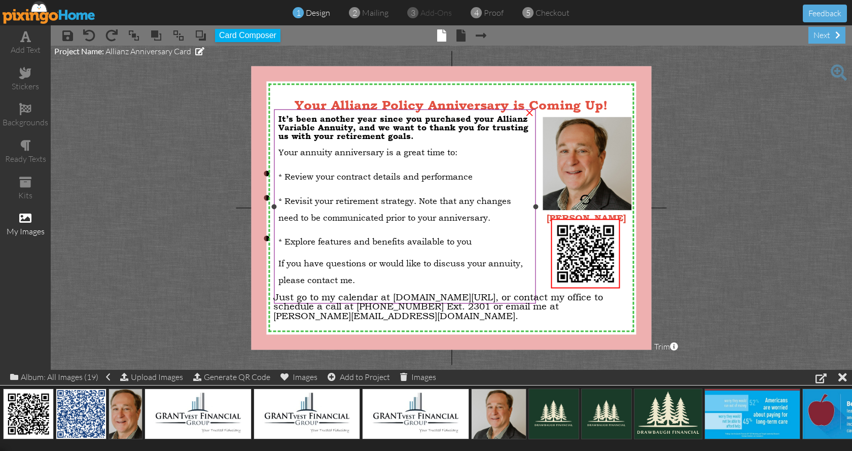
click at [525, 237] on p "* Explore features and benefits available to you" at bounding box center [405, 238] width 253 height 17
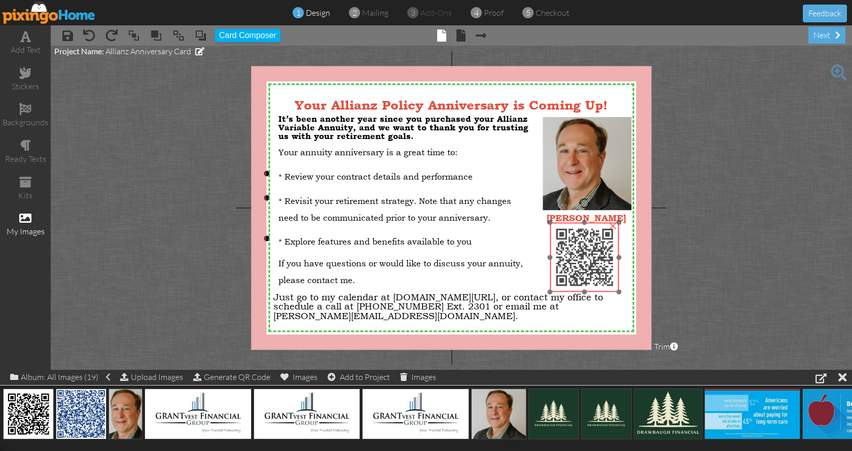
click at [587, 252] on img at bounding box center [584, 257] width 69 height 69
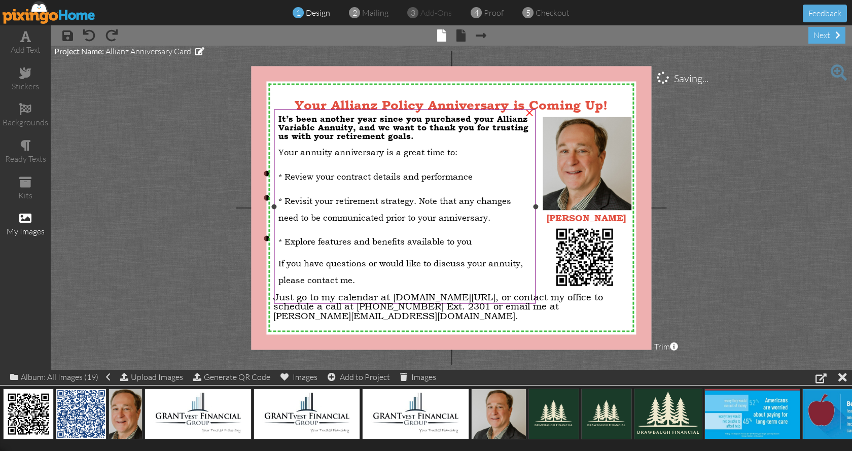
click at [525, 245] on div "It’s been another year since you purchased your Allianz Variable Annuity, and w…" at bounding box center [405, 208] width 262 height 197
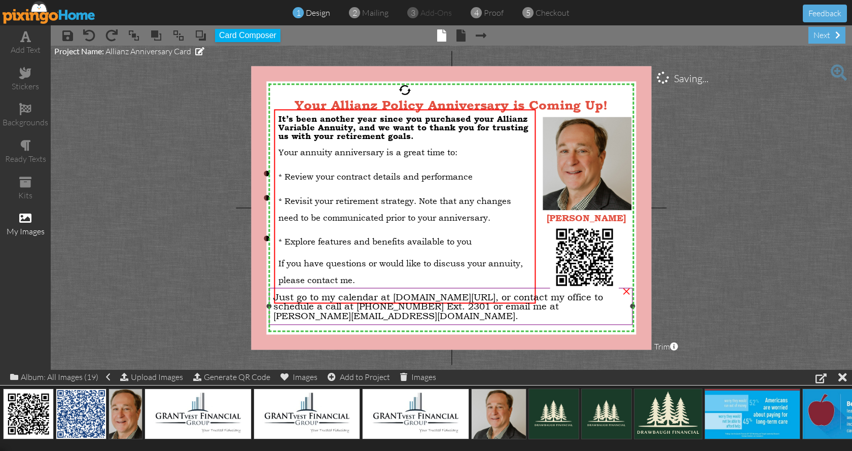
click at [606, 310] on div "Just go to my calendar at [DOMAIN_NAME][URL], or contact my office to schedule …" at bounding box center [450, 306] width 355 height 28
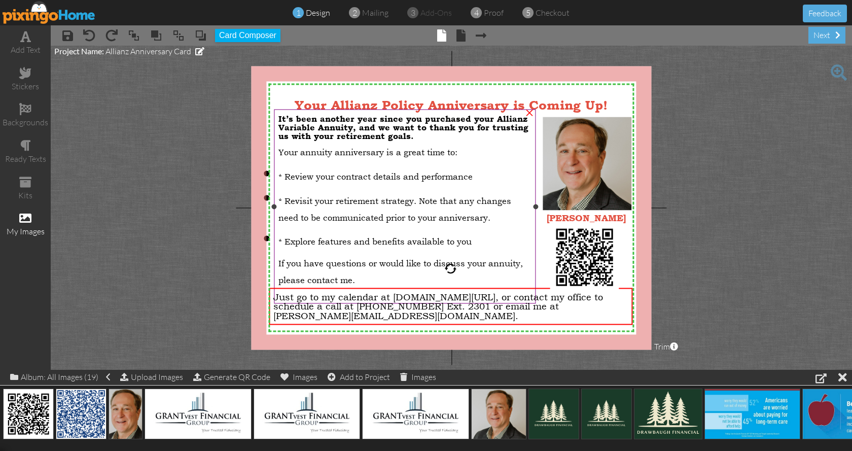
click at [282, 172] on span "* Review your contract details and performance" at bounding box center [376, 176] width 194 height 10
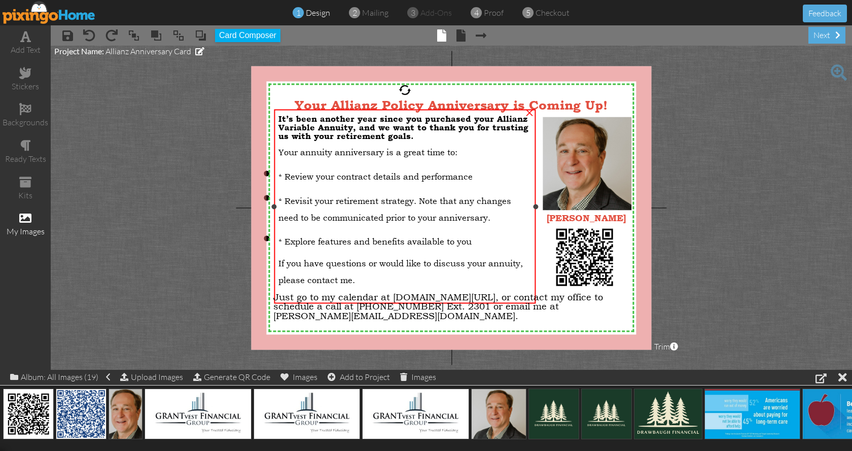
click at [282, 172] on span "* Review your contract details and performance" at bounding box center [376, 176] width 194 height 10
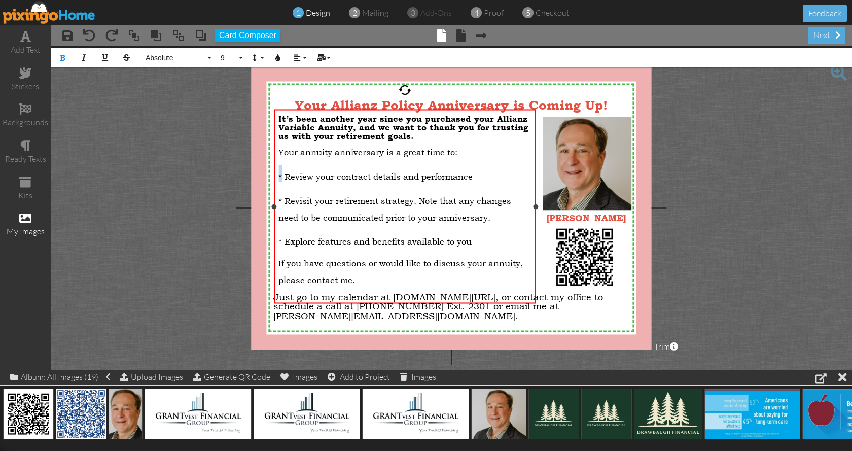
click at [277, 172] on div "It’s been another year since you purchased your Allianz Variable Annuity, and w…" at bounding box center [405, 208] width 262 height 197
click at [63, 57] on icon "button" at bounding box center [62, 57] width 7 height 7
drag, startPoint x: 282, startPoint y: 196, endPoint x: 277, endPoint y: 195, distance: 5.1
click at [277, 195] on div "It’s been another year since you purchased your Allianz Variable Annuity, and w…" at bounding box center [405, 208] width 262 height 197
click at [64, 58] on icon "button" at bounding box center [62, 57] width 7 height 7
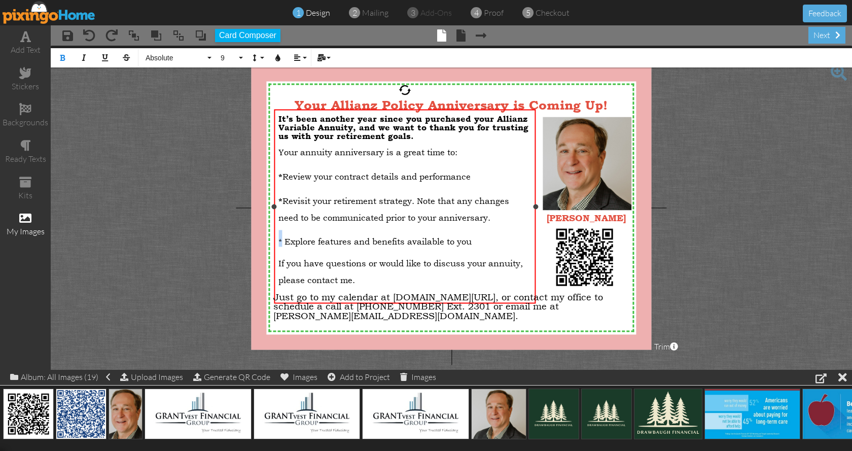
drag, startPoint x: 283, startPoint y: 237, endPoint x: 277, endPoint y: 235, distance: 5.5
click at [277, 235] on div "It’s been another year since you purchased your Allianz Variable Annuity, and w…" at bounding box center [405, 208] width 262 height 197
click at [62, 57] on icon "button" at bounding box center [62, 57] width 7 height 7
drag, startPoint x: 357, startPoint y: 277, endPoint x: 279, endPoint y: 155, distance: 145.1
click at [279, 155] on div "It’s been another year since you purchased your Allianz Variable Annuity, and w…" at bounding box center [405, 208] width 253 height 188
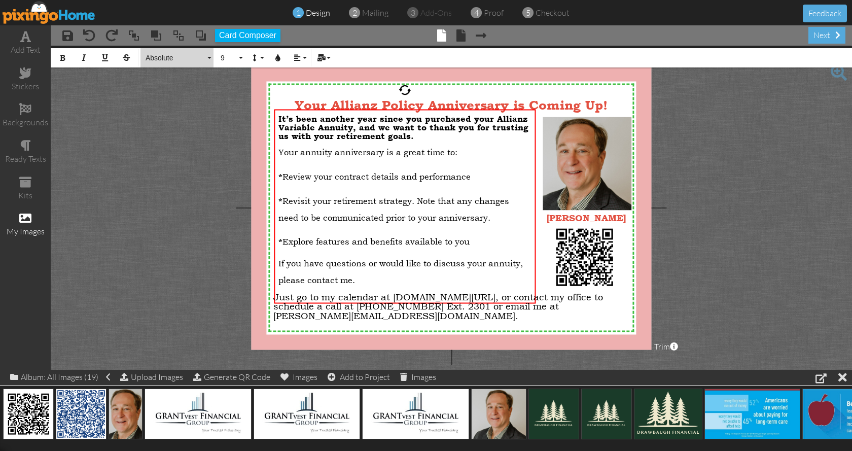
click at [208, 57] on button "Absolute" at bounding box center [177, 57] width 73 height 19
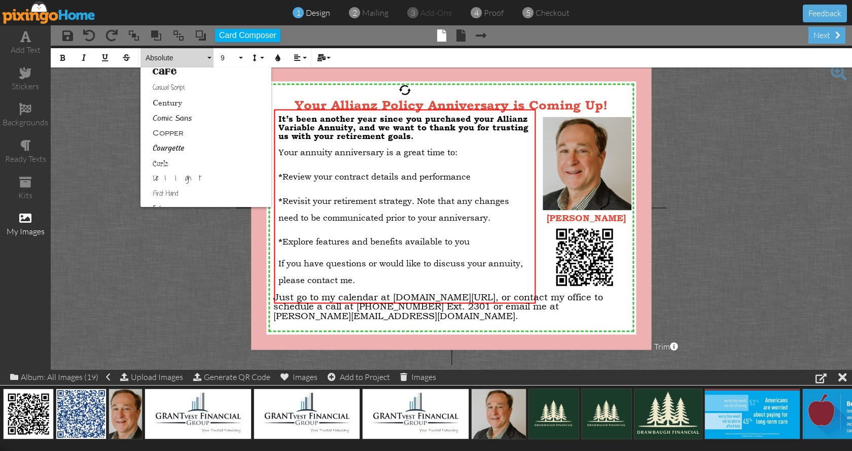
scroll to position [97, 0]
click at [193, 145] on link "Courgette" at bounding box center [206, 144] width 131 height 15
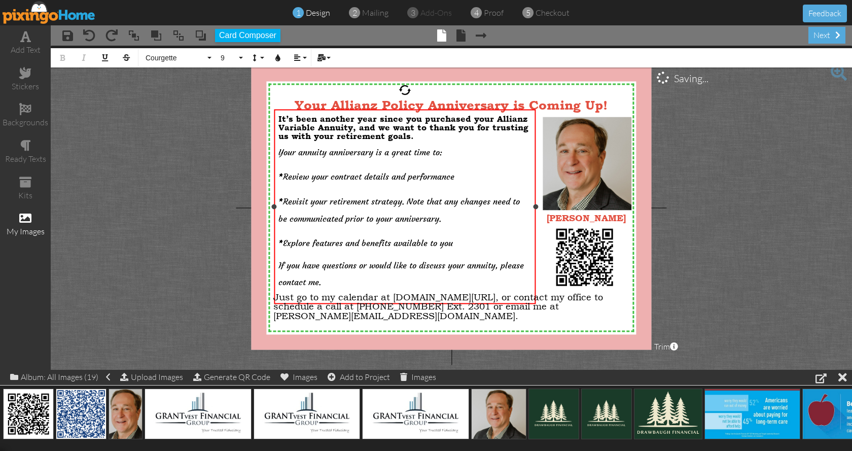
click at [489, 148] on p "Your annuity anniversary is a great time to:" at bounding box center [405, 149] width 253 height 17
drag, startPoint x: 400, startPoint y: 127, endPoint x: 372, endPoint y: 127, distance: 28.4
click at [373, 127] on span "It’s been another year since you purchased your Allianz Variable Annuity, and w…" at bounding box center [404, 127] width 250 height 27
drag, startPoint x: 443, startPoint y: 148, endPoint x: 274, endPoint y: 155, distance: 168.6
click at [274, 155] on div "It’s been another year since you purchased your Allianz Variable Annuity, and w…" at bounding box center [405, 209] width 262 height 199
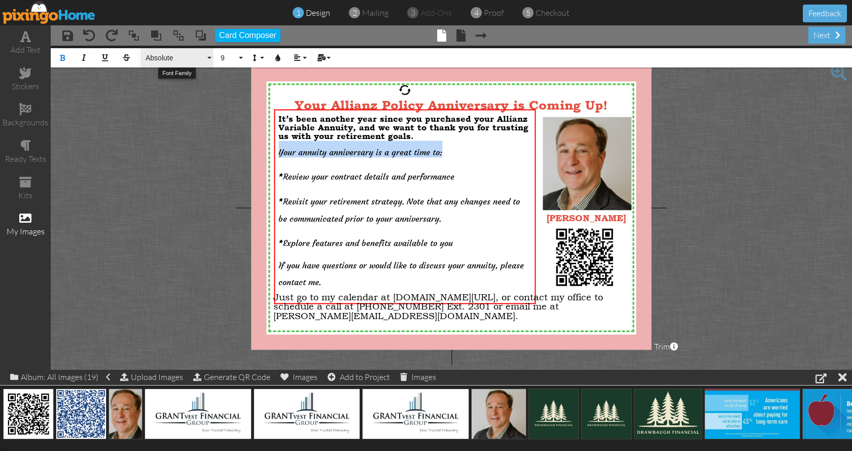
click at [208, 57] on button "Absolute" at bounding box center [177, 57] width 73 height 19
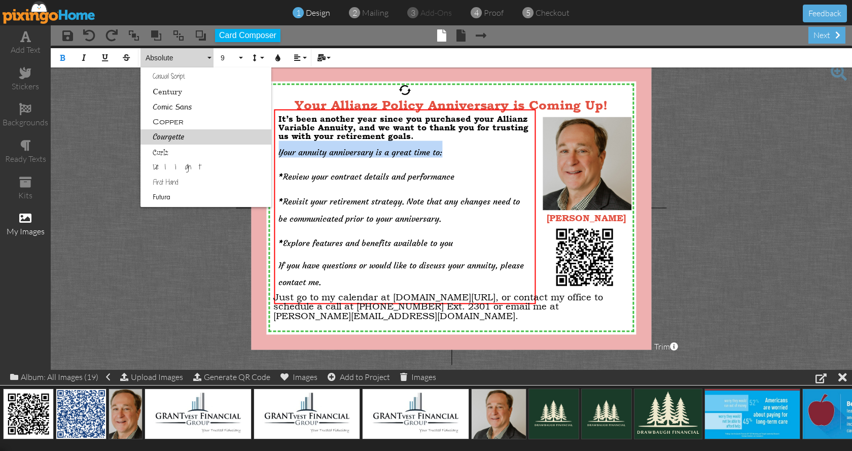
scroll to position [0, 0]
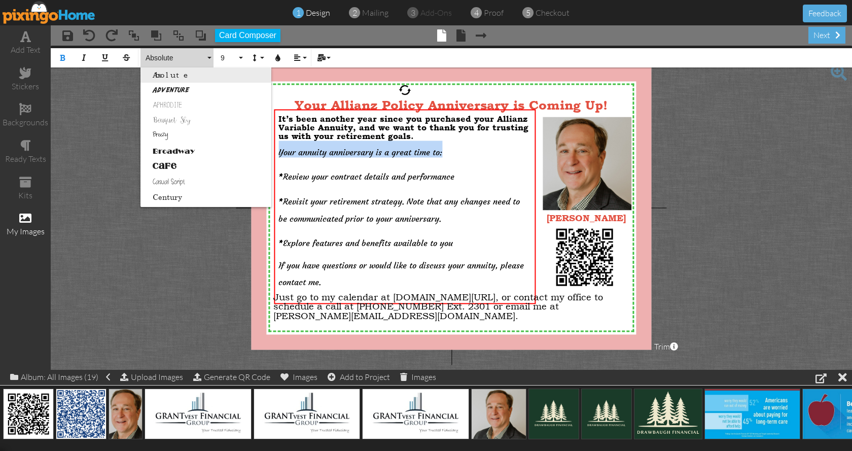
click at [232, 72] on link "Absolute" at bounding box center [206, 74] width 131 height 15
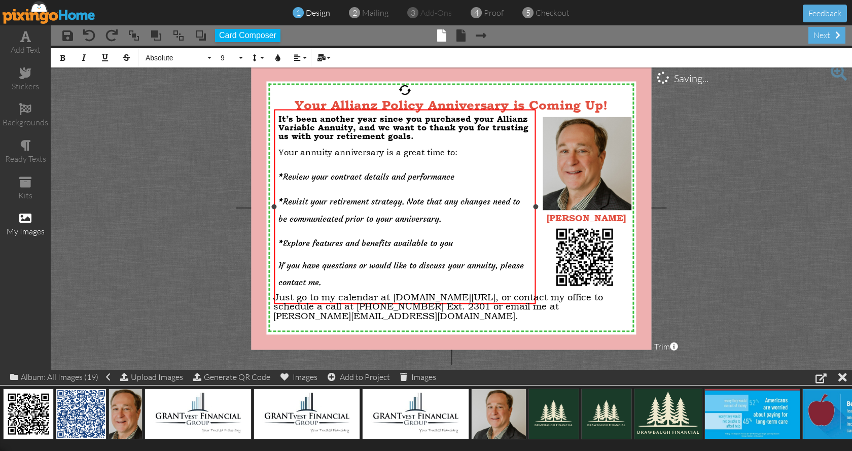
click at [504, 160] on div "It’s been another year since you purchased your Allianz Variable Annuity, and w…" at bounding box center [405, 209] width 253 height 190
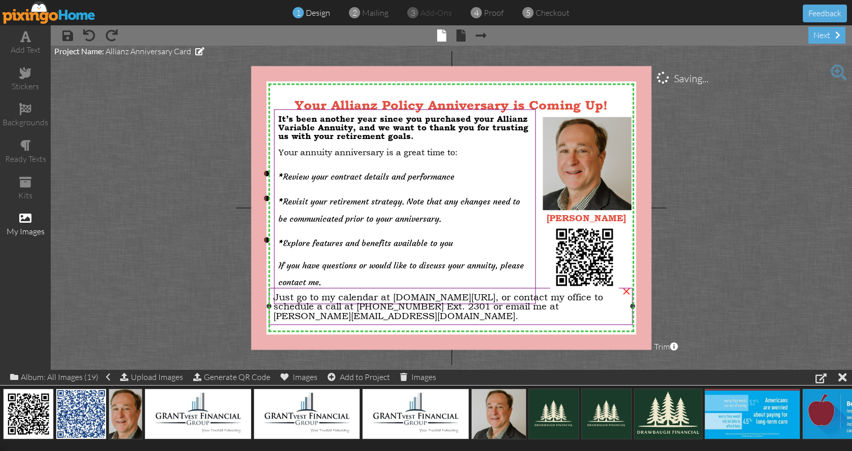
click at [565, 321] on div "Just go to my calendar at [DOMAIN_NAME][URL], or contact my office to schedule …" at bounding box center [451, 306] width 364 height 37
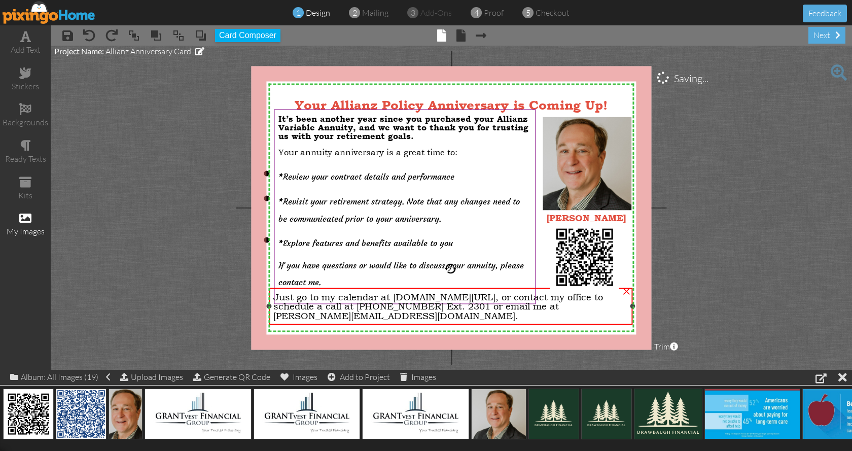
click at [600, 320] on div "Just go to my calendar at [DOMAIN_NAME][URL], or contact my office to schedule …" at bounding box center [450, 306] width 355 height 28
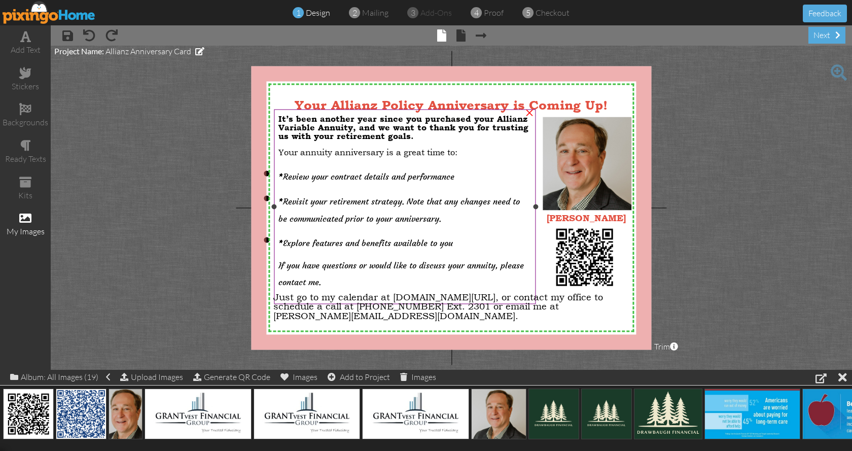
click at [528, 232] on p "* Explore features and benefits available to you" at bounding box center [405, 240] width 253 height 17
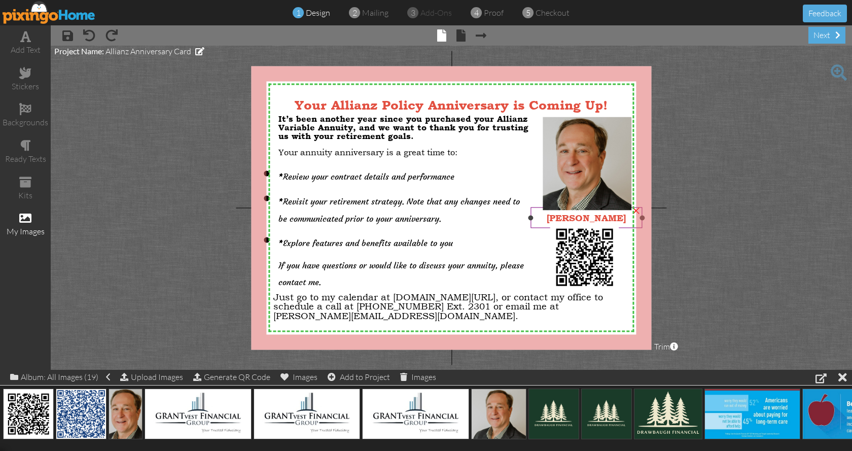
click at [542, 228] on div at bounding box center [586, 217] width 117 height 25
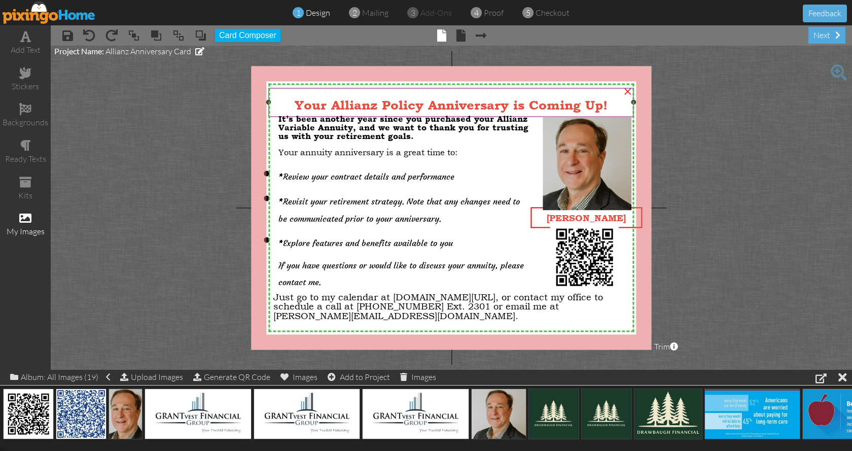
click at [620, 92] on div "×" at bounding box center [628, 90] width 16 height 16
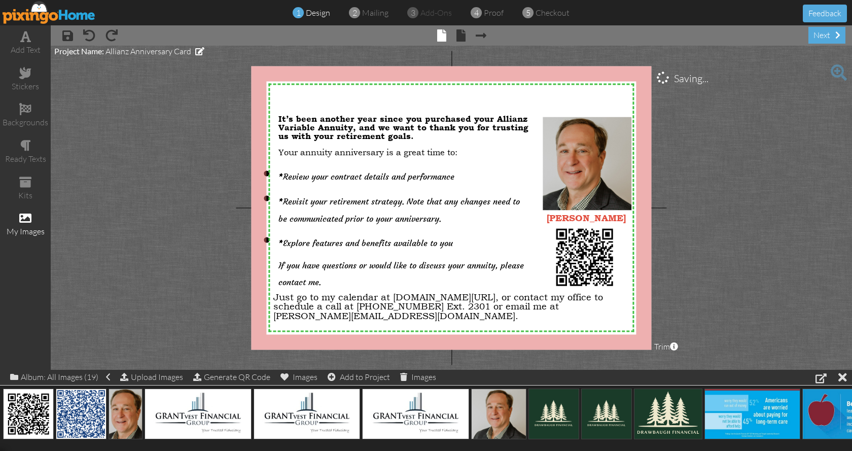
click at [732, 94] on project-studio-wrapper "X X X X X X X X X X X X X X X X X X X X X X X X X X X X X X X X X X X X X X X X…" at bounding box center [452, 208] width 802 height 324
click at [88, 36] on span at bounding box center [89, 35] width 12 height 12
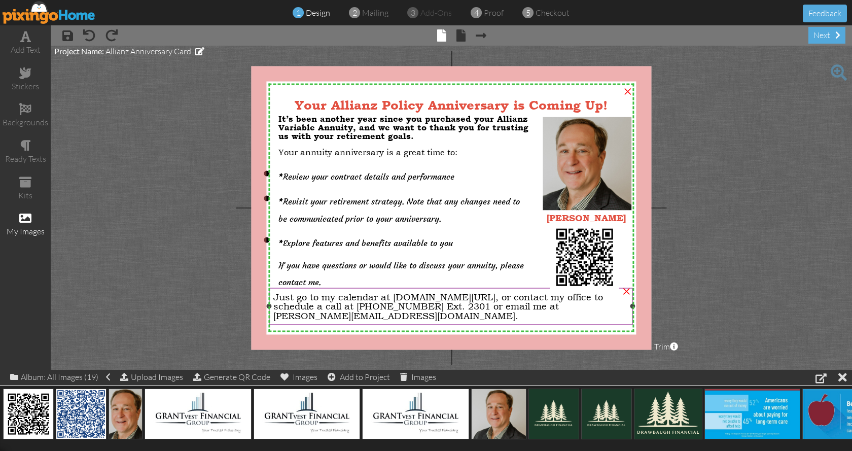
click at [309, 299] on span "Just go to my calendar at [DOMAIN_NAME][URL], or contact my office to schedule …" at bounding box center [438, 305] width 330 height 29
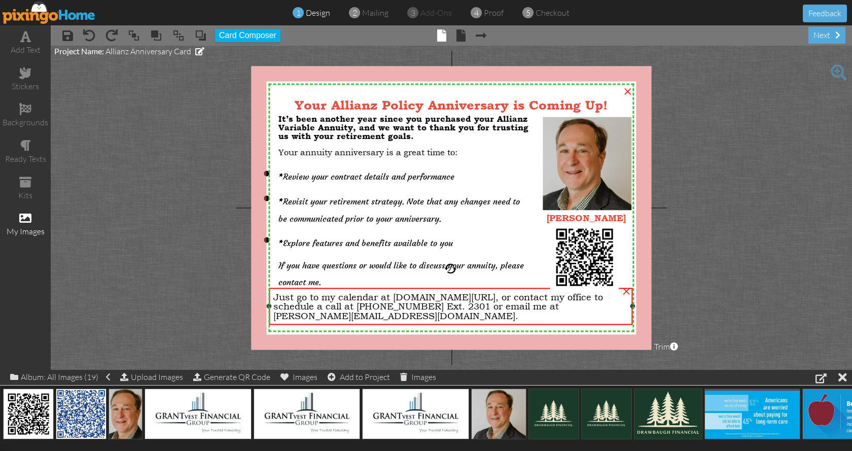
click at [309, 299] on span "Just go to my calendar at [DOMAIN_NAME][URL], or contact my office to schedule …" at bounding box center [438, 305] width 330 height 29
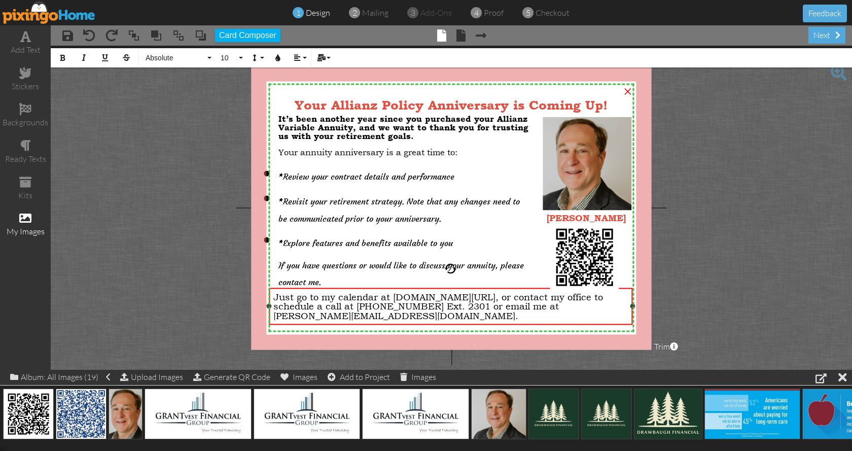
click at [296, 297] on span "Just go to my calendar at [DOMAIN_NAME][URL], or contact my office to schedule …" at bounding box center [438, 305] width 330 height 29
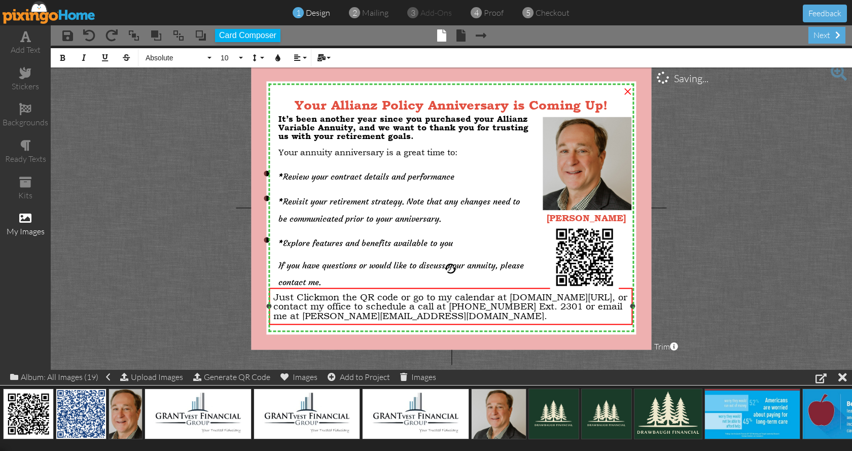
click at [456, 307] on span "Just Clickmon the QR code or go to my calendar at [DOMAIN_NAME][URL], or contac…" at bounding box center [450, 305] width 354 height 29
click at [326, 298] on span "Just Clickmon the QR code or go to my calendar at [DOMAIN_NAME][URL], contact m…" at bounding box center [447, 305] width 349 height 29
click at [302, 297] on span "Just Click on the QR code or go to my calendar at [DOMAIN_NAME][URL], contact m…" at bounding box center [447, 305] width 349 height 29
click at [705, 287] on project-studio-wrapper "X X X X X X X X X X X X X X X X X X X X X X X X X X X X X X X X X X X X X X X X…" at bounding box center [452, 208] width 802 height 324
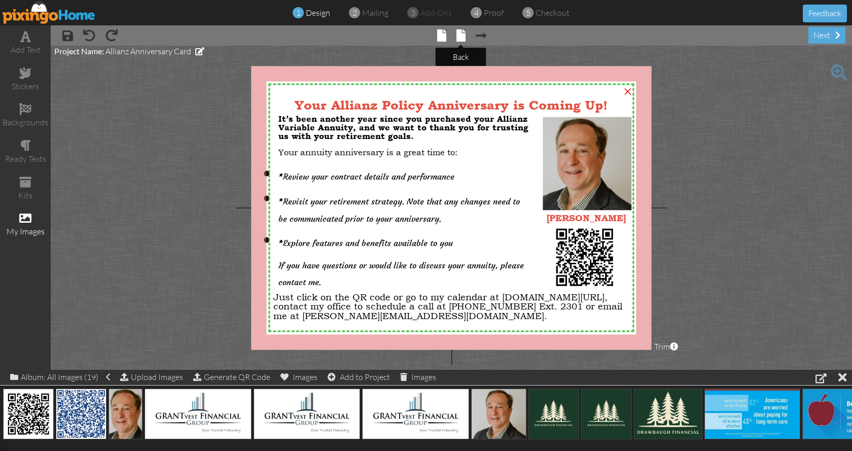
click at [461, 34] on span at bounding box center [461, 35] width 9 height 12
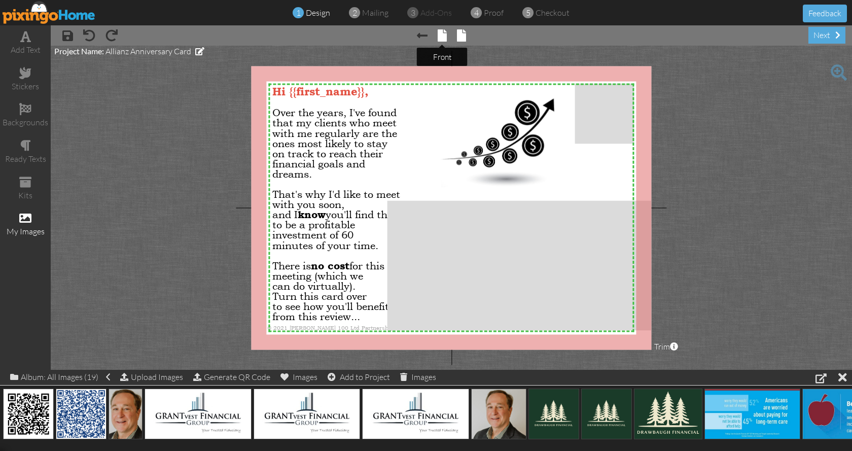
click at [441, 34] on span at bounding box center [442, 35] width 9 height 12
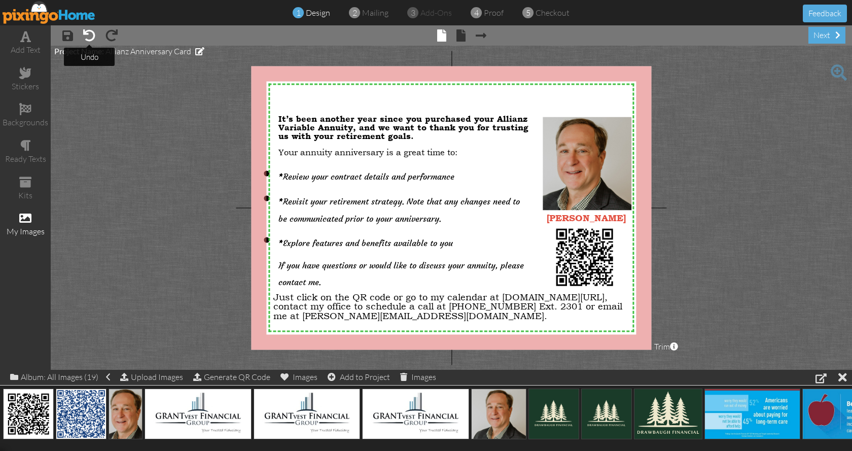
click at [88, 34] on span at bounding box center [89, 35] width 12 height 12
click at [459, 36] on span at bounding box center [461, 35] width 9 height 12
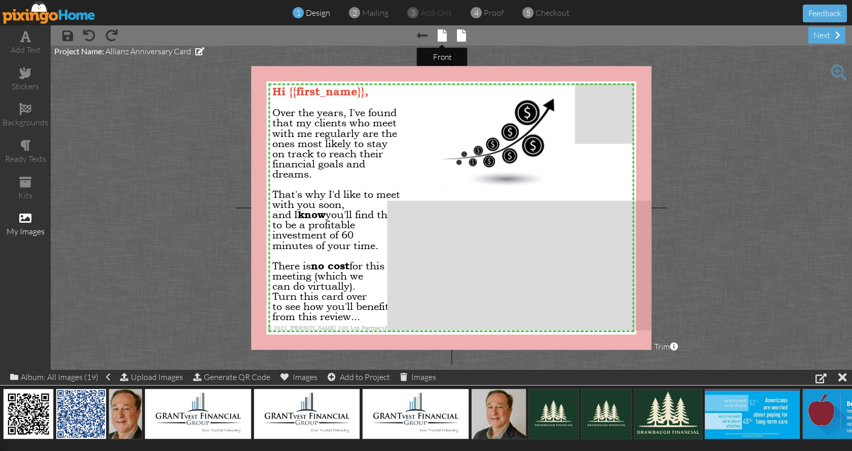
click at [441, 36] on span at bounding box center [442, 35] width 9 height 12
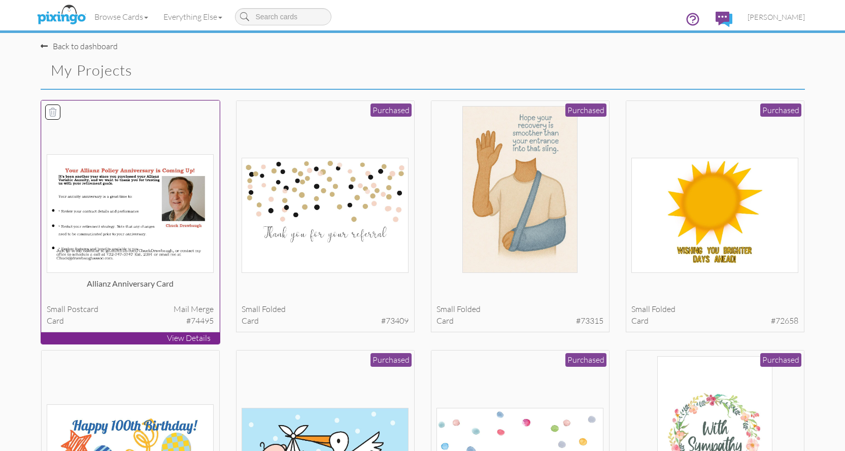
click at [145, 212] on img at bounding box center [130, 213] width 167 height 119
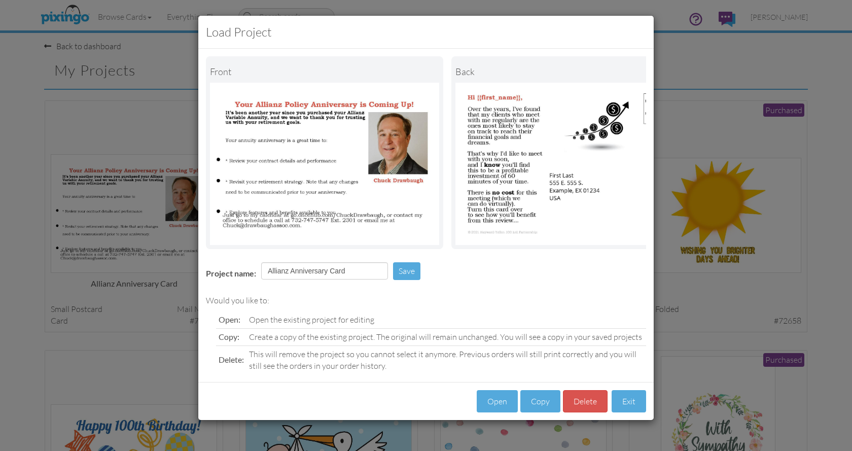
click at [330, 154] on img at bounding box center [324, 164] width 229 height 162
click at [348, 153] on img at bounding box center [324, 164] width 229 height 162
drag, startPoint x: 504, startPoint y: 407, endPoint x: 500, endPoint y: 405, distance: 5.2
click at [503, 407] on button "Open" at bounding box center [497, 401] width 41 height 23
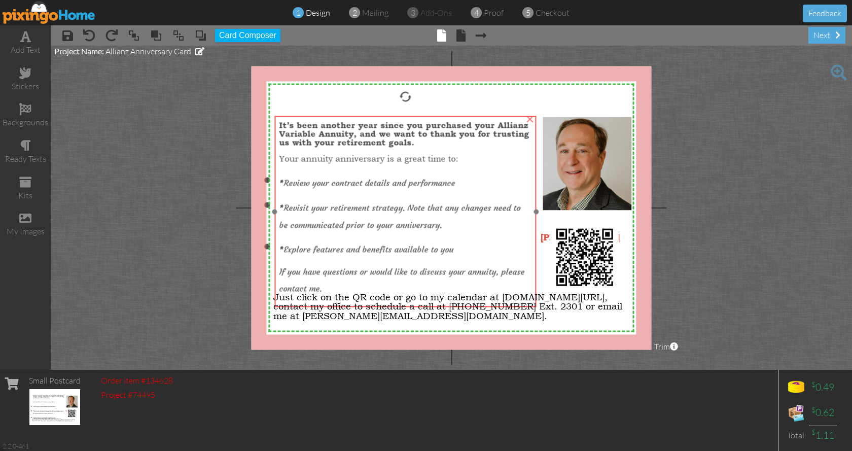
click at [468, 174] on p "* Review your contract details and performance" at bounding box center [405, 179] width 253 height 17
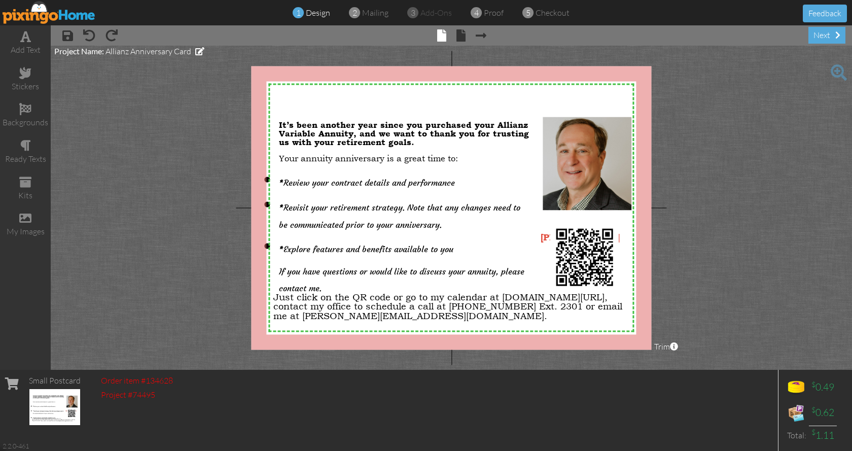
click at [460, 101] on div "X X X X X X X X X X X X X X X X X X X X X X X X X X X X X X X X X X X X X X X X…" at bounding box center [451, 208] width 400 height 284
click at [420, 64] on project-studio-wrapper "X X X X X X X X X X X X X X X X X X X X X X X X X X X X X X X X X X X X X X X X…" at bounding box center [452, 208] width 802 height 324
click at [447, 56] on project-studio-wrapper "X X X X X X X X X X X X X X X X X X X X X X X X X X X X X X X X X X X X X X X X…" at bounding box center [452, 208] width 802 height 324
click at [26, 42] on span at bounding box center [25, 36] width 11 height 12
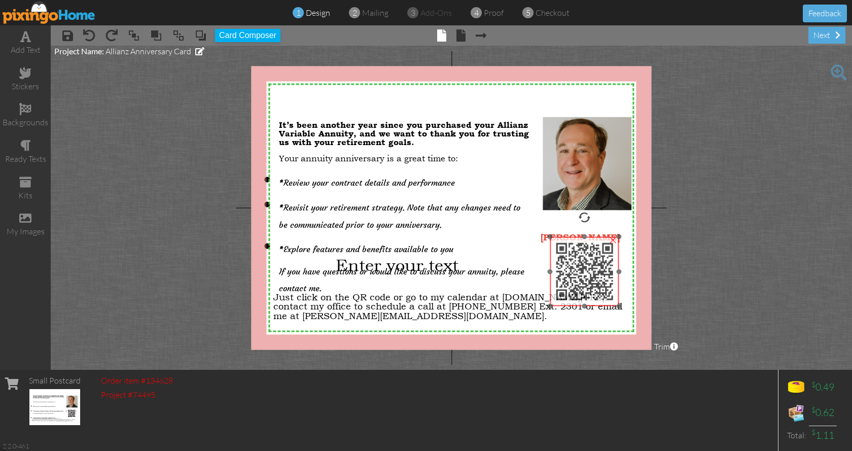
drag, startPoint x: 587, startPoint y: 253, endPoint x: 587, endPoint y: 264, distance: 11.7
click at [587, 265] on img at bounding box center [584, 271] width 69 height 69
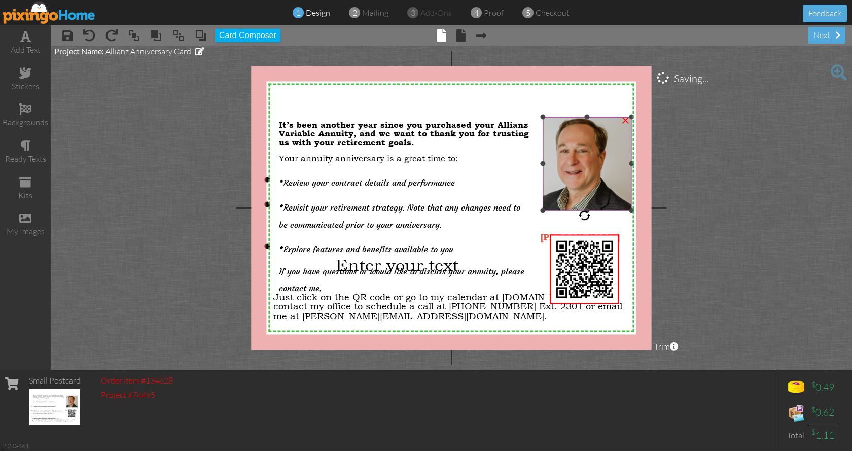
click at [571, 212] on div at bounding box center [587, 164] width 94 height 98
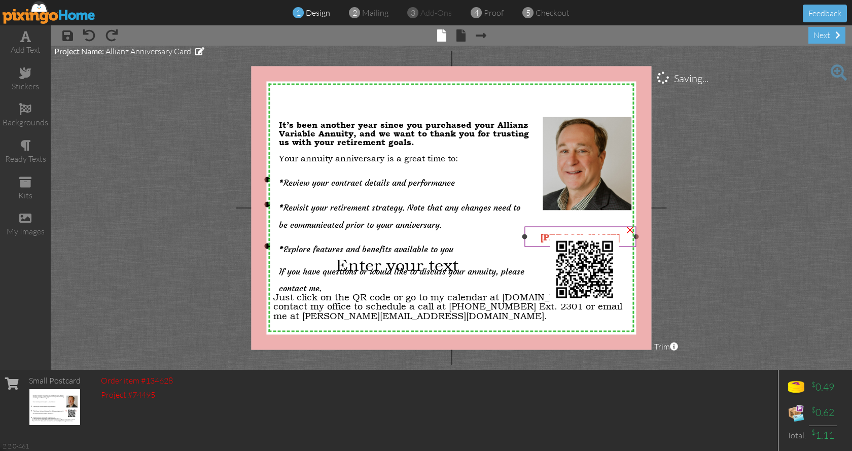
click at [559, 226] on div at bounding box center [580, 236] width 117 height 25
click at [581, 229] on div "[PERSON_NAME]" at bounding box center [581, 237] width 112 height 20
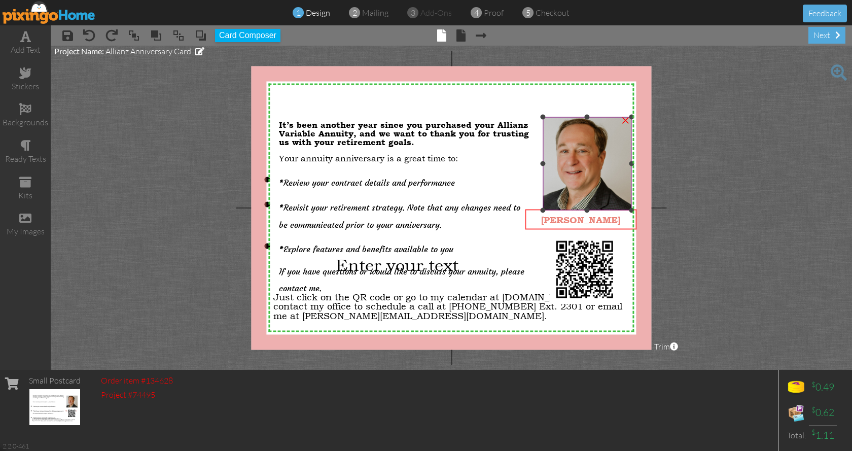
drag, startPoint x: 581, startPoint y: 229, endPoint x: 581, endPoint y: 212, distance: 17.3
click at [581, 212] on div "X X X X X X X X X X X X X X X X X X X X X X X X X X X X X X X X X X X X X X X X…" at bounding box center [451, 208] width 400 height 284
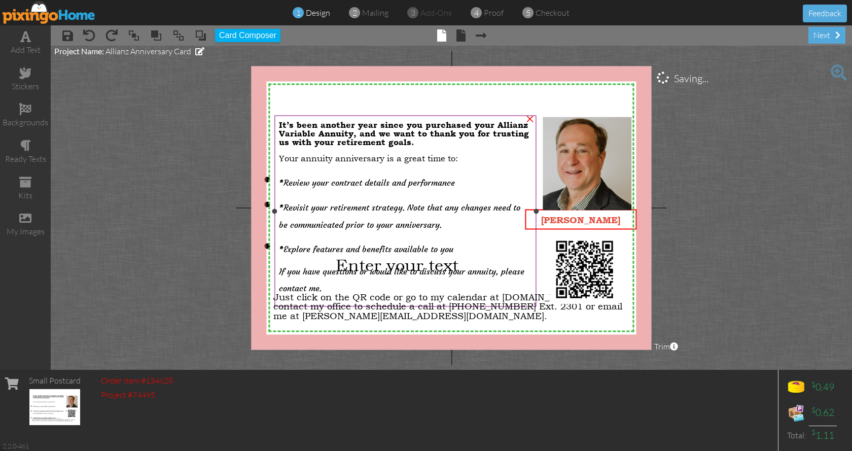
click at [508, 245] on p "* Explore features and benefits available to you" at bounding box center [405, 246] width 253 height 17
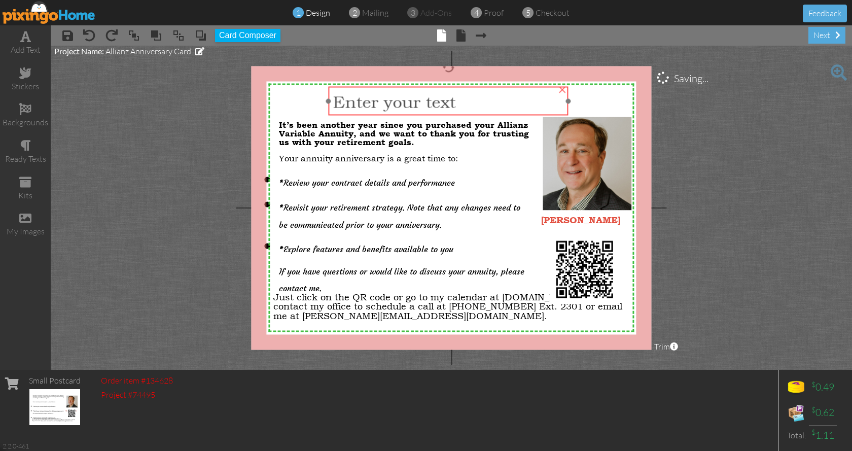
drag, startPoint x: 417, startPoint y: 266, endPoint x: 414, endPoint y: 103, distance: 162.9
click at [414, 103] on span "Enter your text" at bounding box center [394, 101] width 123 height 21
drag, startPoint x: 326, startPoint y: 100, endPoint x: 279, endPoint y: 106, distance: 48.1
click at [281, 106] on div "Enter your text ×" at bounding box center [425, 101] width 288 height 29
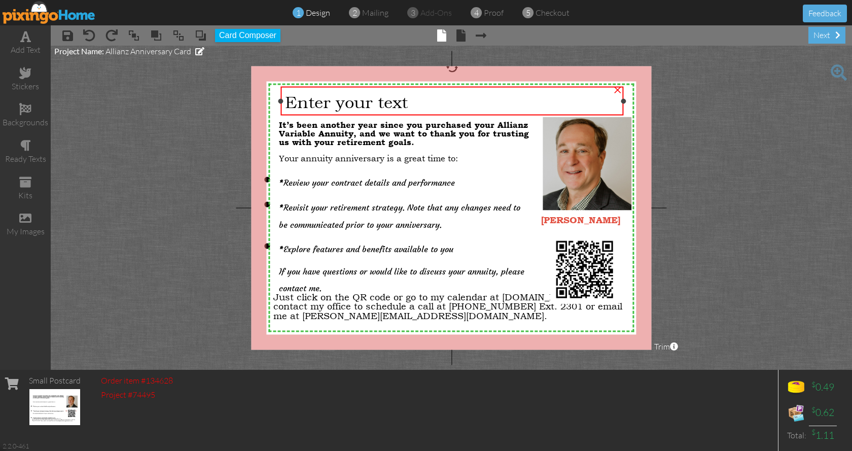
drag, startPoint x: 568, startPoint y: 101, endPoint x: 623, endPoint y: 98, distance: 55.4
click at [623, 98] on div "Enter your text ×" at bounding box center [452, 101] width 343 height 29
click at [424, 99] on div "Enter your text" at bounding box center [452, 101] width 334 height 21
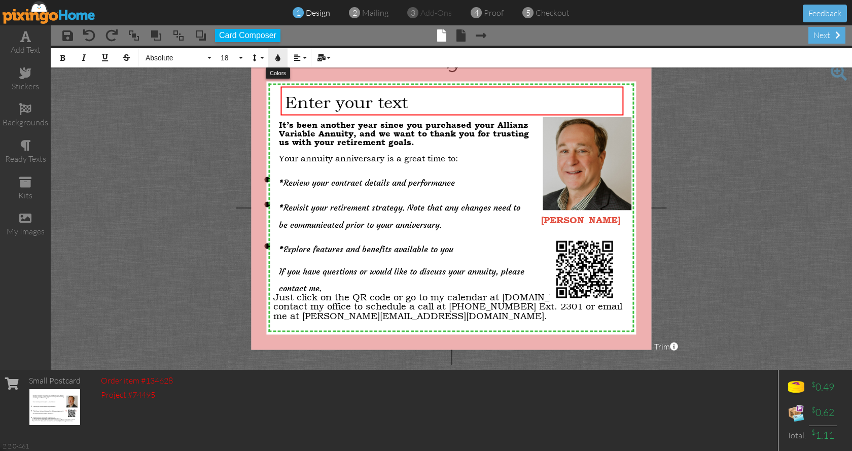
click at [281, 62] on button "Colors" at bounding box center [277, 57] width 19 height 19
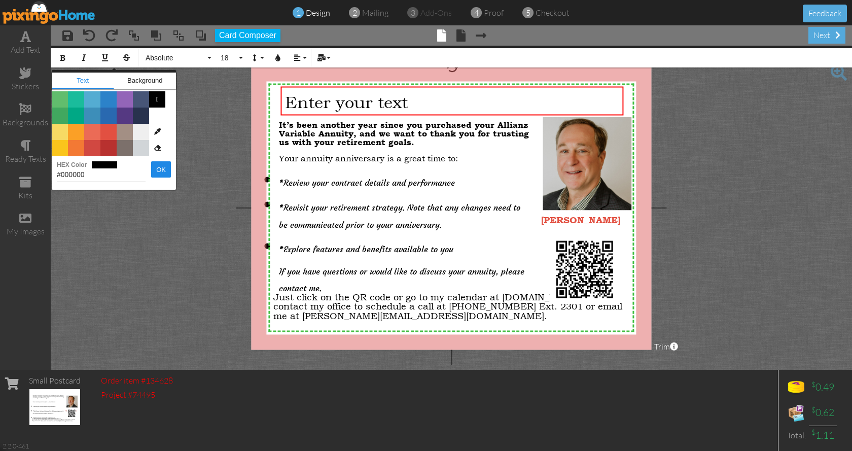
click at [110, 93] on span "Color #2C82C9" at bounding box center [108, 99] width 16 height 16
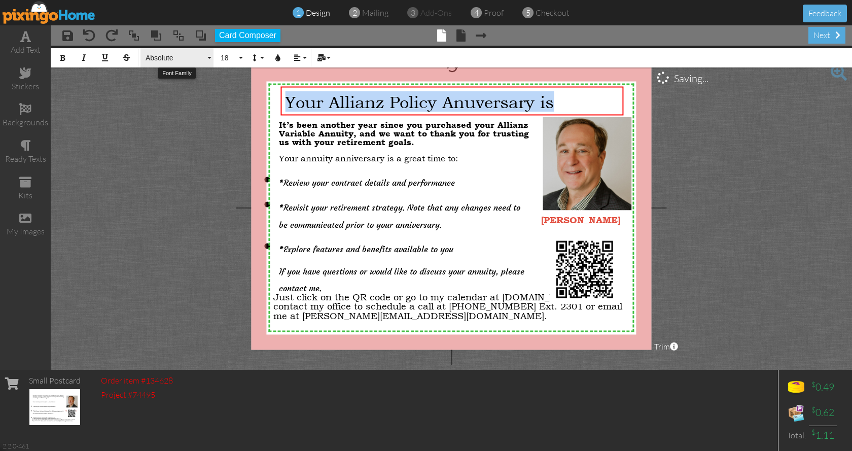
drag, startPoint x: 569, startPoint y: 101, endPoint x: 180, endPoint y: 53, distance: 392.1
click at [180, 53] on project-studio-wrapper "X X X X X X X X X X X X X X X X X X X X X X X X X X X X X X X X X X X X X X X X…" at bounding box center [452, 208] width 802 height 324
click at [241, 55] on button "18" at bounding box center [230, 57] width 29 height 19
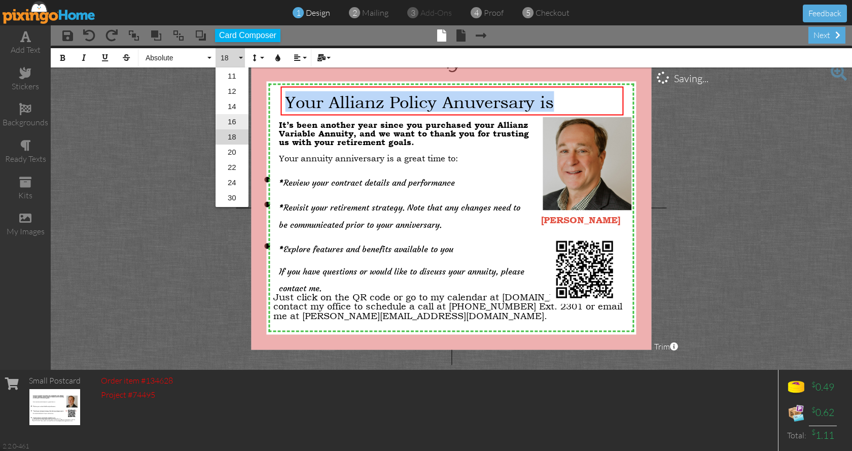
click at [238, 117] on link "16" at bounding box center [232, 121] width 33 height 15
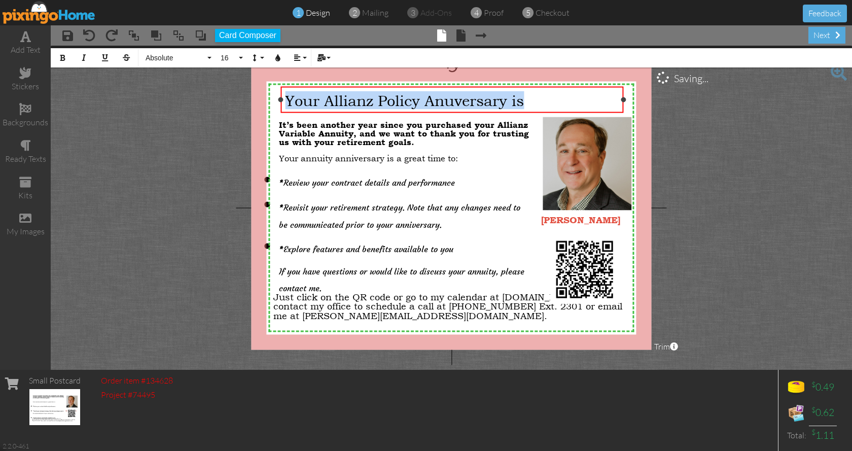
click at [472, 103] on span "Your Allianz Policy Anuversary is" at bounding box center [404, 100] width 239 height 18
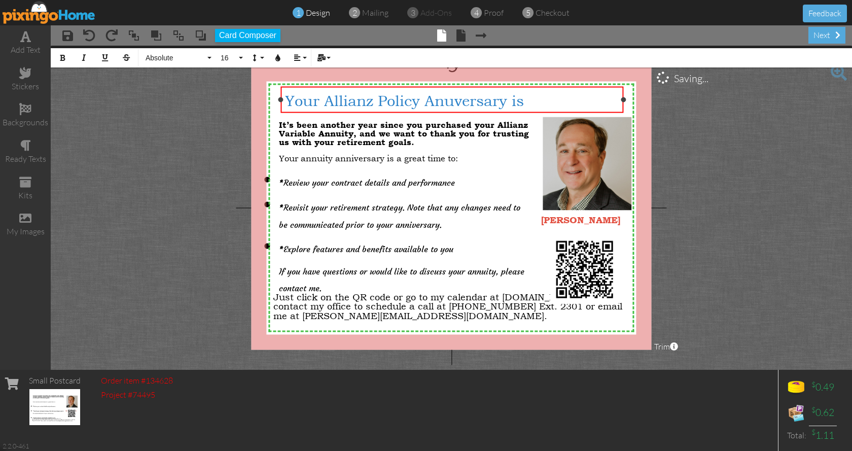
click at [455, 99] on span "Your Allianz Policy Anuversary is" at bounding box center [404, 100] width 239 height 18
click at [526, 100] on div "Your Allianz Policy Annversary is" at bounding box center [452, 100] width 334 height 18
click at [585, 96] on span "Your Allianz Policy Annversary is ComingUp!" at bounding box center [447, 100] width 324 height 18
drag, startPoint x: 279, startPoint y: 98, endPoint x: 272, endPoint y: 95, distance: 7.9
click at [273, 95] on div "Your Allianz Policy Annversary is Coming Up! ×" at bounding box center [448, 100] width 351 height 26
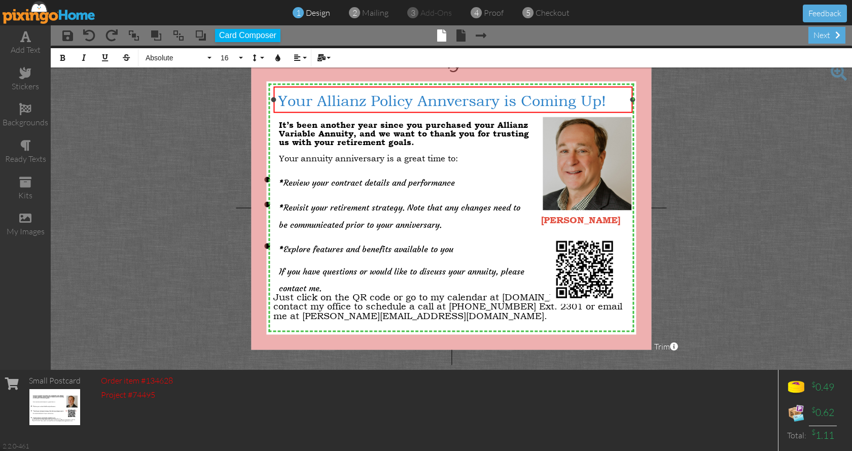
drag, startPoint x: 625, startPoint y: 99, endPoint x: 635, endPoint y: 99, distance: 9.1
click at [635, 99] on div at bounding box center [633, 99] width 5 height 5
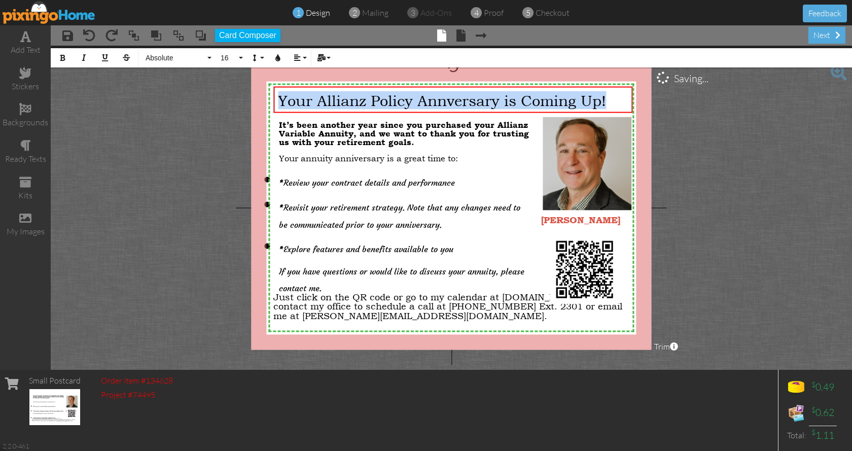
drag, startPoint x: 605, startPoint y: 101, endPoint x: 234, endPoint y: 79, distance: 371.5
click at [234, 83] on project-studio-wrapper "X X X X X X X X X X X X X X X X X X X X X X X X X X X X X X X X X X X X X X X X…" at bounding box center [452, 208] width 802 height 324
click at [60, 57] on icon "button" at bounding box center [62, 57] width 7 height 7
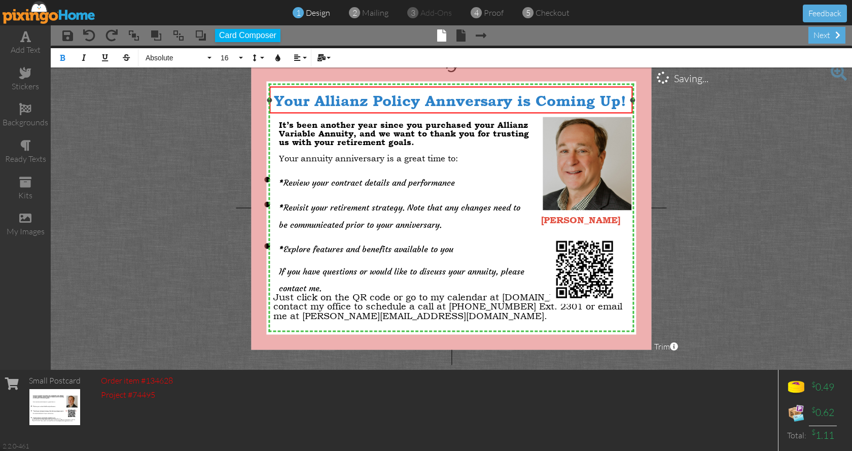
click at [271, 109] on div "Your Allianz Policy Annversary is Coming Up! ×" at bounding box center [451, 100] width 364 height 27
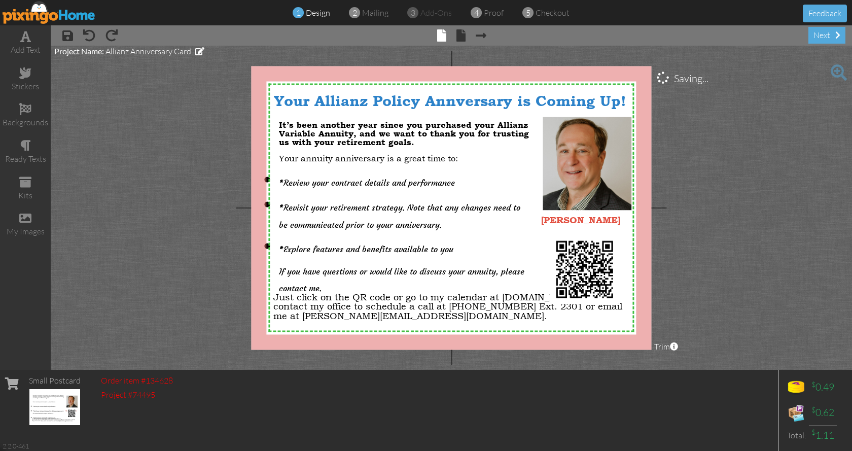
click at [696, 168] on project-studio-wrapper "X X X X X X X X X X X X X X X X X X X X X X X X X X X X X X X X X X X X X X X X…" at bounding box center [452, 208] width 802 height 324
click at [589, 222] on span "[PERSON_NAME]" at bounding box center [580, 219] width 79 height 11
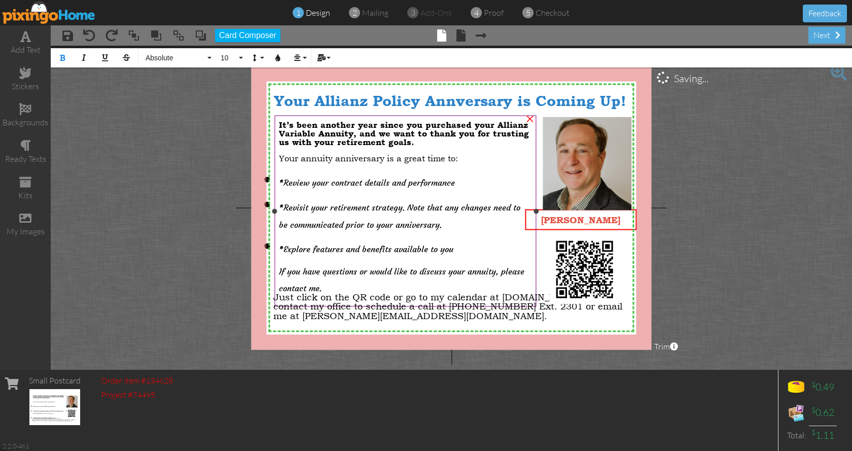
drag, startPoint x: 623, startPoint y: 220, endPoint x: 537, endPoint y: 219, distance: 86.2
click at [537, 219] on div "X X X X X X X X X X X X X X X X X X X X X X X X X X X X X X X X X X X X X X X X…" at bounding box center [451, 208] width 400 height 284
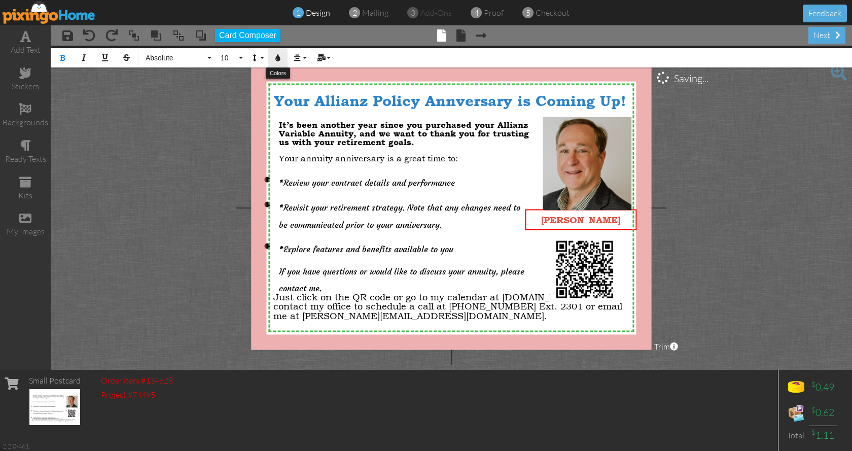
click at [277, 57] on icon "button" at bounding box center [277, 57] width 7 height 7
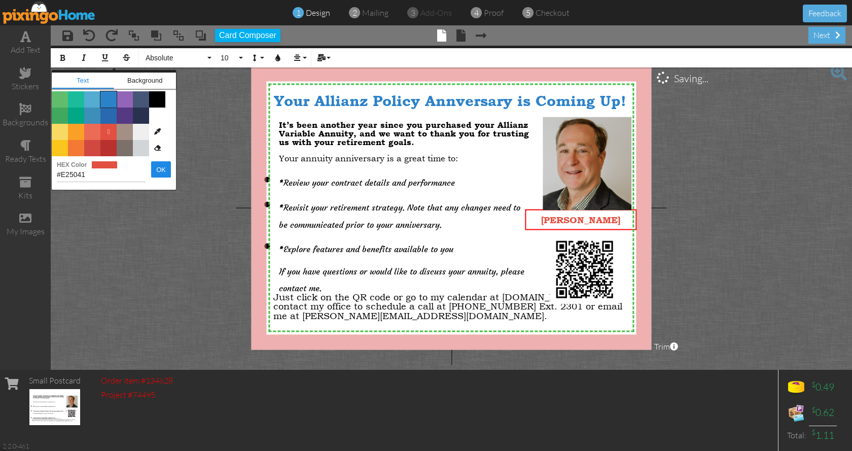
click at [109, 100] on span "Color #2C82C9" at bounding box center [108, 99] width 16 height 16
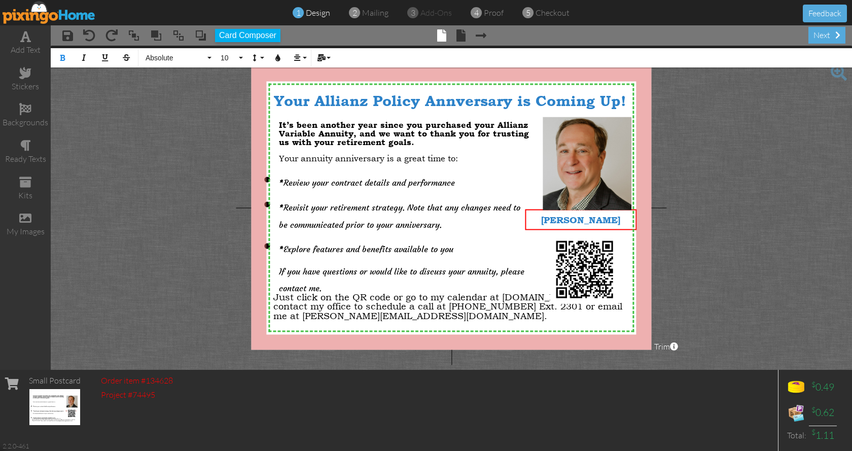
click at [729, 188] on project-studio-wrapper "X X X X X X X X X X X X X X X X X X X X X X X X X X X X X X X X X X X X X X X X…" at bounding box center [452, 208] width 802 height 324
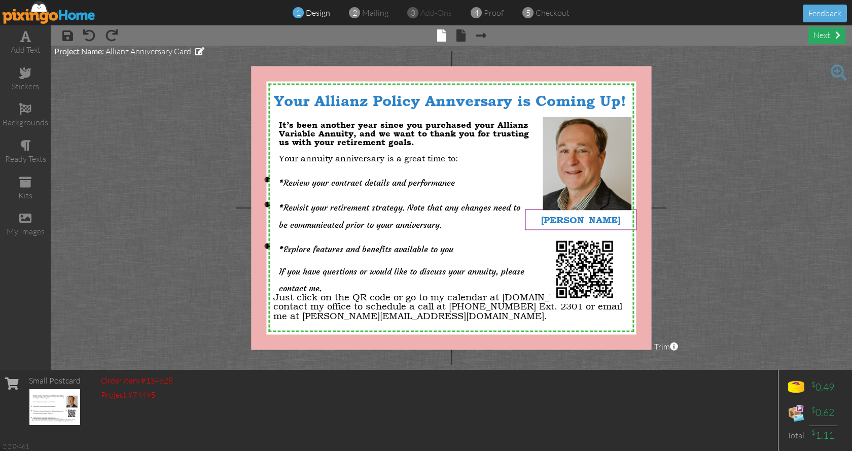
click at [822, 29] on div "next" at bounding box center [827, 35] width 37 height 17
click at [457, 34] on span at bounding box center [461, 35] width 9 height 12
click at [461, 35] on span at bounding box center [461, 35] width 9 height 12
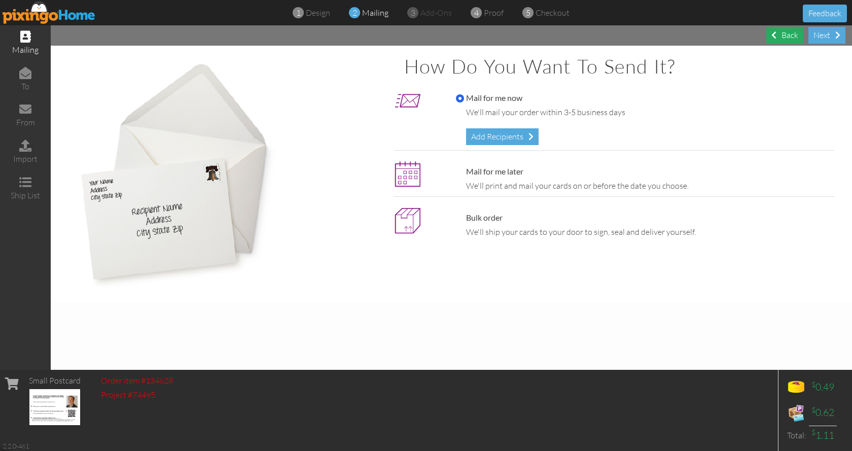
click at [796, 29] on div "Back" at bounding box center [785, 35] width 37 height 17
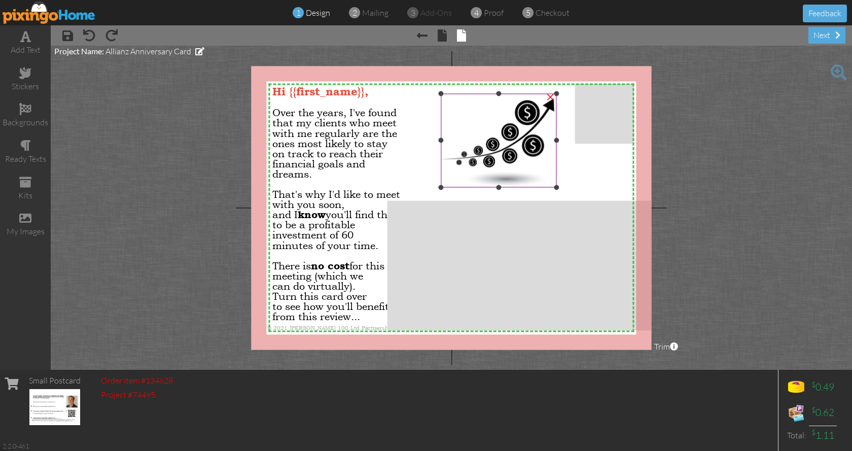
click at [514, 132] on img at bounding box center [498, 140] width 115 height 93
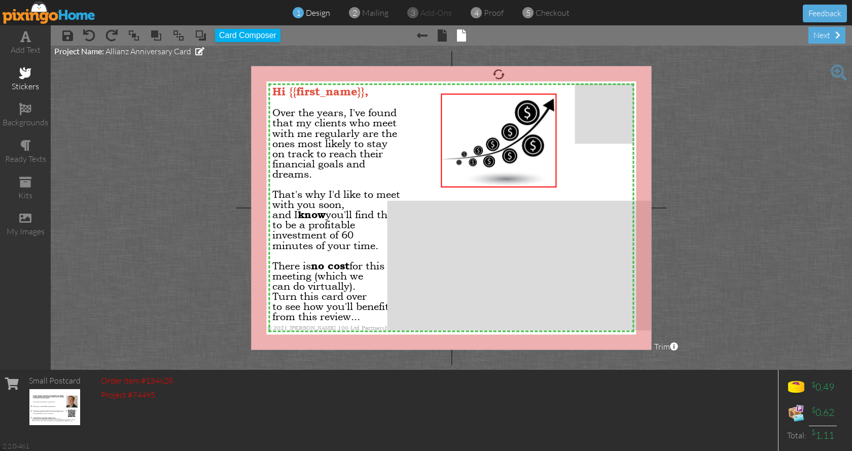
click at [28, 75] on span at bounding box center [25, 73] width 12 height 12
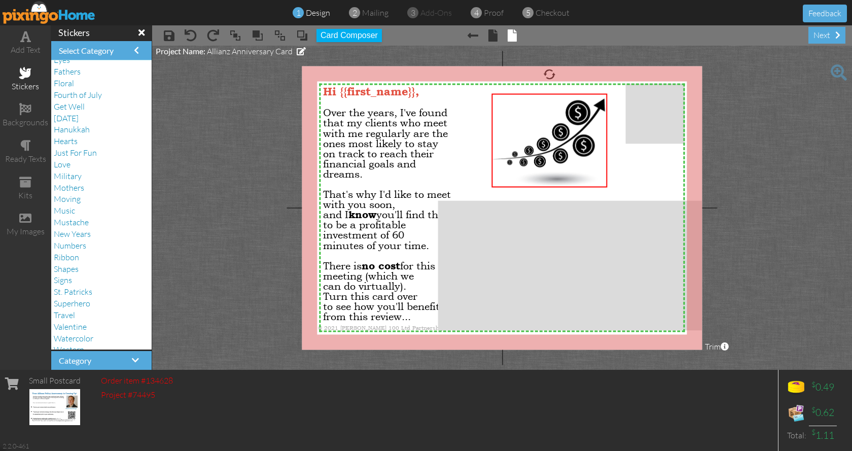
scroll to position [168, 0]
click at [69, 247] on span "Ribbon" at bounding box center [66, 249] width 25 height 10
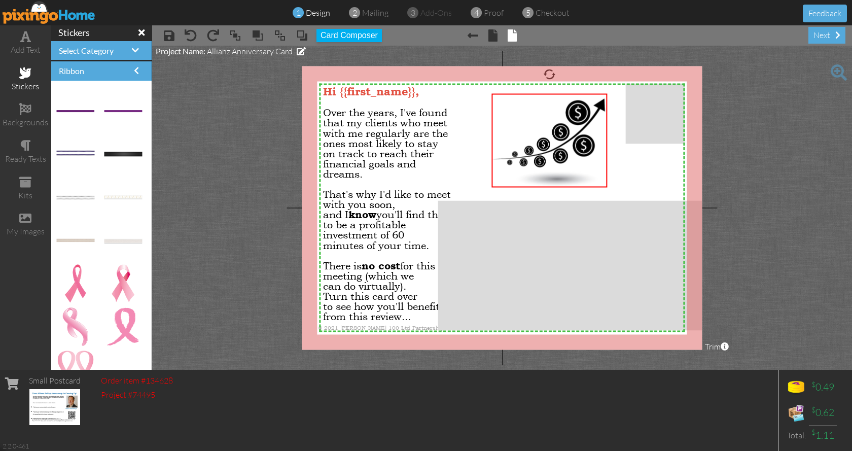
scroll to position [1136, 0]
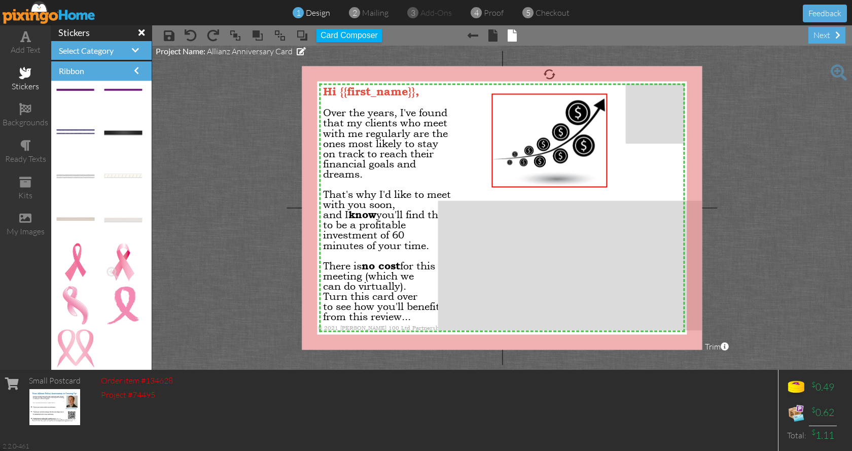
click at [113, 254] on img at bounding box center [123, 263] width 23 height 38
click at [565, 138] on img at bounding box center [549, 140] width 115 height 93
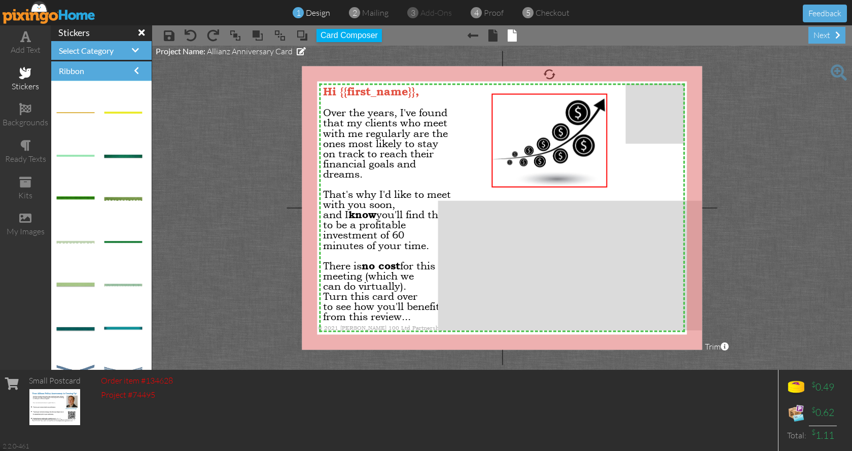
scroll to position [0, 0]
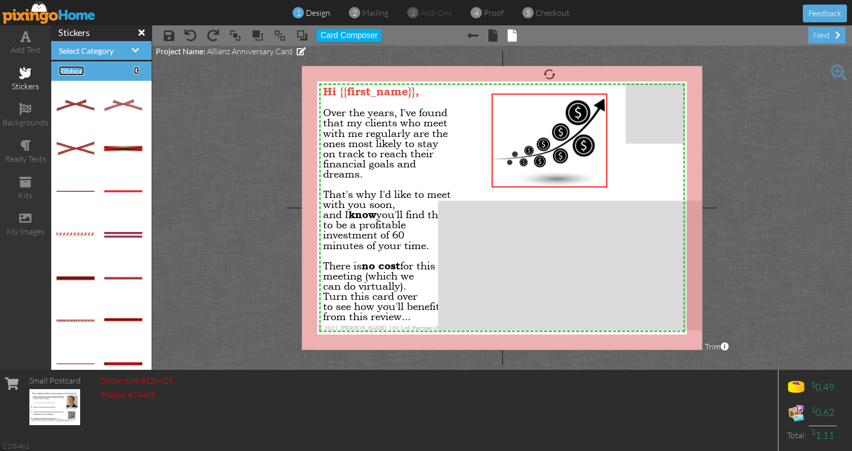
click at [134, 66] on span at bounding box center [136, 70] width 5 height 8
click at [127, 44] on div "Select Category" at bounding box center [101, 50] width 100 height 19
click at [138, 29] on span at bounding box center [141, 32] width 6 height 9
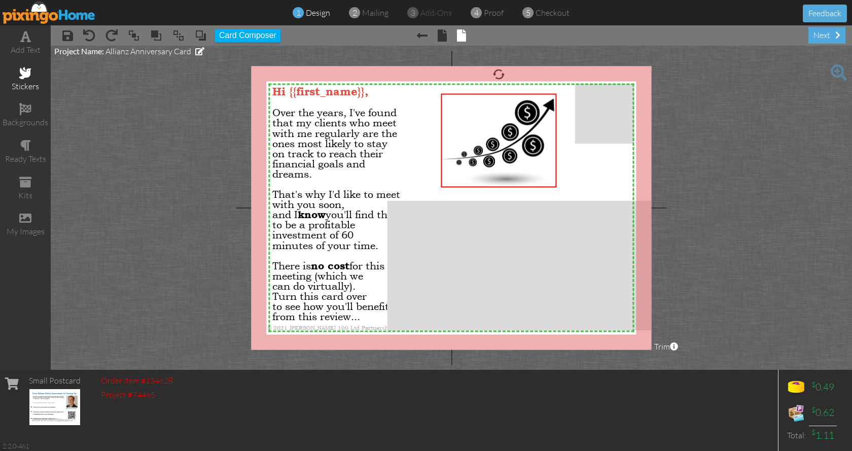
click at [29, 75] on span at bounding box center [25, 73] width 12 height 12
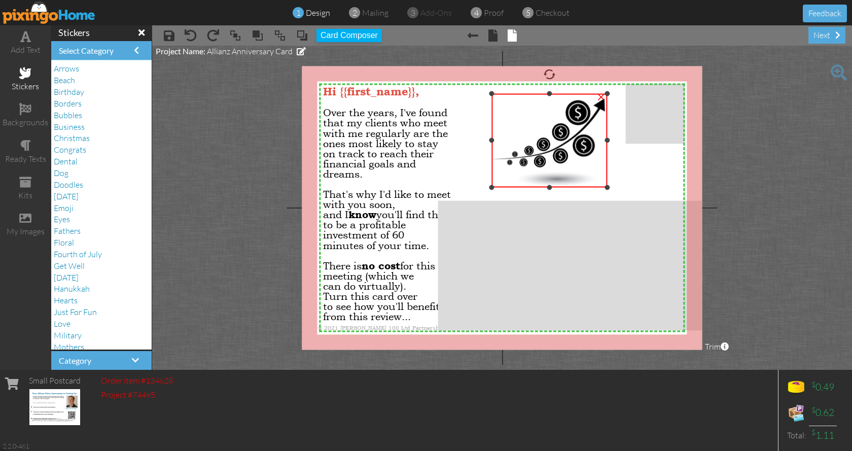
click at [548, 153] on img at bounding box center [549, 140] width 115 height 93
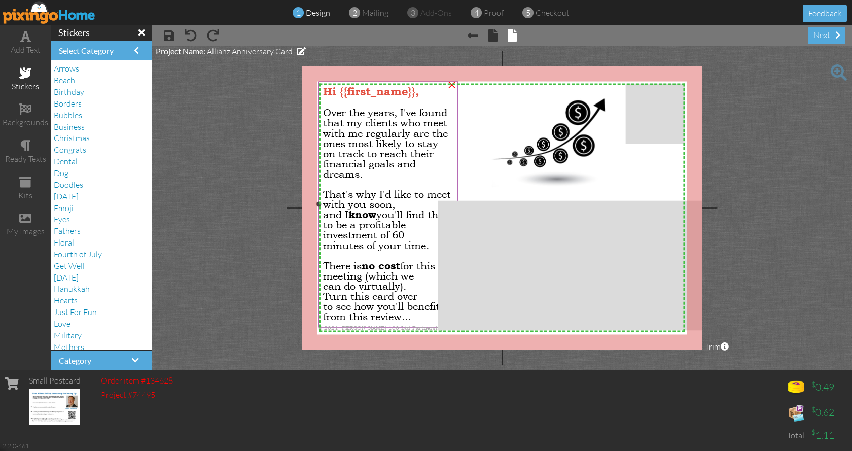
click at [416, 315] on div "to see how you'll benefit from this review..." at bounding box center [388, 311] width 130 height 20
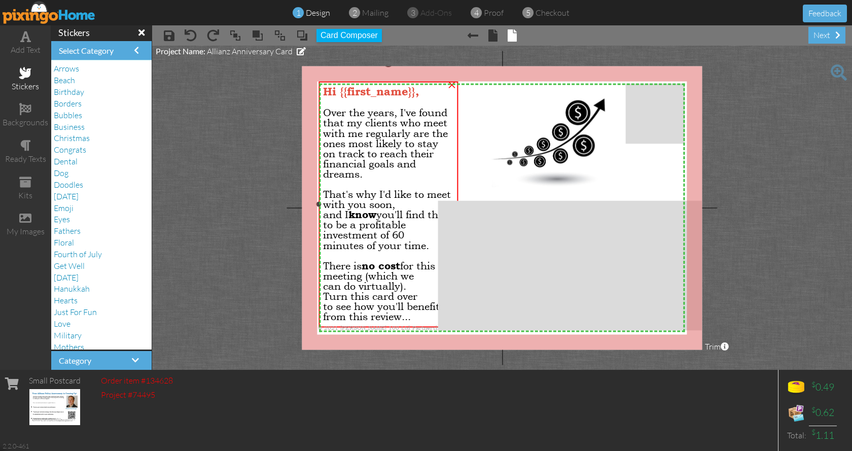
click at [416, 315] on div "to see how you'll benefit from this review..." at bounding box center [388, 311] width 130 height 20
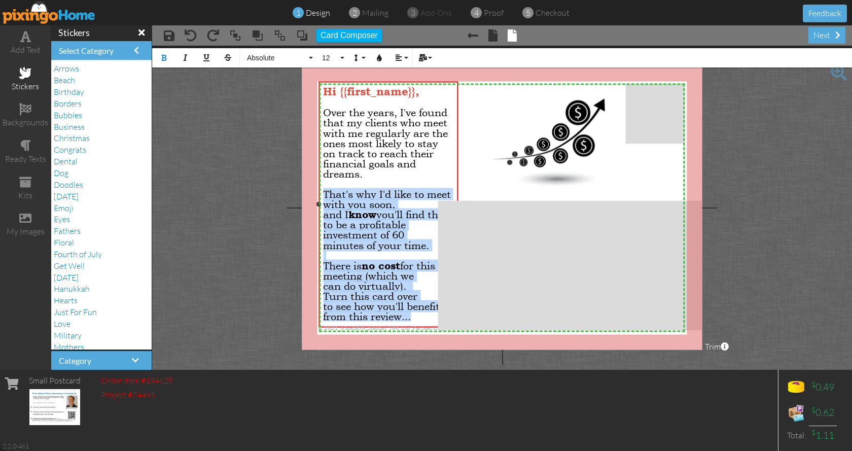
drag, startPoint x: 416, startPoint y: 316, endPoint x: 320, endPoint y: 191, distance: 157.7
click at [320, 191] on div "Hi {{first_name}}, Over the years, I've found that my clients who meet with me …" at bounding box center [389, 204] width 140 height 245
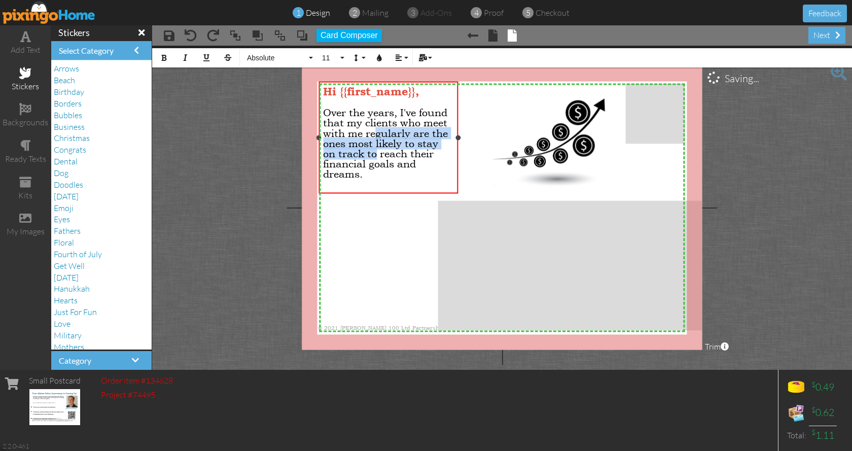
drag, startPoint x: 375, startPoint y: 132, endPoint x: 376, endPoint y: 152, distance: 20.3
click at [376, 153] on span "Over the years, I've found that my clients who meet with me regularly are the o…" at bounding box center [385, 144] width 125 height 74
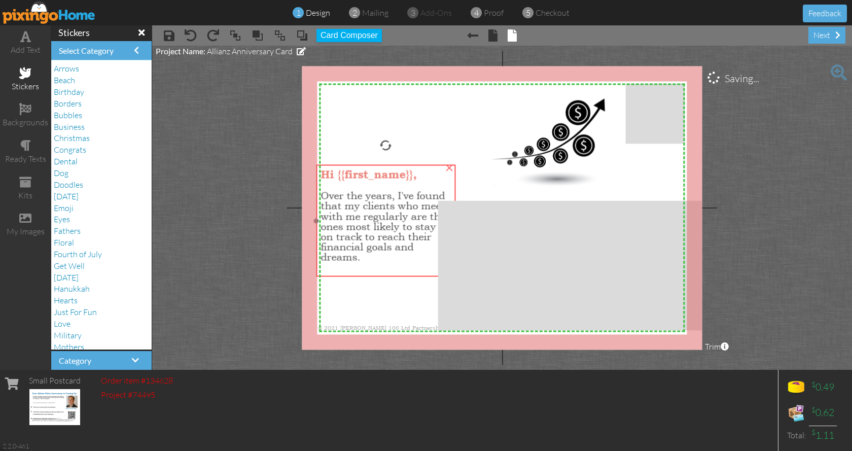
drag, startPoint x: 396, startPoint y: 106, endPoint x: 450, endPoint y: 182, distance: 92.8
click at [393, 191] on div at bounding box center [386, 186] width 130 height 10
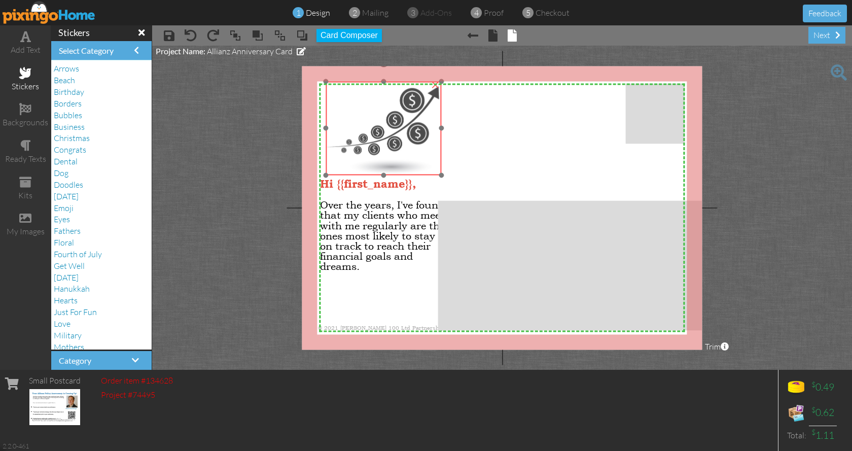
drag, startPoint x: 554, startPoint y: 153, endPoint x: 389, endPoint y: 141, distance: 166.4
click at [389, 141] on img at bounding box center [383, 128] width 115 height 93
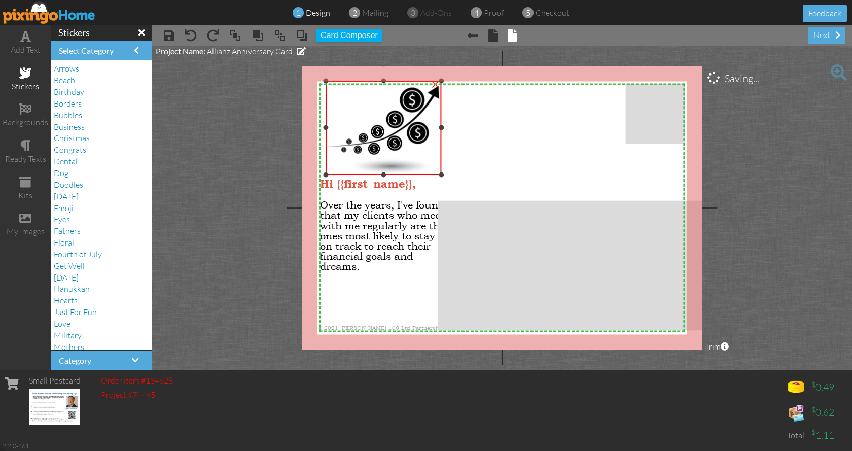
drag, startPoint x: 441, startPoint y: 126, endPoint x: 518, endPoint y: 126, distance: 76.6
click at [518, 126] on div "X X X X X X X X X X X X X X X X X X X X X X X X X X X X X X X X X X X X X X X X…" at bounding box center [502, 208] width 400 height 284
click at [64, 246] on span "Ribbon" at bounding box center [66, 249] width 25 height 10
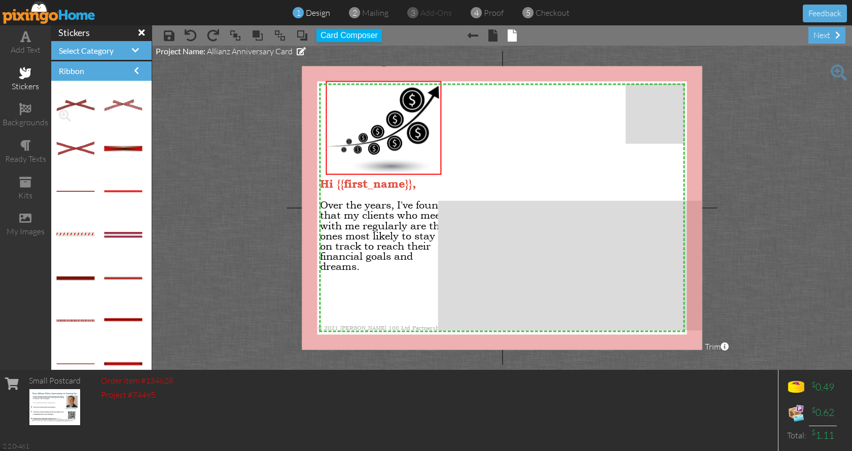
click at [76, 99] on div at bounding box center [75, 105] width 38 height 38
drag, startPoint x: 76, startPoint y: 101, endPoint x: 531, endPoint y: 160, distance: 458.3
click at [397, 132] on img at bounding box center [383, 127] width 115 height 93
drag, startPoint x: 397, startPoint y: 132, endPoint x: 366, endPoint y: 125, distance: 31.7
click at [366, 125] on img at bounding box center [383, 127] width 115 height 93
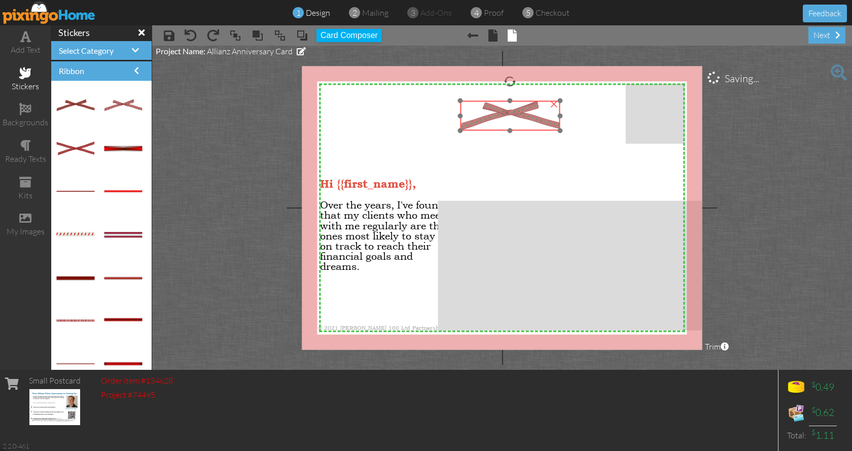
drag, startPoint x: 564, startPoint y: 158, endPoint x: 513, endPoint y: 114, distance: 67.2
click at [513, 114] on img at bounding box center [510, 115] width 100 height 29
drag, startPoint x: 121, startPoint y: 150, endPoint x: 467, endPoint y: 162, distance: 345.7
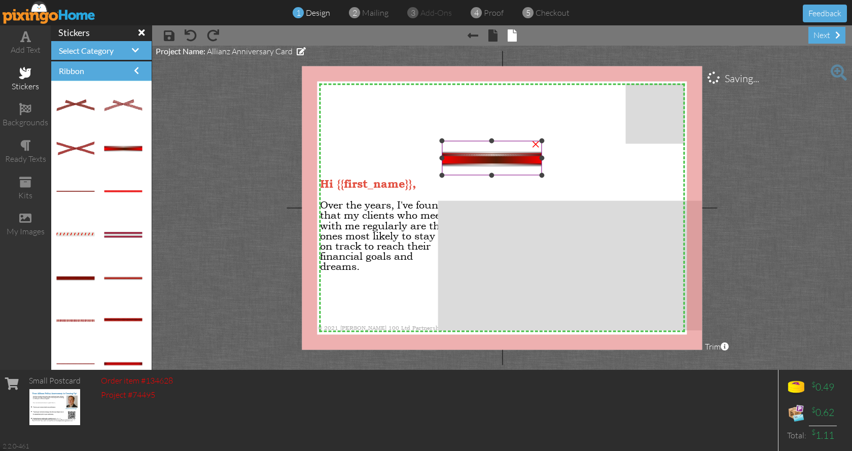
click at [484, 161] on img at bounding box center [492, 158] width 100 height 34
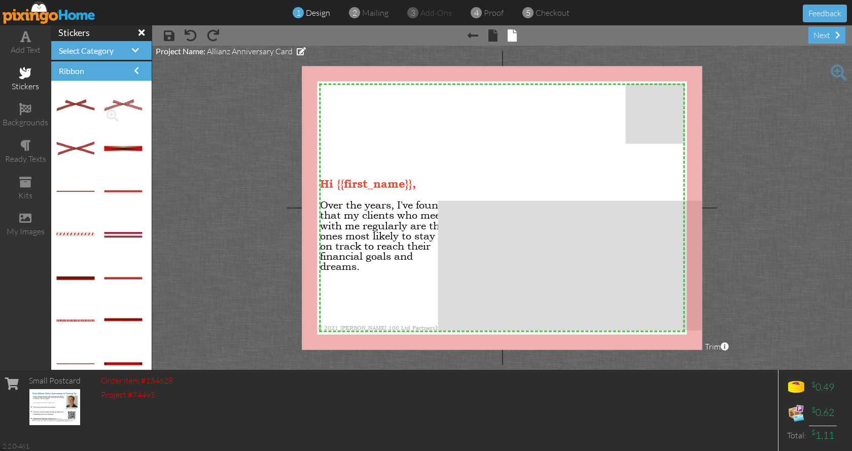
click at [111, 101] on img at bounding box center [123, 104] width 38 height 11
drag, startPoint x: 111, startPoint y: 101, endPoint x: 499, endPoint y: 107, distance: 387.6
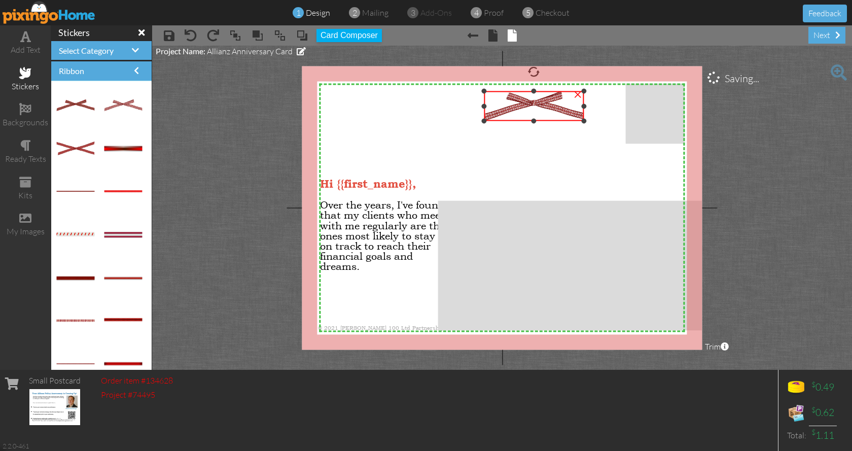
drag, startPoint x: 484, startPoint y: 107, endPoint x: 415, endPoint y: 109, distance: 68.5
click at [415, 109] on div "X X X X X X X X X X X X X X X X X X X X X X X X X X X X X X X X X X X X X X X X…" at bounding box center [502, 208] width 400 height 284
drag, startPoint x: 484, startPoint y: 104, endPoint x: 477, endPoint y: 114, distance: 12.0
click at [477, 114] on div "X X X X X X X X X X X X X X X X X X X X X X X X X X X X X X X X X X X X X X X X…" at bounding box center [502, 208] width 400 height 284
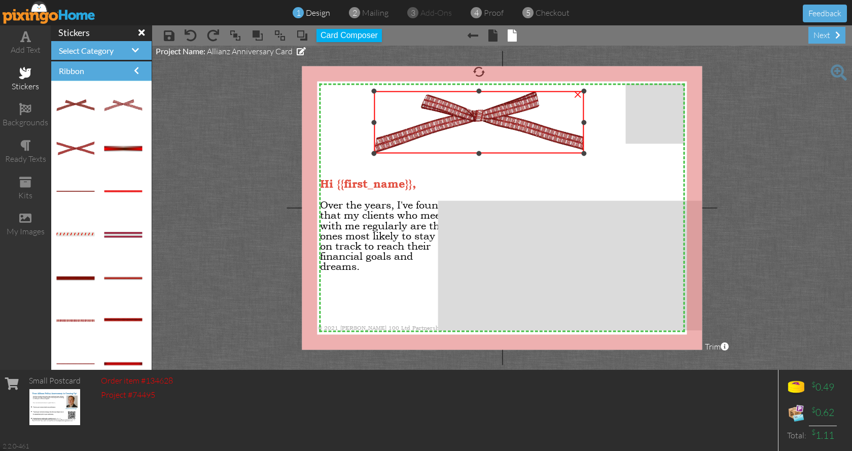
drag, startPoint x: 485, startPoint y: 121, endPoint x: 386, endPoint y: 154, distance: 104.6
click at [386, 153] on div "×" at bounding box center [479, 122] width 210 height 62
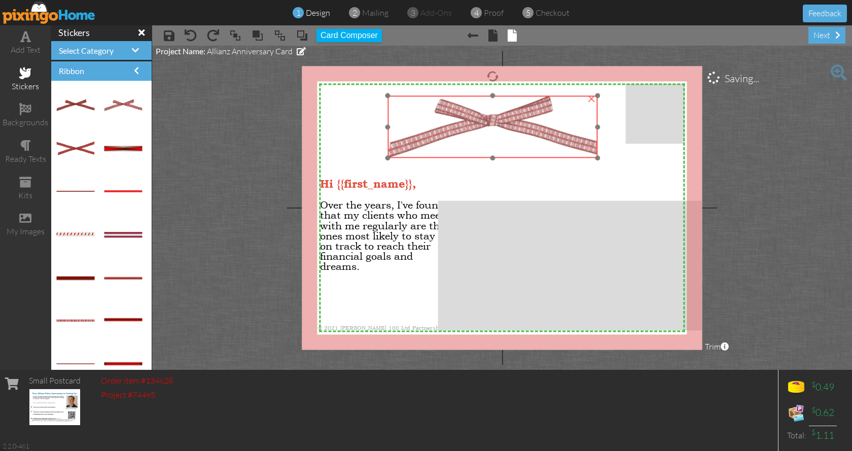
drag, startPoint x: 589, startPoint y: 156, endPoint x: 600, endPoint y: 160, distance: 11.4
click at [600, 160] on div at bounding box center [493, 126] width 215 height 67
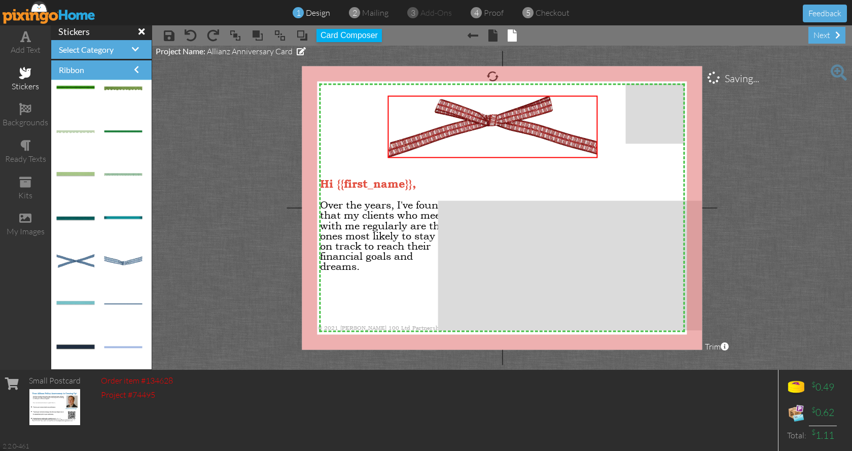
scroll to position [0, 0]
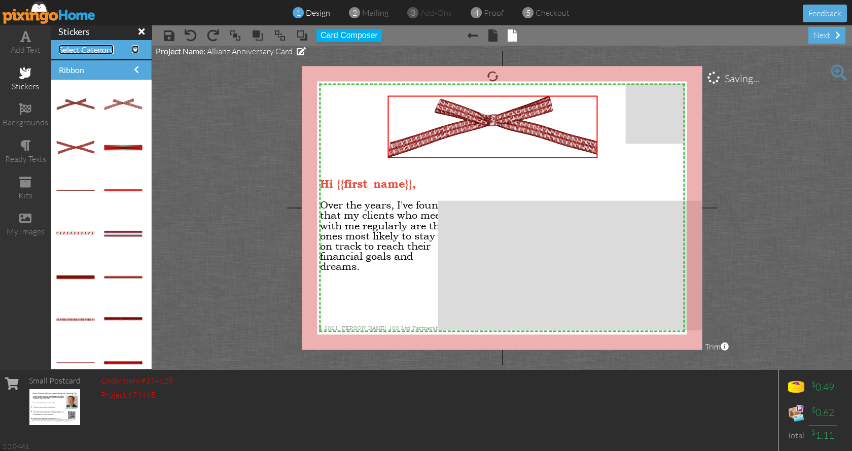
click at [132, 48] on span at bounding box center [135, 49] width 7 height 8
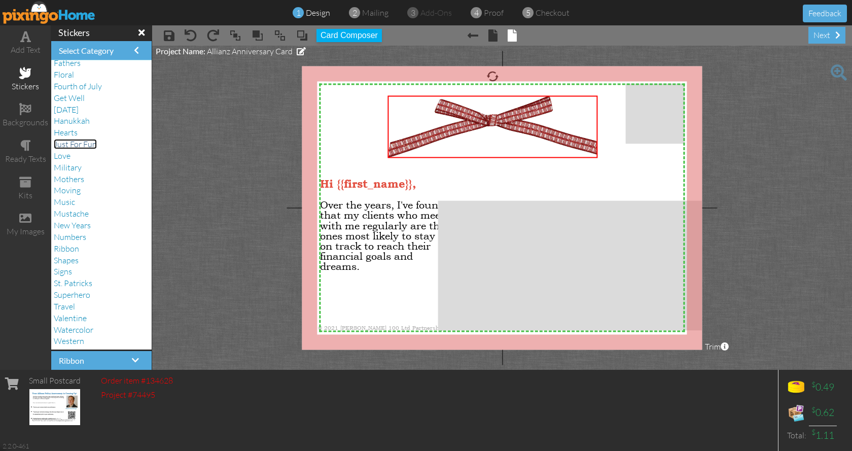
click at [88, 143] on span "Just For Fun" at bounding box center [75, 144] width 43 height 10
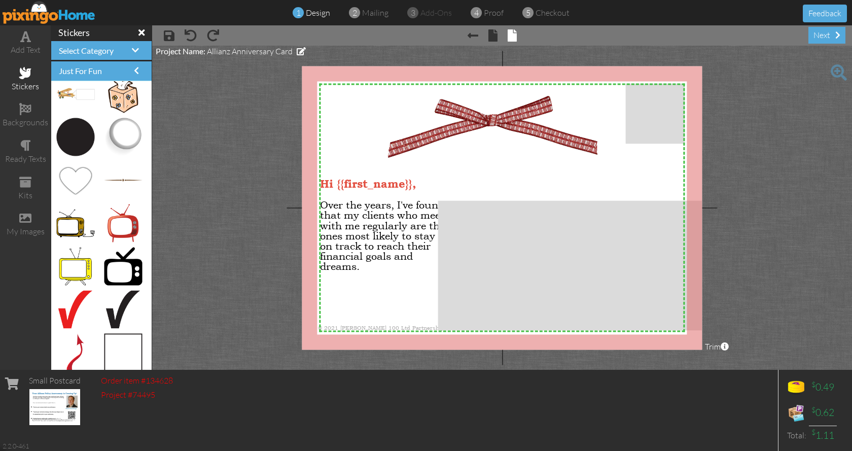
scroll to position [1869, 0]
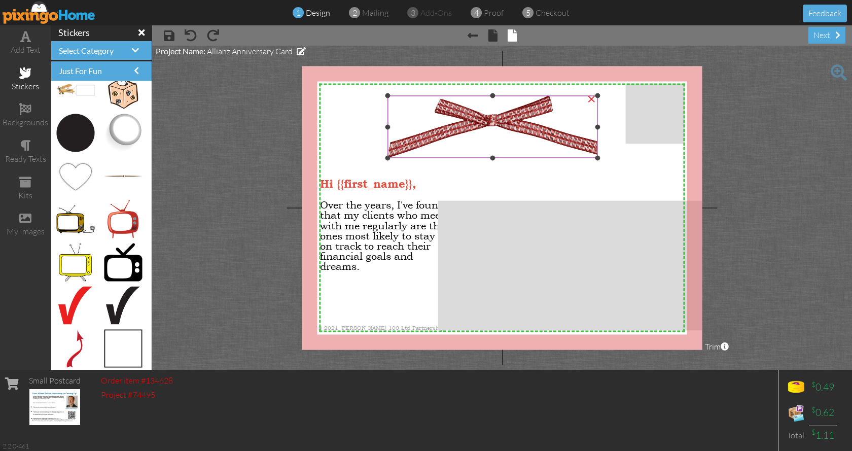
click at [526, 116] on img at bounding box center [493, 127] width 210 height 62
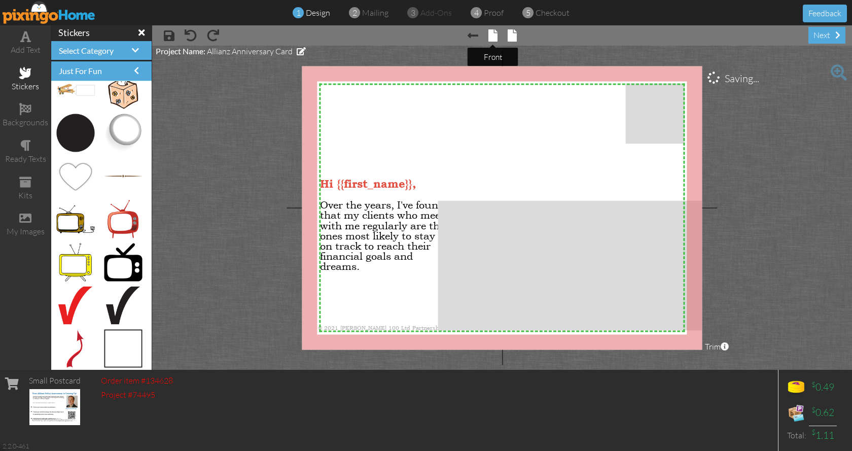
click at [490, 36] on span at bounding box center [493, 35] width 9 height 12
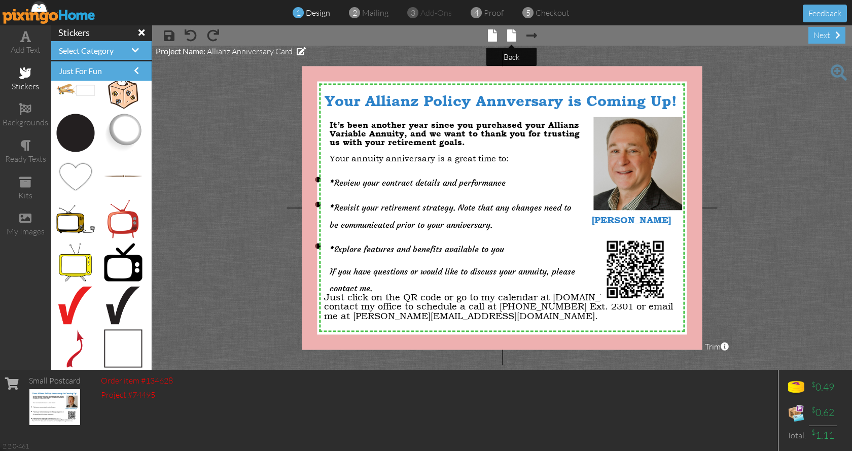
click at [515, 36] on span at bounding box center [511, 35] width 9 height 12
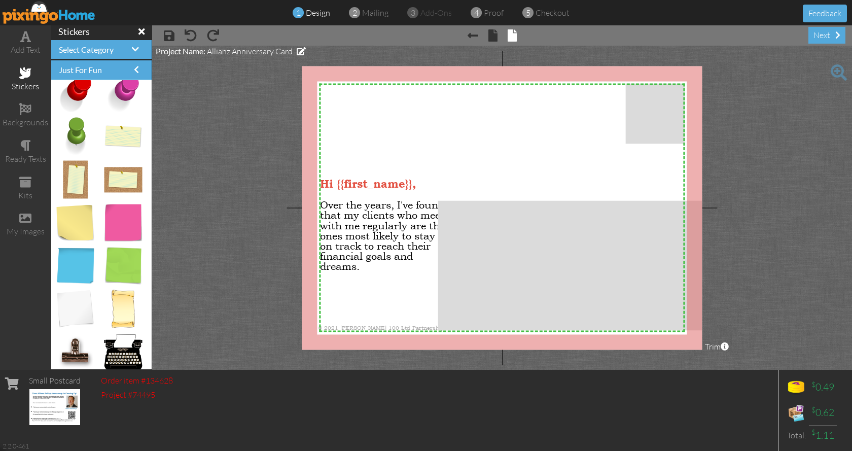
scroll to position [1117, 0]
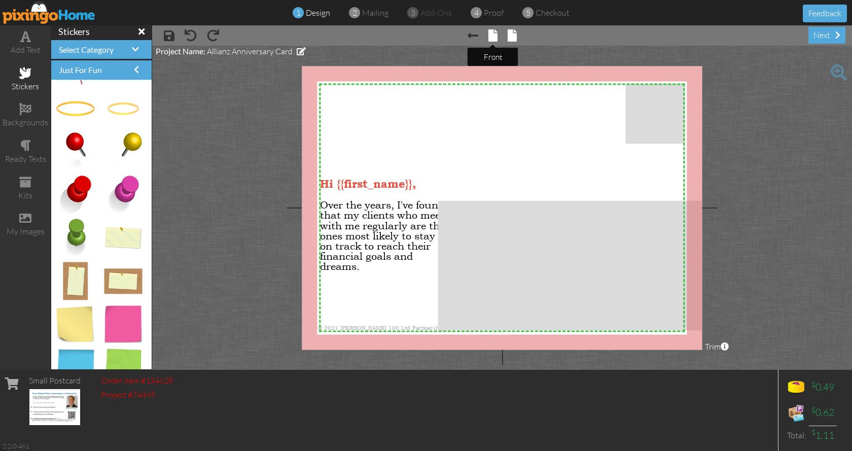
click at [493, 31] on span at bounding box center [493, 35] width 9 height 12
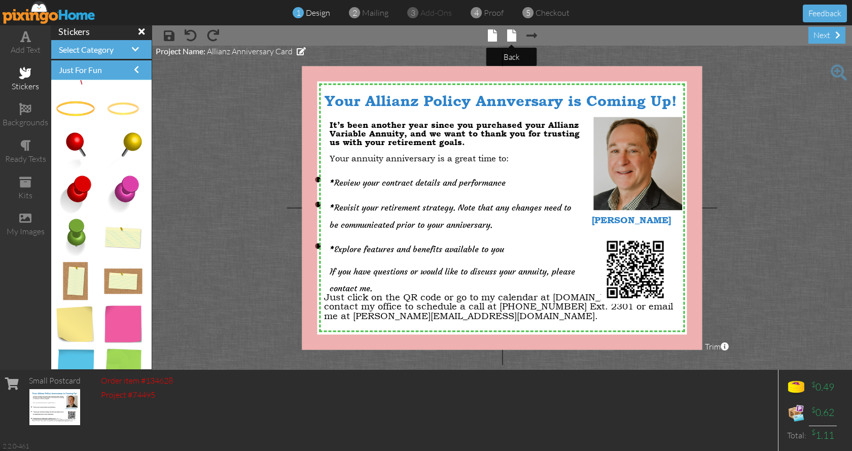
click at [510, 31] on span at bounding box center [511, 35] width 9 height 12
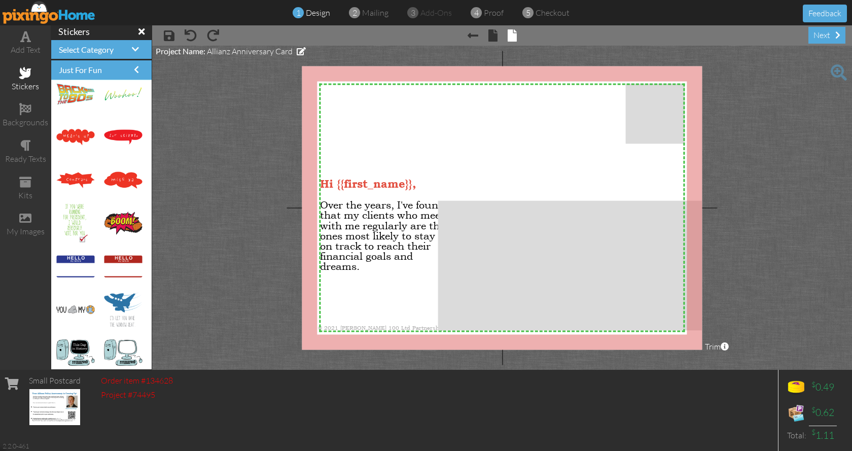
scroll to position [684, 0]
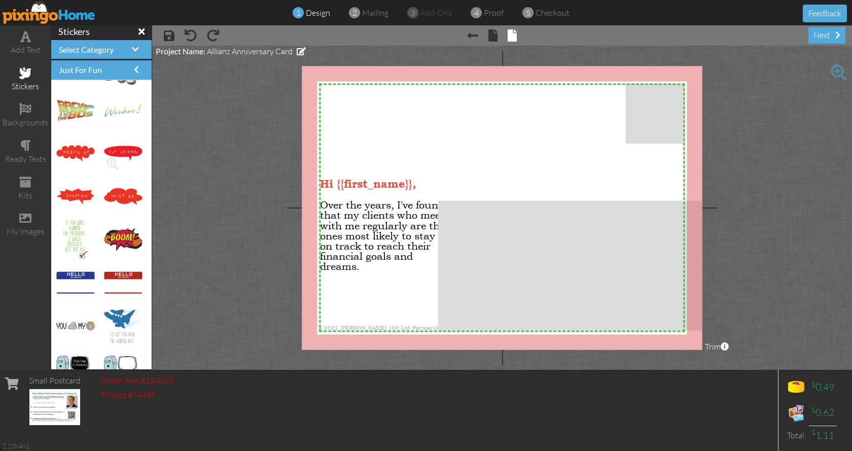
click at [122, 150] on img at bounding box center [123, 153] width 38 height 15
drag, startPoint x: 116, startPoint y: 153, endPoint x: 400, endPoint y: 138, distance: 284.4
click at [448, 149] on img at bounding box center [430, 139] width 100 height 39
drag, startPoint x: 78, startPoint y: 153, endPoint x: 410, endPoint y: 144, distance: 331.9
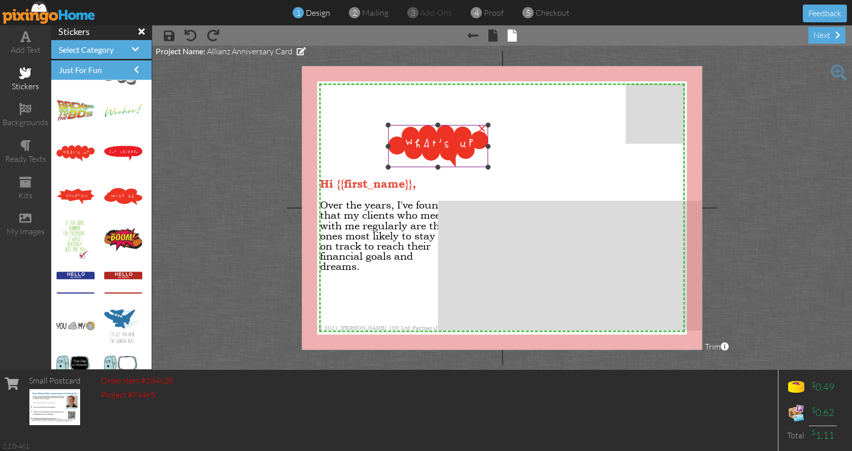
click at [449, 150] on img at bounding box center [438, 146] width 100 height 42
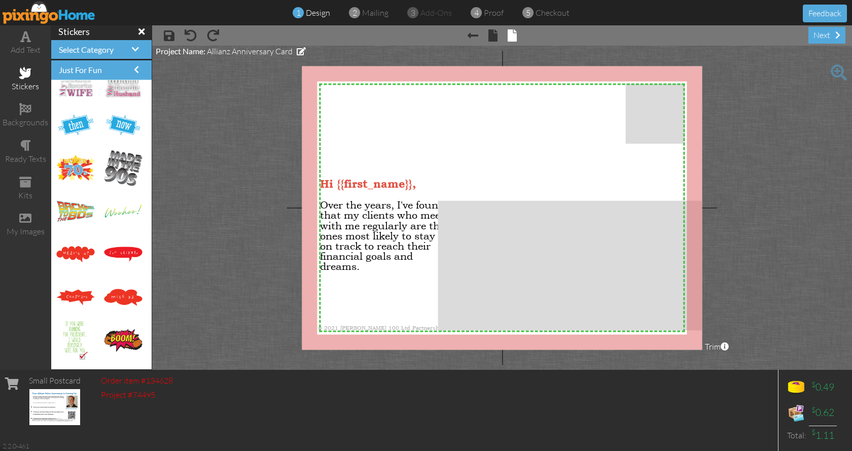
scroll to position [591, 0]
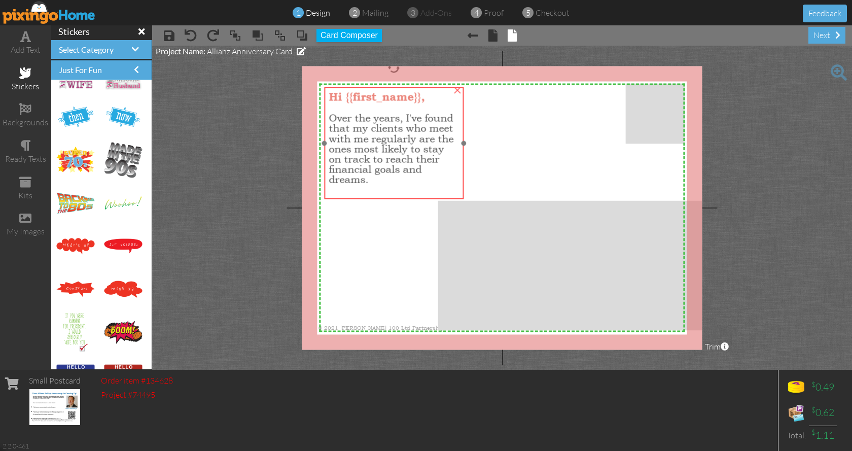
drag, startPoint x: 368, startPoint y: 220, endPoint x: 376, endPoint y: 133, distance: 87.2
click at [376, 133] on span "Over the years, I've found that my clients who meet with me regularly are the o…" at bounding box center [391, 149] width 125 height 74
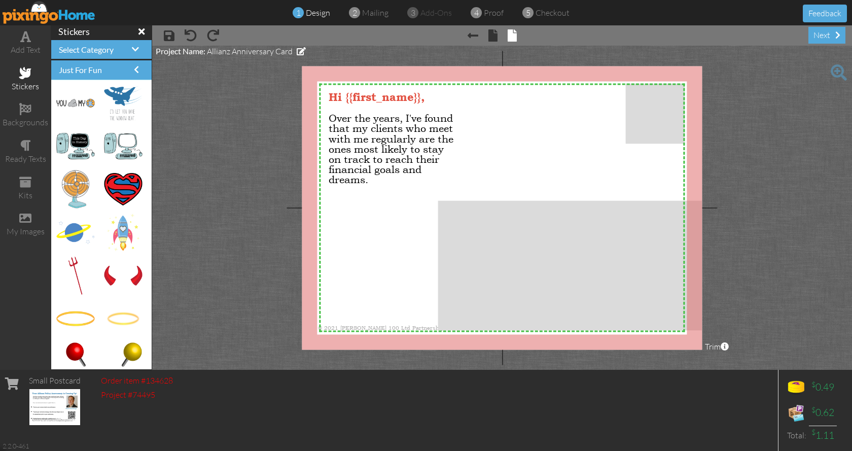
scroll to position [923, 0]
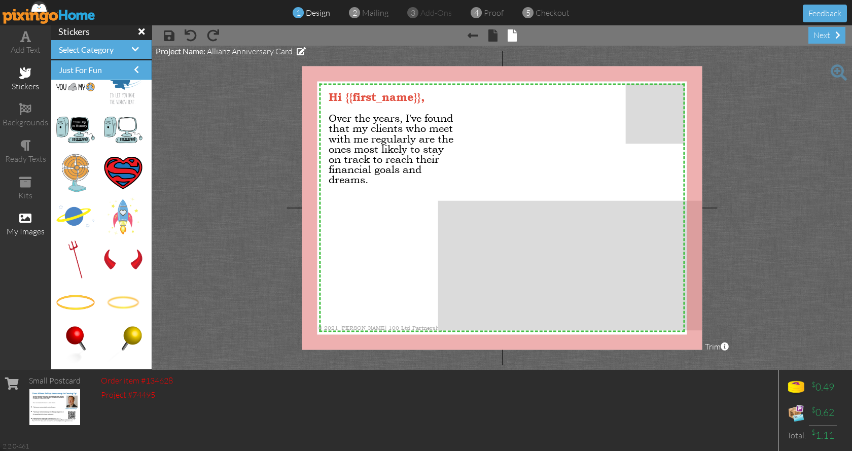
click at [20, 224] on span at bounding box center [25, 218] width 12 height 12
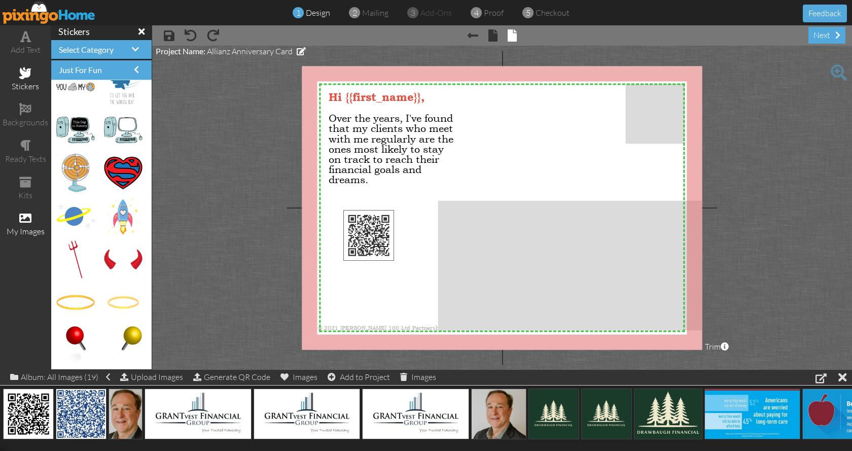
drag, startPoint x: 26, startPoint y: 406, endPoint x: 367, endPoint y: 230, distance: 383.9
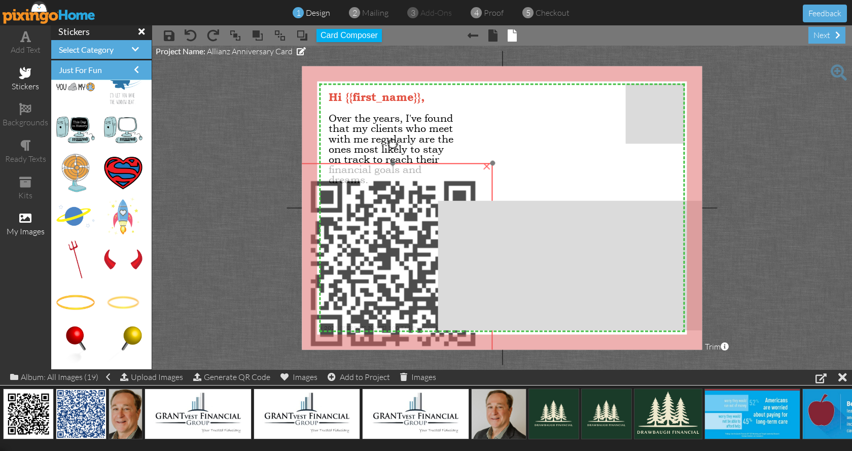
drag, startPoint x: 374, startPoint y: 246, endPoint x: 321, endPoint y: 193, distance: 75.0
click at [321, 193] on img at bounding box center [393, 263] width 200 height 200
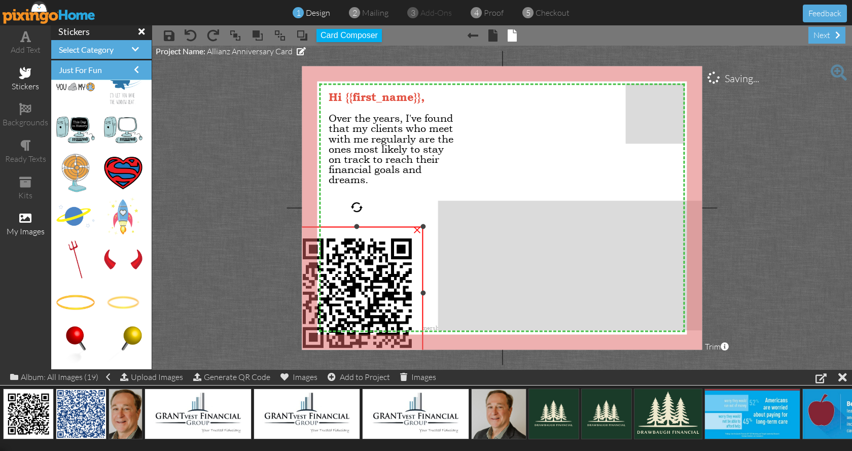
drag, startPoint x: 490, startPoint y: 160, endPoint x: 342, endPoint y: 223, distance: 160.7
click at [342, 227] on div "×" at bounding box center [357, 293] width 133 height 133
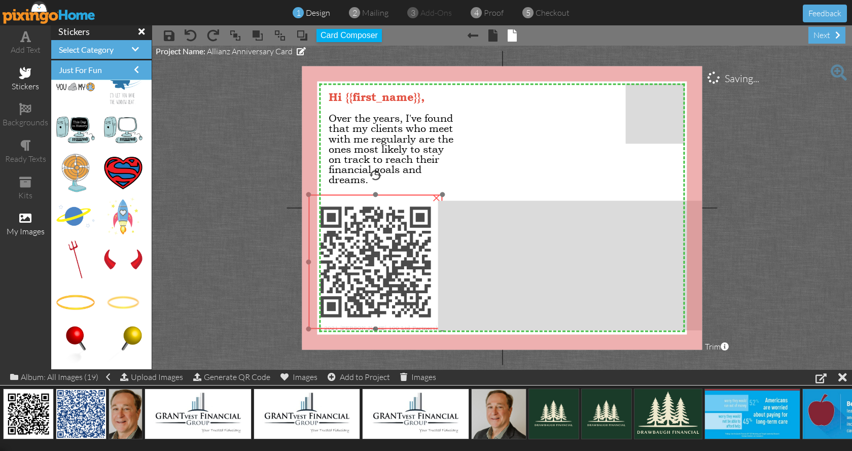
drag, startPoint x: 386, startPoint y: 262, endPoint x: 393, endPoint y: 240, distance: 22.5
click at [393, 240] on img at bounding box center [375, 262] width 134 height 134
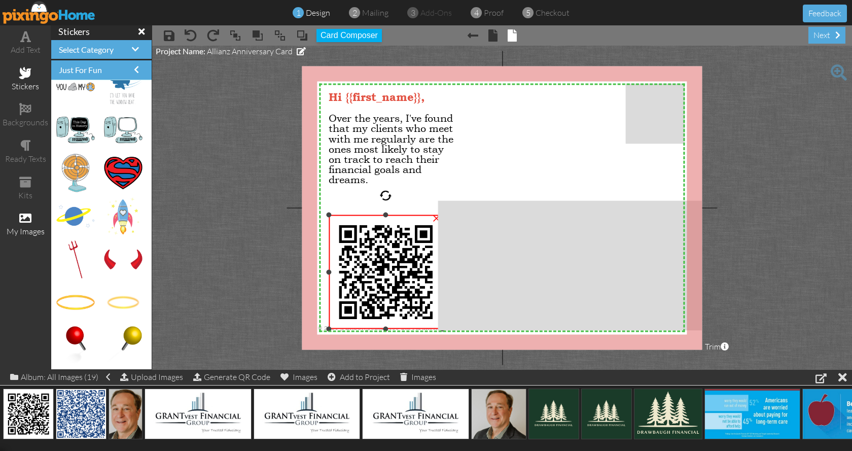
drag, startPoint x: 308, startPoint y: 193, endPoint x: 357, endPoint y: 218, distance: 54.9
click at [347, 215] on div "×" at bounding box center [386, 272] width 114 height 114
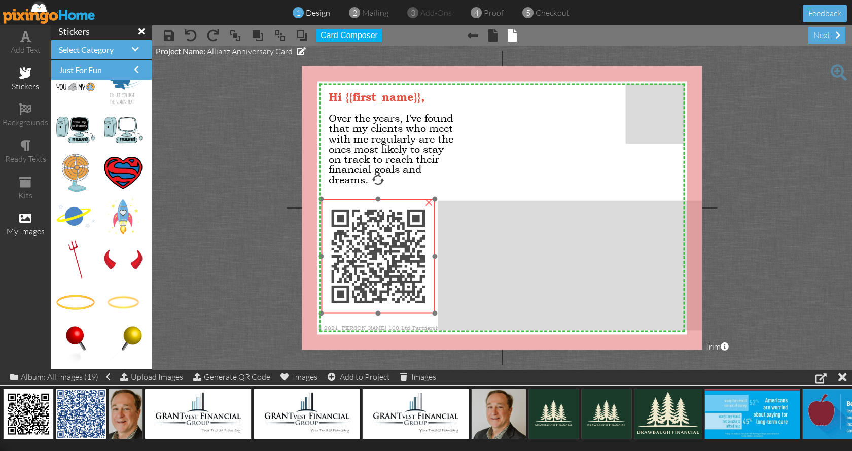
drag, startPoint x: 385, startPoint y: 257, endPoint x: 377, endPoint y: 241, distance: 17.5
click at [377, 241] on img at bounding box center [378, 256] width 114 height 114
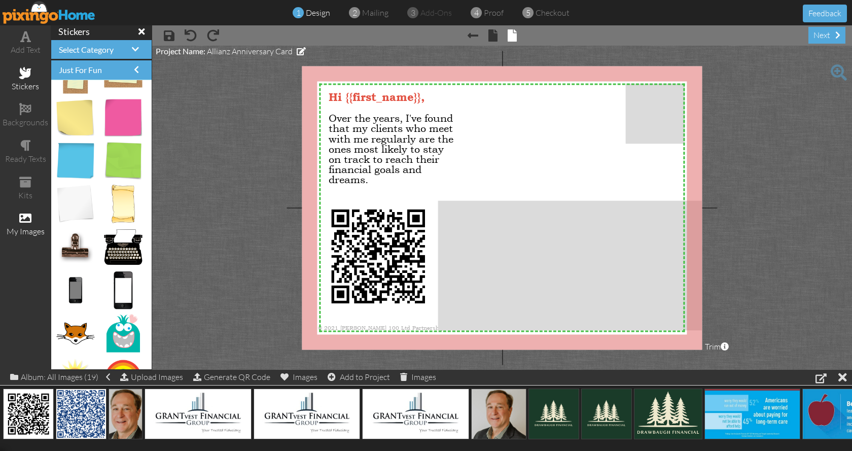
scroll to position [1335, 0]
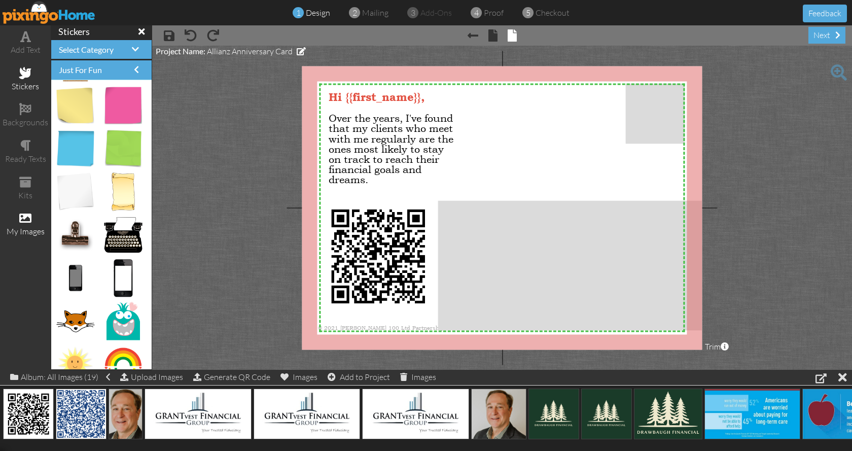
click at [154, 276] on project-studio-wrapper "X X X X X X X X X X X X X X X X X X X X X X X X X X X X X X X X X X X X X X X X…" at bounding box center [502, 208] width 700 height 324
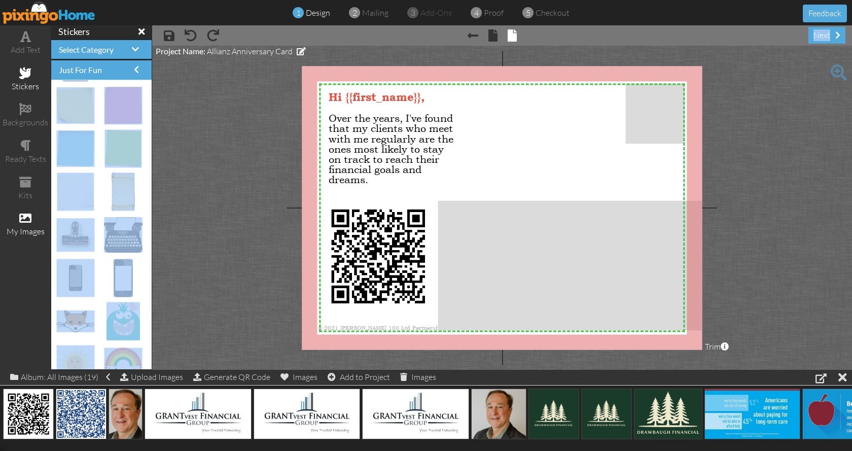
drag, startPoint x: 153, startPoint y: 277, endPoint x: 142, endPoint y: 164, distance: 114.2
click at [142, 169] on div "add text stickers backgrounds ready texts kits my images stickers Select Catego…" at bounding box center [426, 197] width 852 height 344
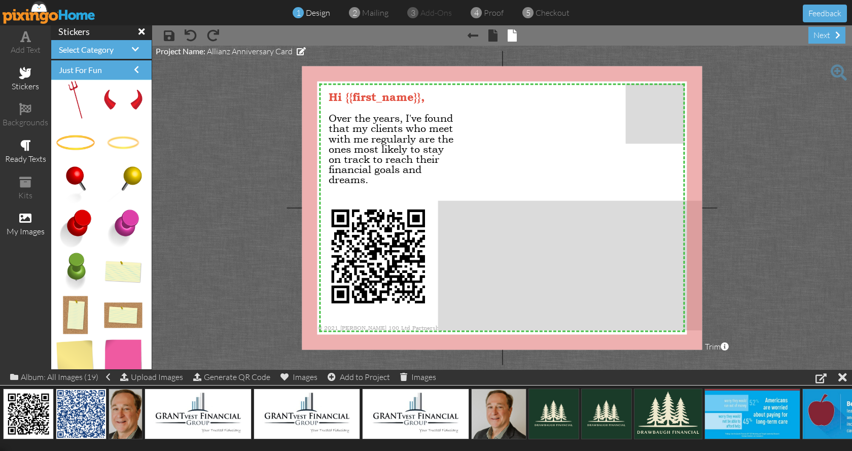
click at [25, 147] on span at bounding box center [25, 146] width 11 height 12
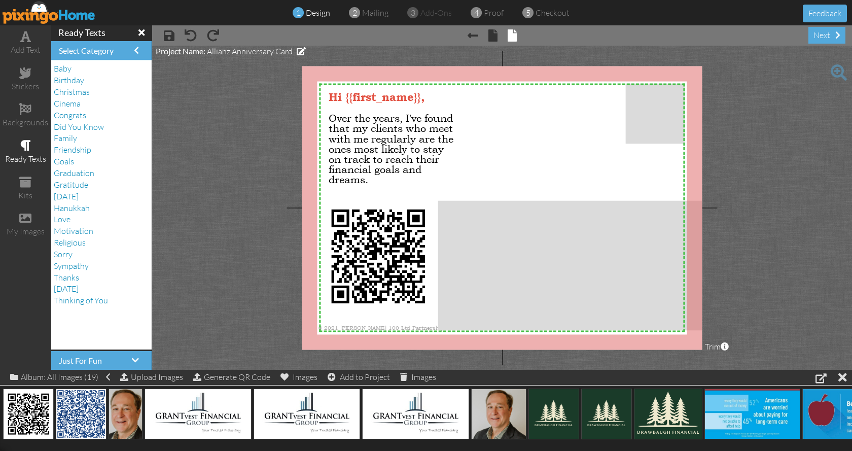
scroll to position [1, 0]
click at [132, 356] on span at bounding box center [135, 359] width 7 height 8
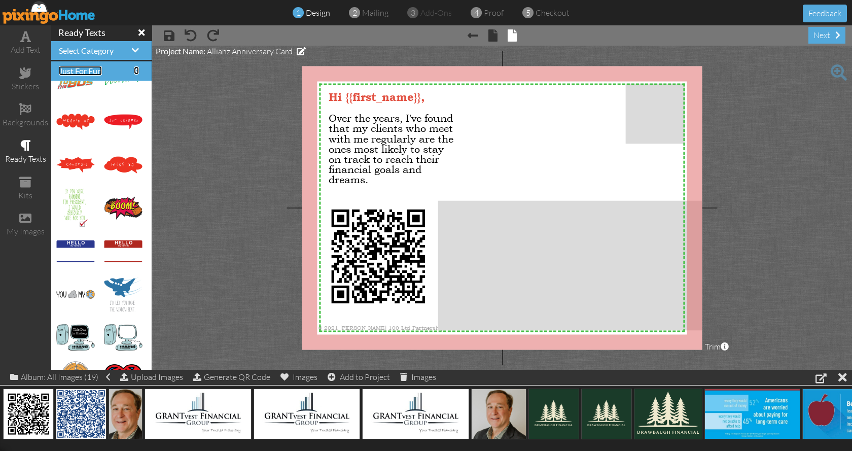
scroll to position [720, 0]
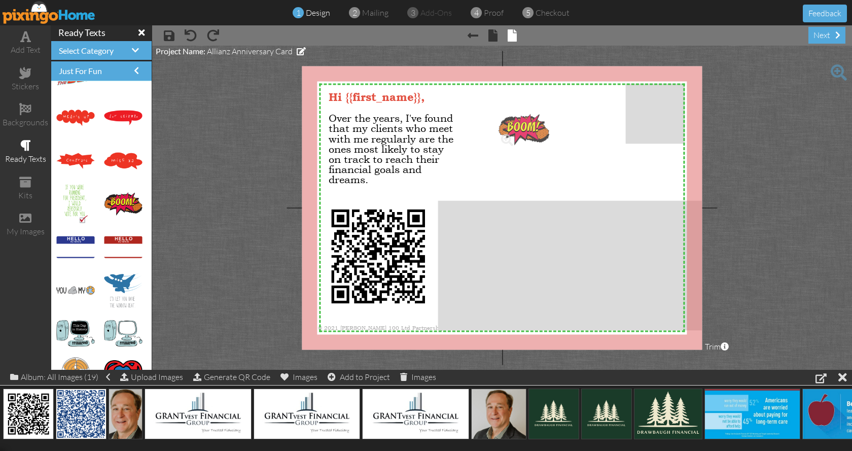
drag, startPoint x: 112, startPoint y: 198, endPoint x: 514, endPoint y: 123, distance: 409.1
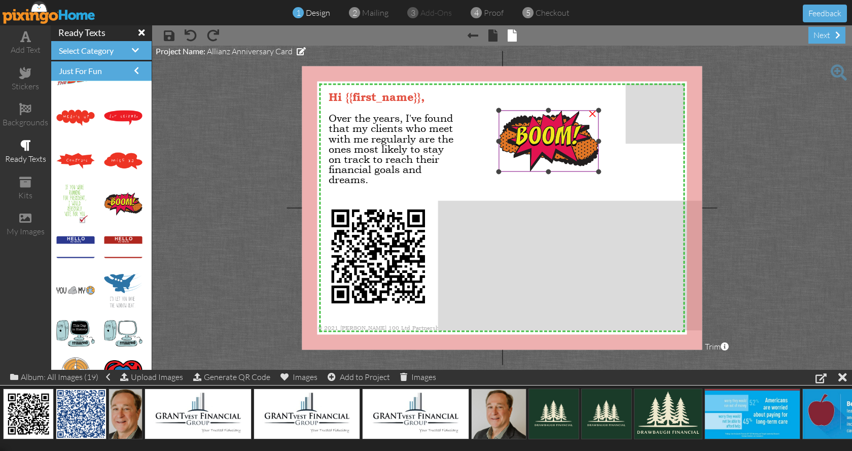
click at [550, 143] on img at bounding box center [549, 141] width 100 height 61
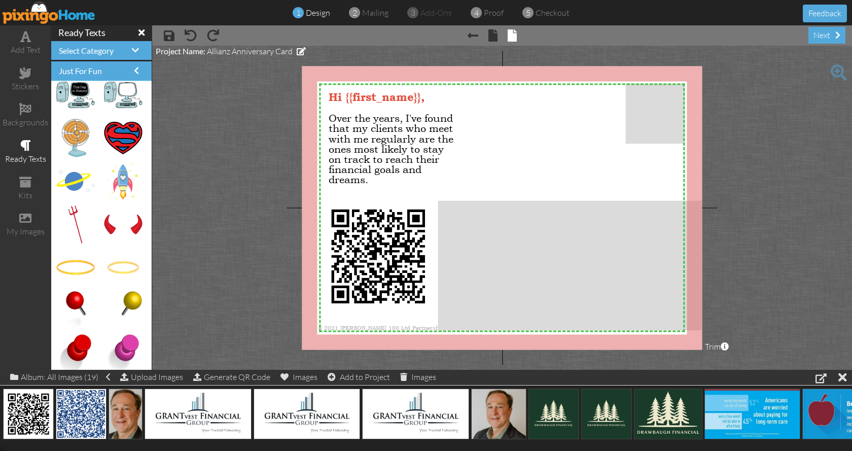
scroll to position [878, 0]
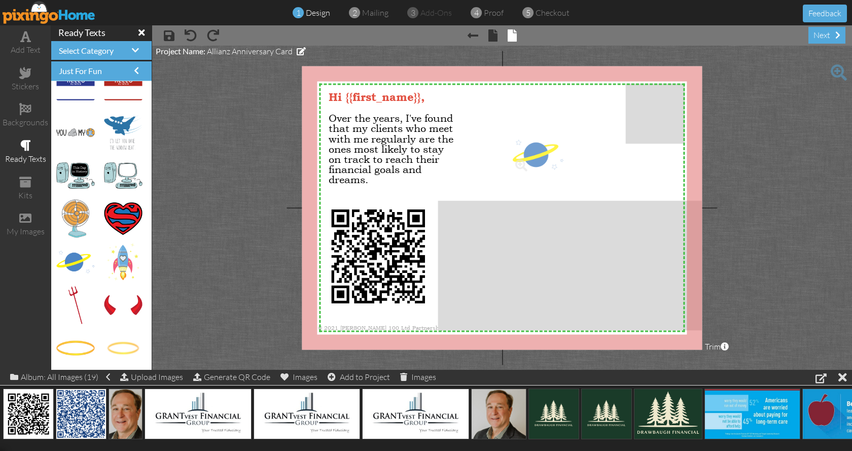
drag, startPoint x: 71, startPoint y: 260, endPoint x: 527, endPoint y: 153, distance: 468.5
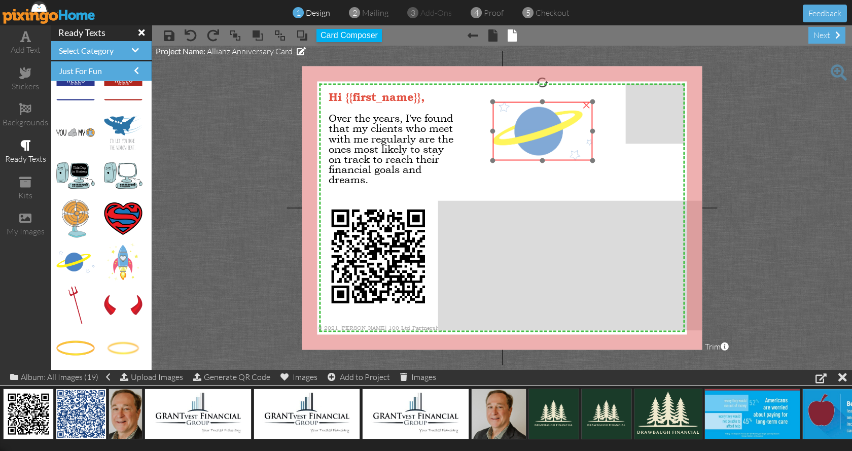
drag, startPoint x: 555, startPoint y: 160, endPoint x: 535, endPoint y: 126, distance: 39.3
click at [535, 126] on img at bounding box center [543, 131] width 100 height 59
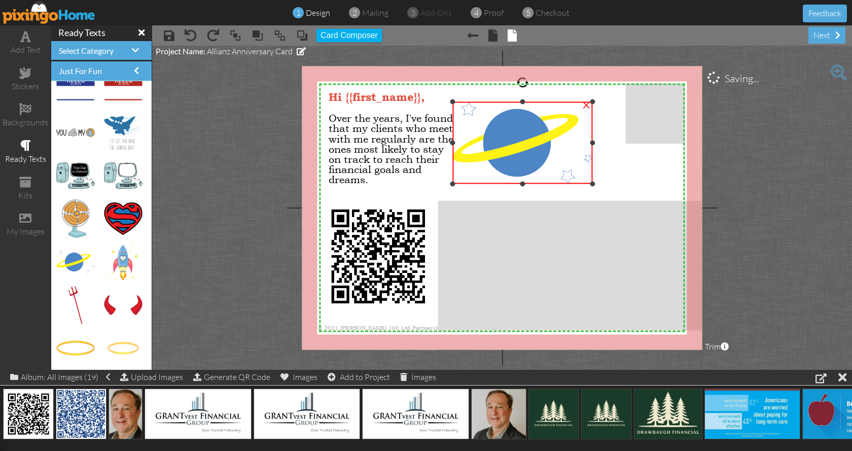
drag, startPoint x: 490, startPoint y: 166, endPoint x: 466, endPoint y: 185, distance: 30.3
click at [466, 184] on div "×" at bounding box center [523, 143] width 140 height 82
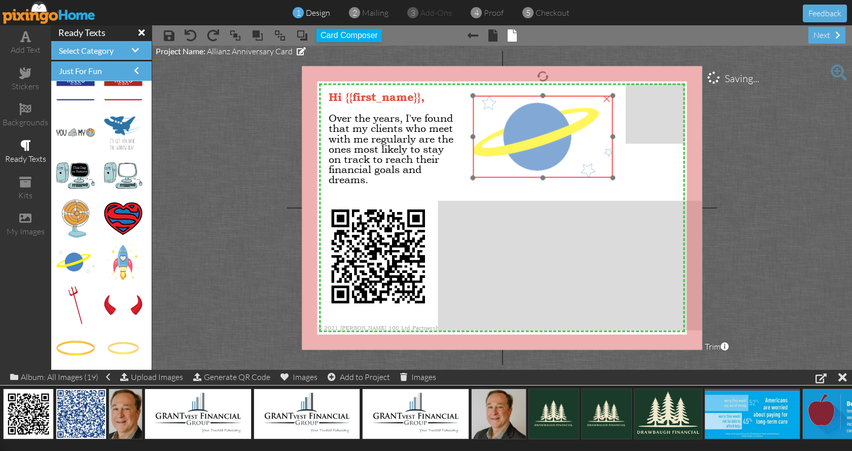
drag, startPoint x: 538, startPoint y: 146, endPoint x: 559, endPoint y: 140, distance: 21.2
click at [559, 140] on img at bounding box center [543, 137] width 140 height 82
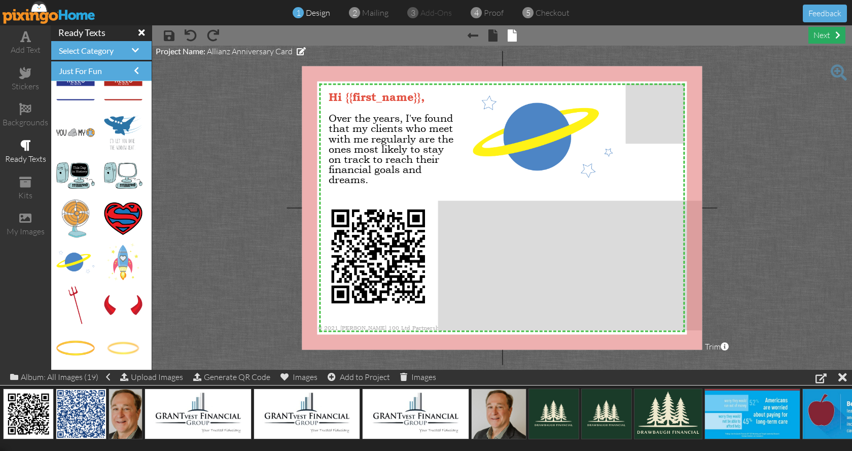
click at [820, 31] on div "next" at bounding box center [827, 35] width 37 height 17
